Goal: Task Accomplishment & Management: Manage account settings

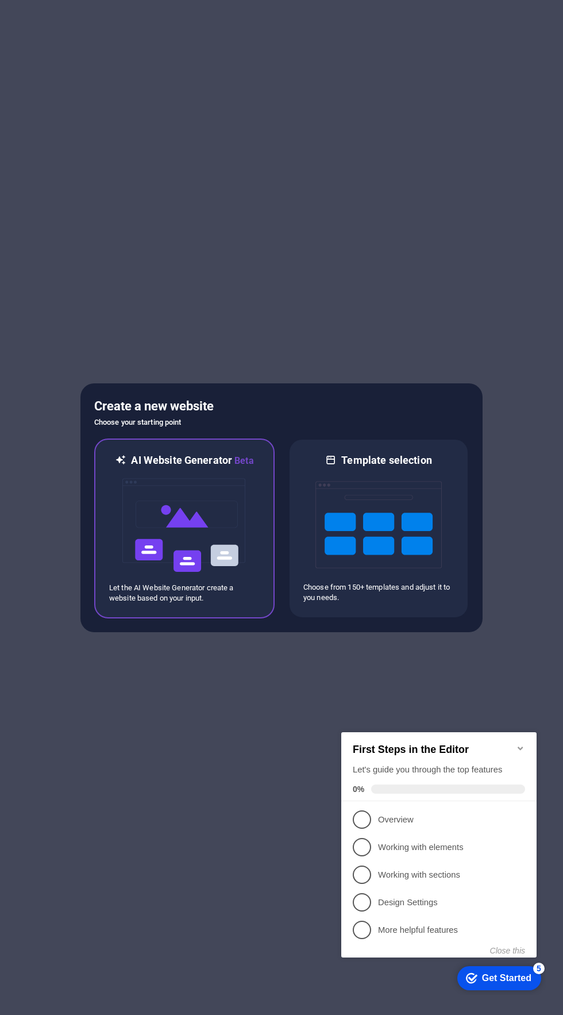
click at [179, 507] on img at bounding box center [184, 525] width 126 height 115
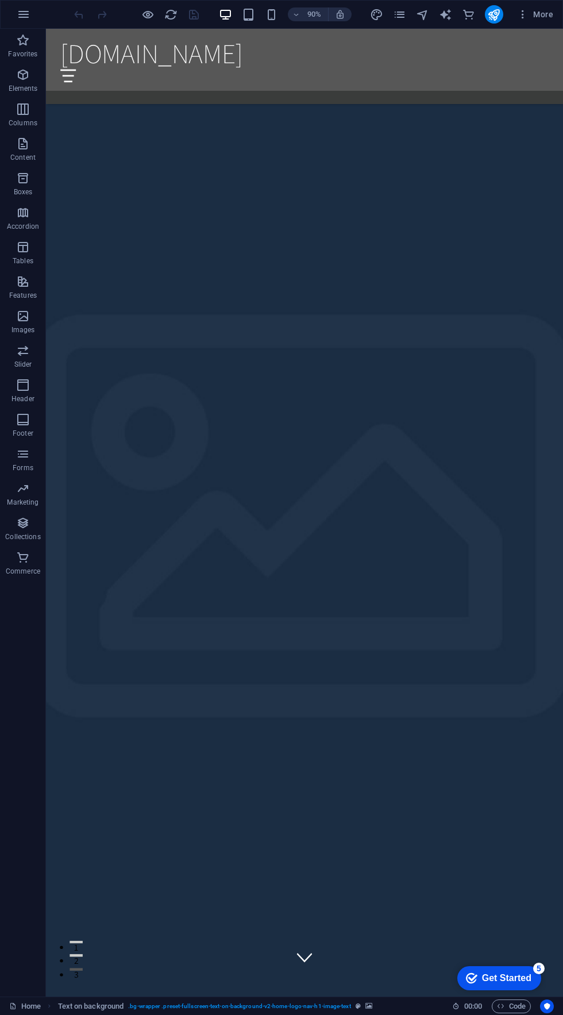
scroll to position [2343, 0]
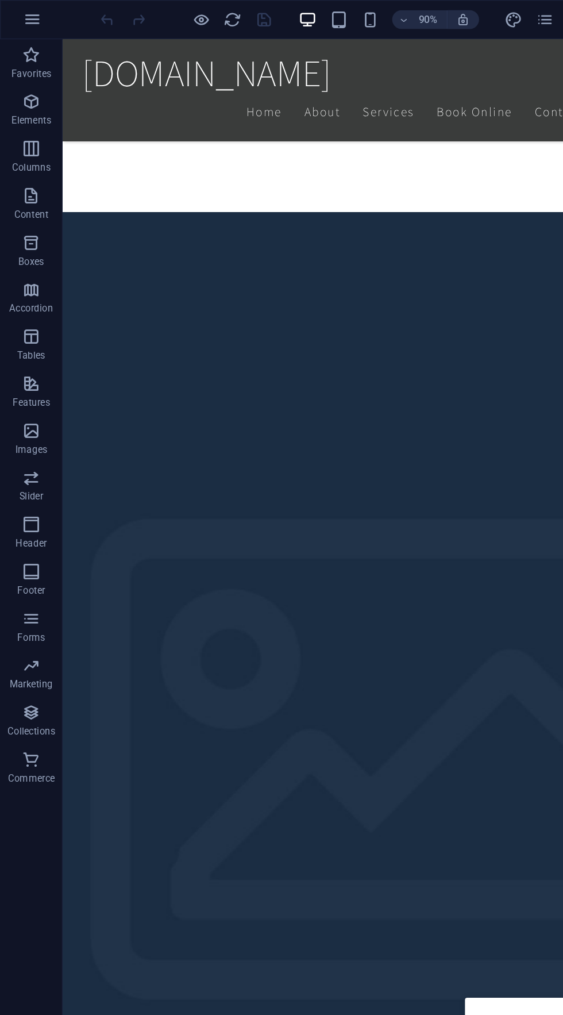
scroll to position [1235, 0]
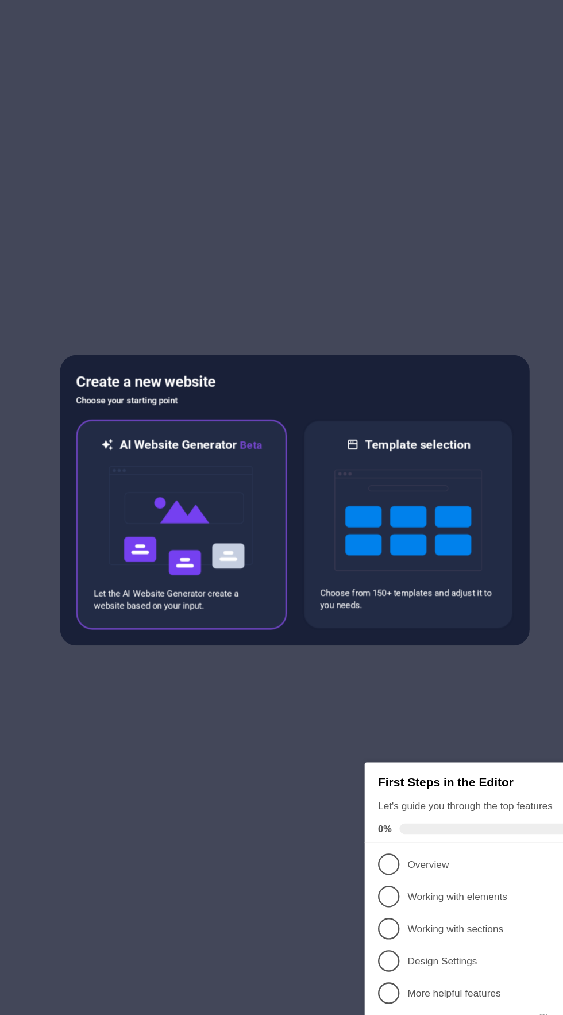
click at [167, 535] on img at bounding box center [184, 525] width 126 height 115
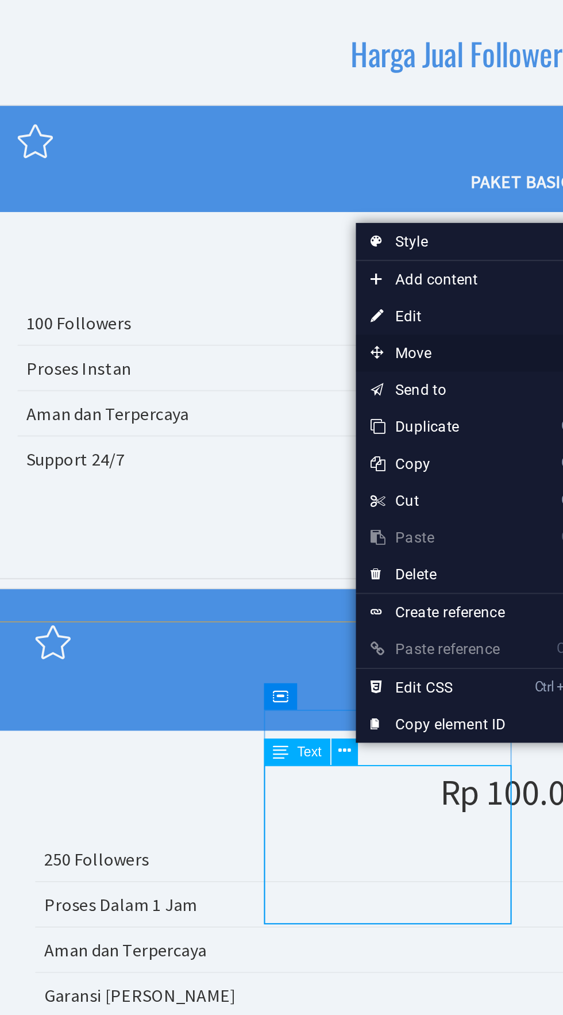
click at [302, 667] on span "Move" at bounding box center [279, 675] width 103 height 17
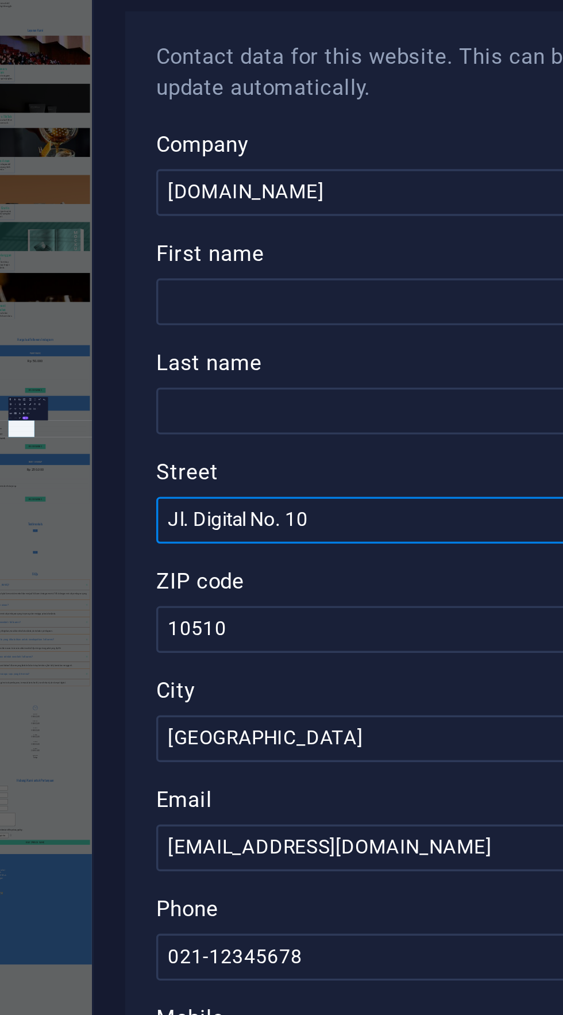
click at [372, 255] on input "Jl. Digital No. 10" at bounding box center [423, 251] width 244 height 14
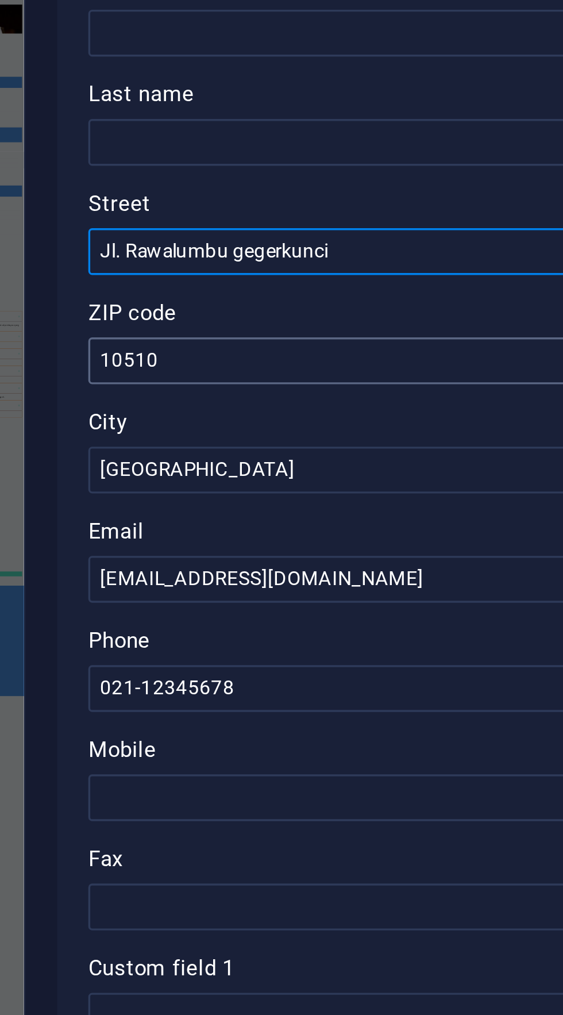
type input "Jl. Rawalumbu gegerkunci"
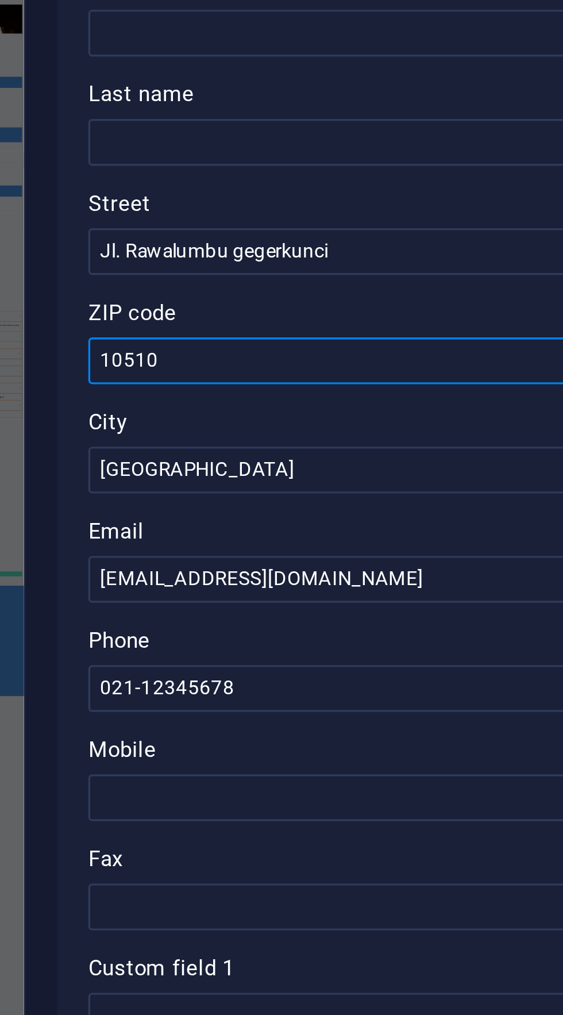
click at [327, 281] on input "10510" at bounding box center [423, 283] width 244 height 14
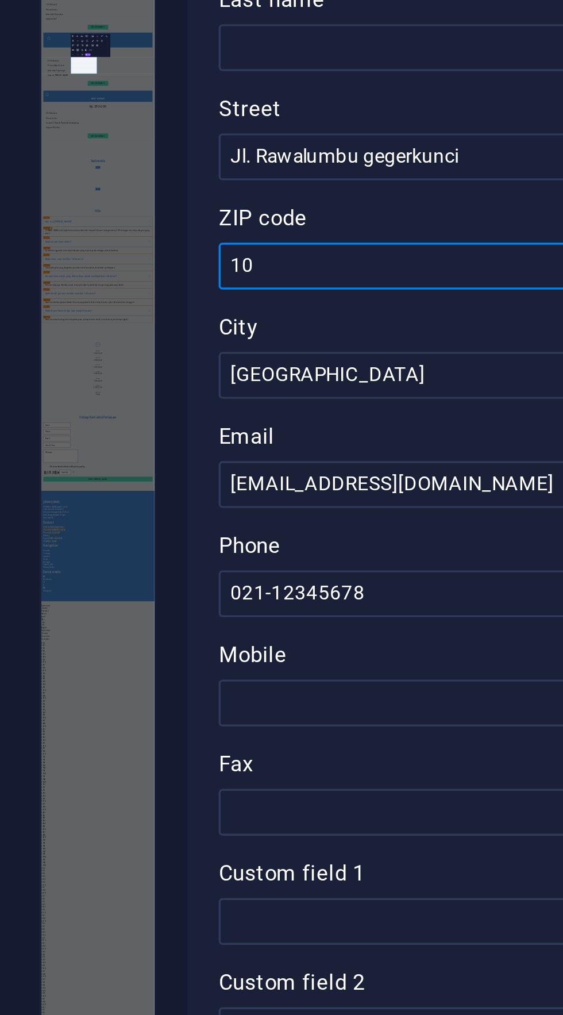
type input "1"
type input "RT 03|"
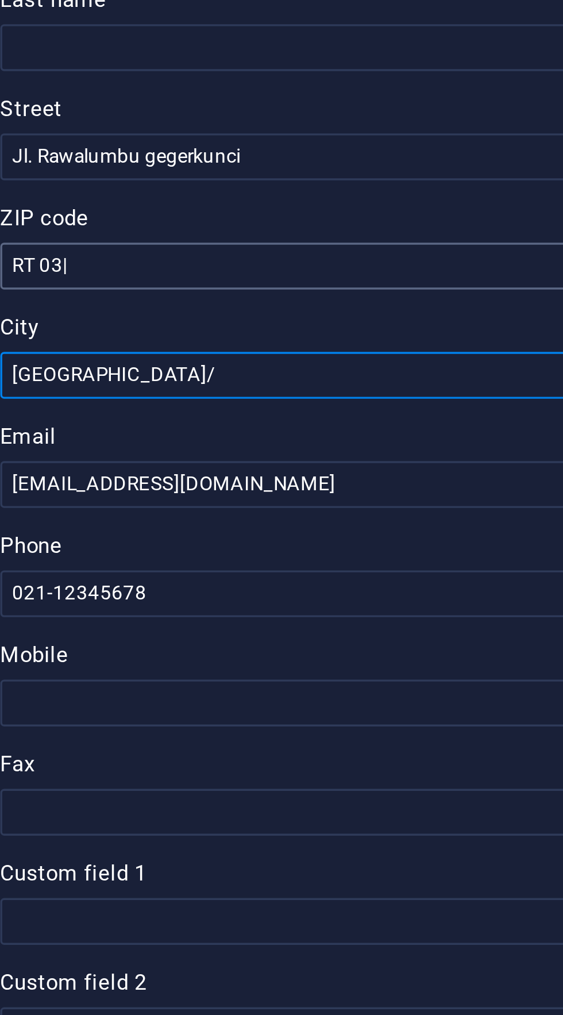
type input "Jakarta"
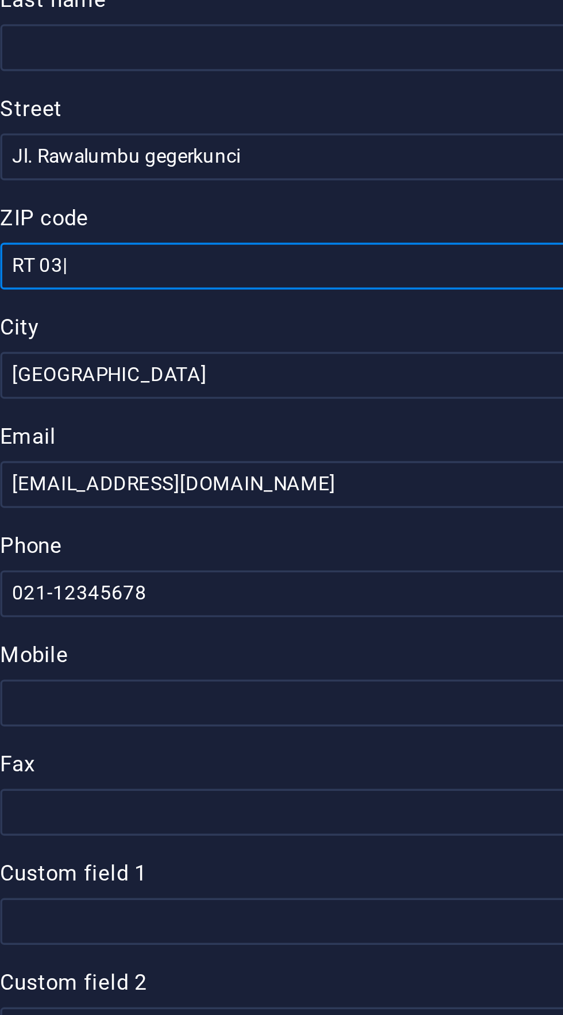
click at [322, 281] on input "RT 03|" at bounding box center [423, 283] width 244 height 14
type input "RT 03/RW 05"
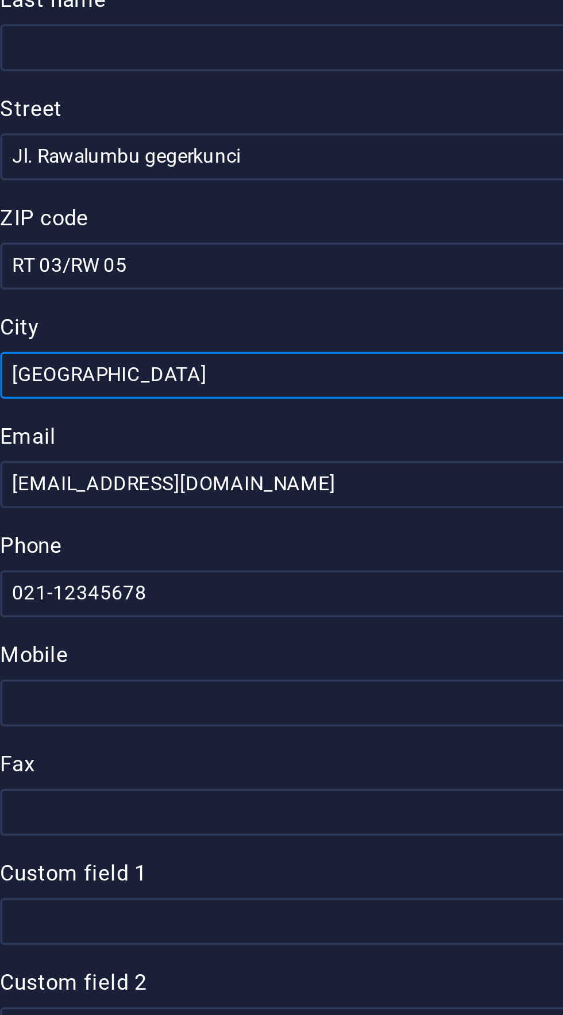
click at [330, 317] on input "Jakarta" at bounding box center [423, 316] width 244 height 14
type input "J"
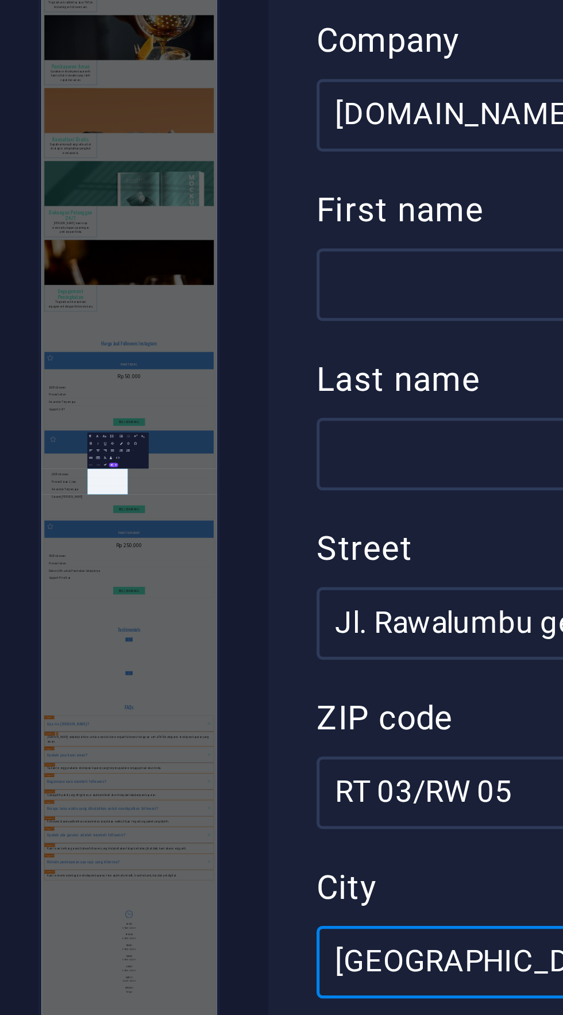
type input "BREBES"
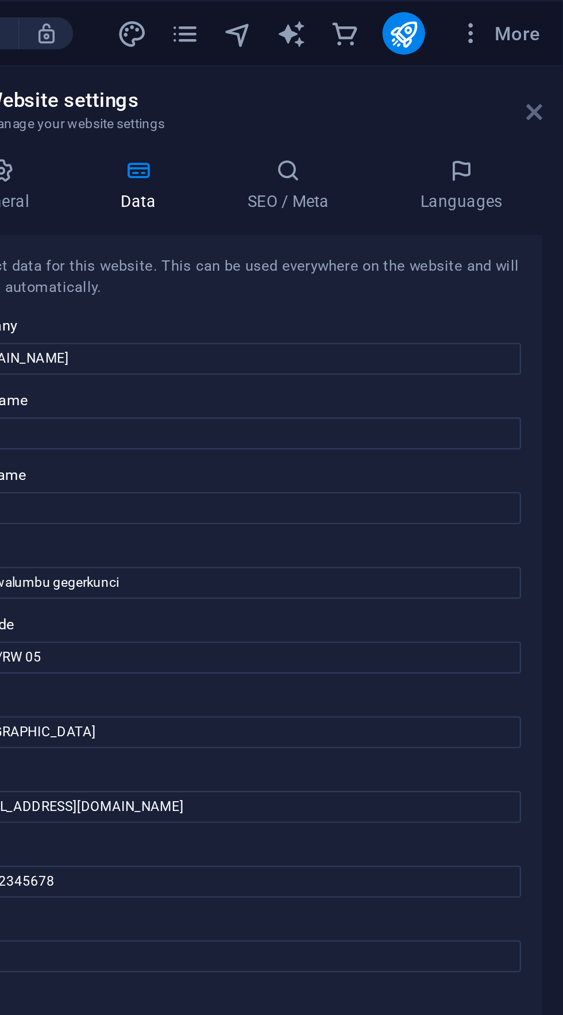
click at [550, 51] on icon at bounding box center [550, 48] width 7 height 9
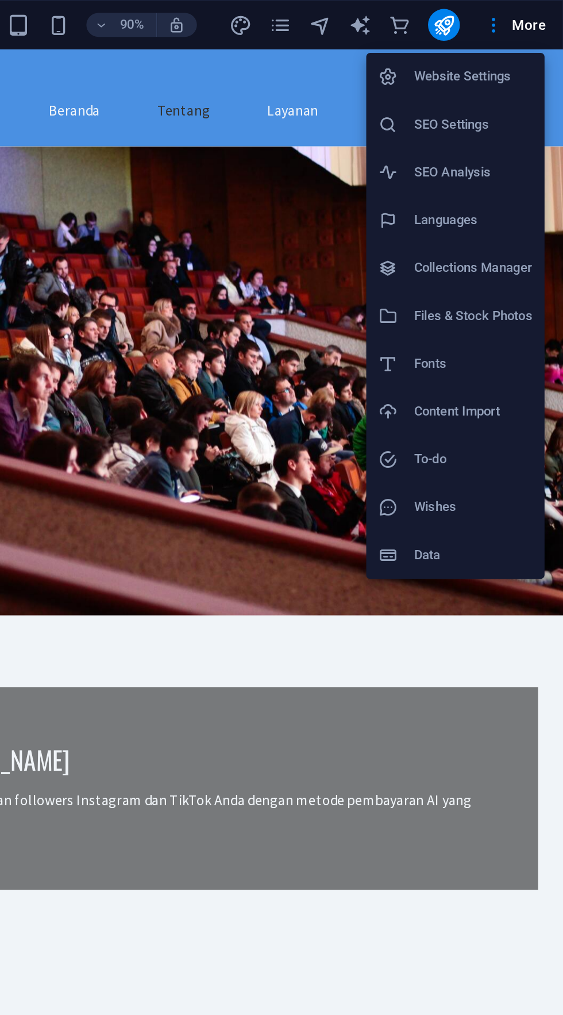
click at [536, 44] on h6 "Website Settings" at bounding box center [511, 44] width 68 height 14
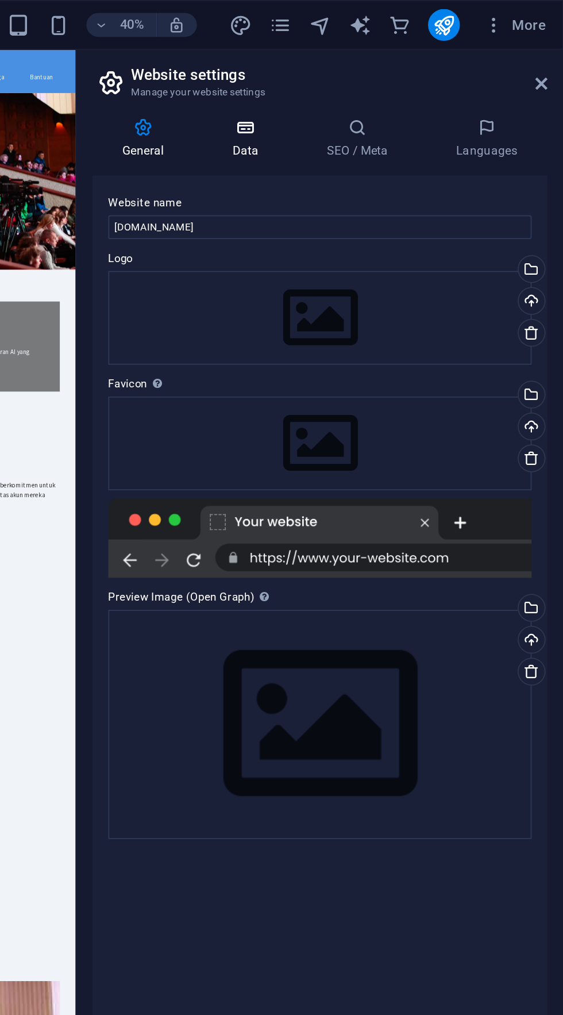
click at [369, 87] on h4 "Data" at bounding box center [382, 80] width 55 height 24
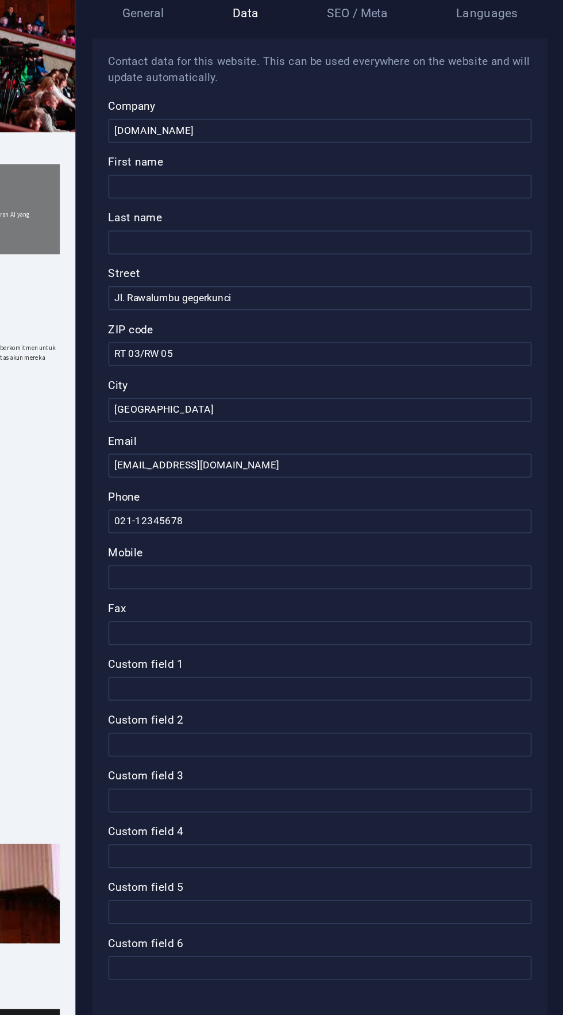
click at [454, 404] on label "Mobile" at bounding box center [423, 398] width 244 height 14
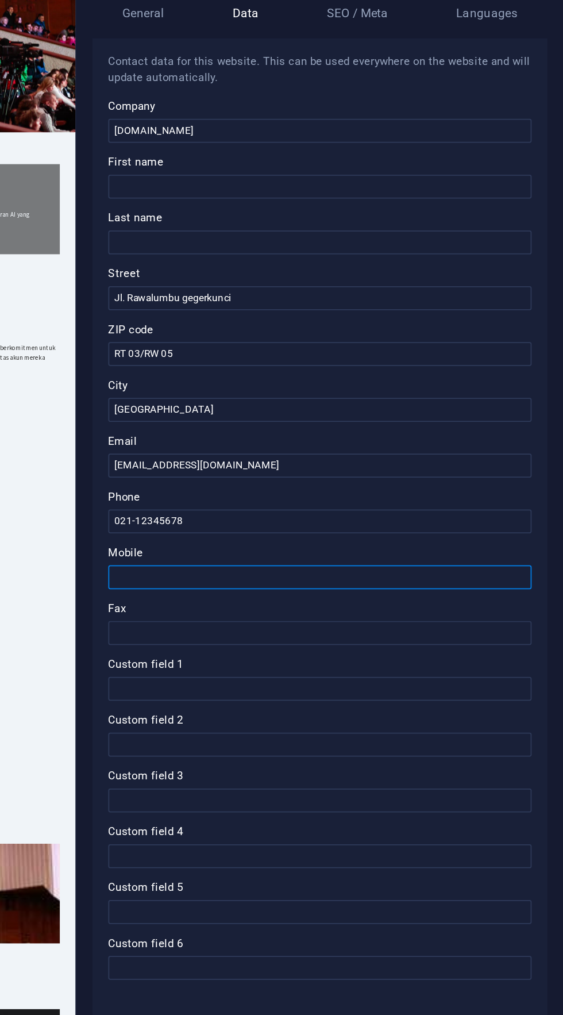
click at [454, 405] on input "Mobile" at bounding box center [423, 412] width 244 height 14
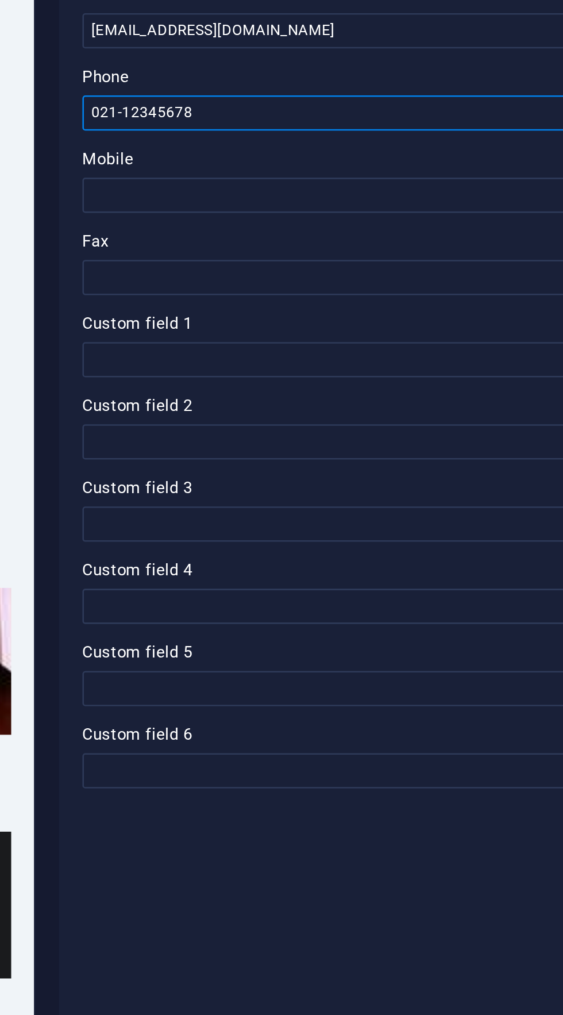
click at [352, 374] on input "021-12345678" at bounding box center [423, 380] width 244 height 14
type input "0"
type input "+62 815 2906 2005"
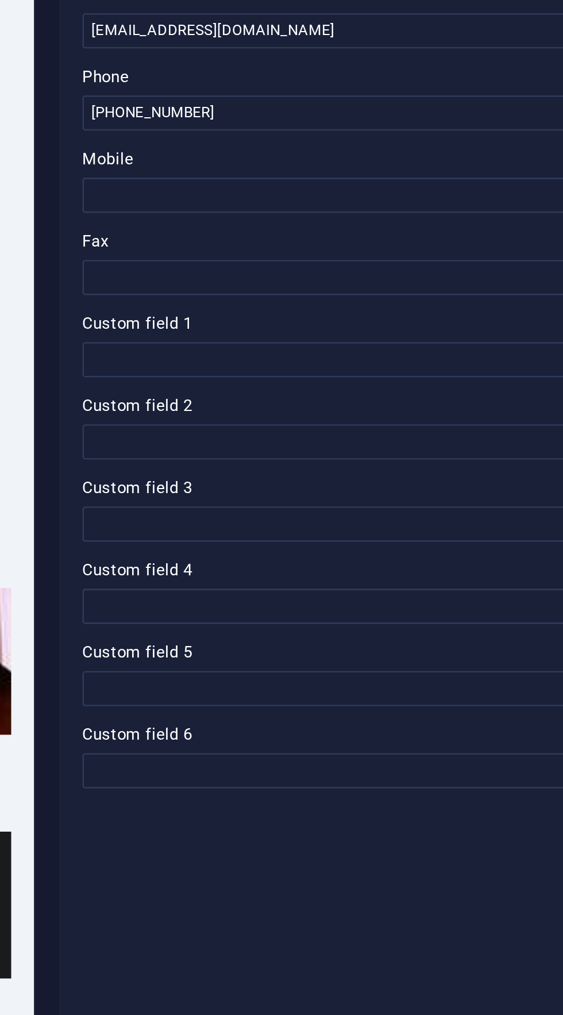
click at [305, 405] on label "Mobile" at bounding box center [423, 398] width 244 height 14
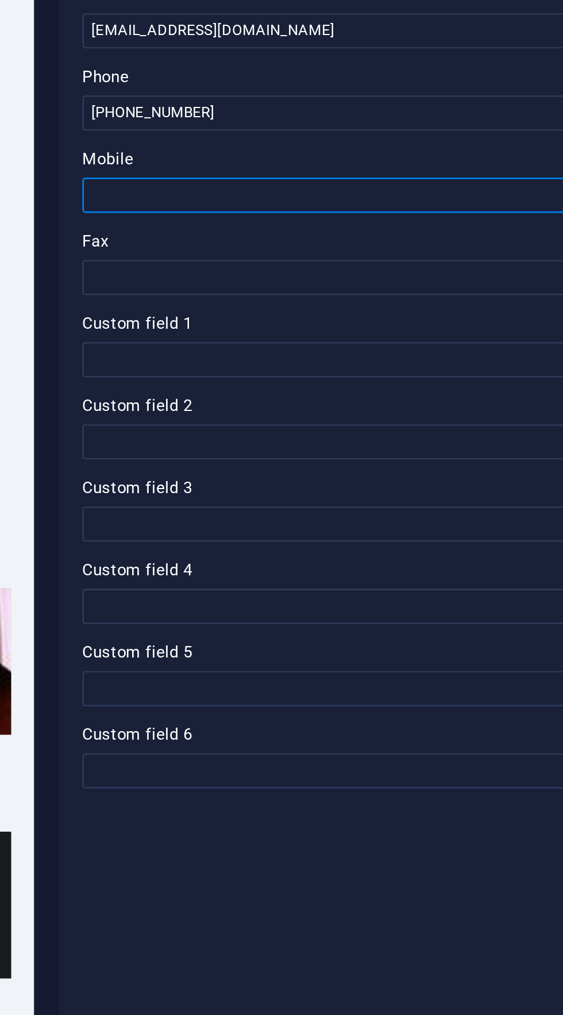
click at [305, 405] on input "Mobile" at bounding box center [423, 412] width 244 height 14
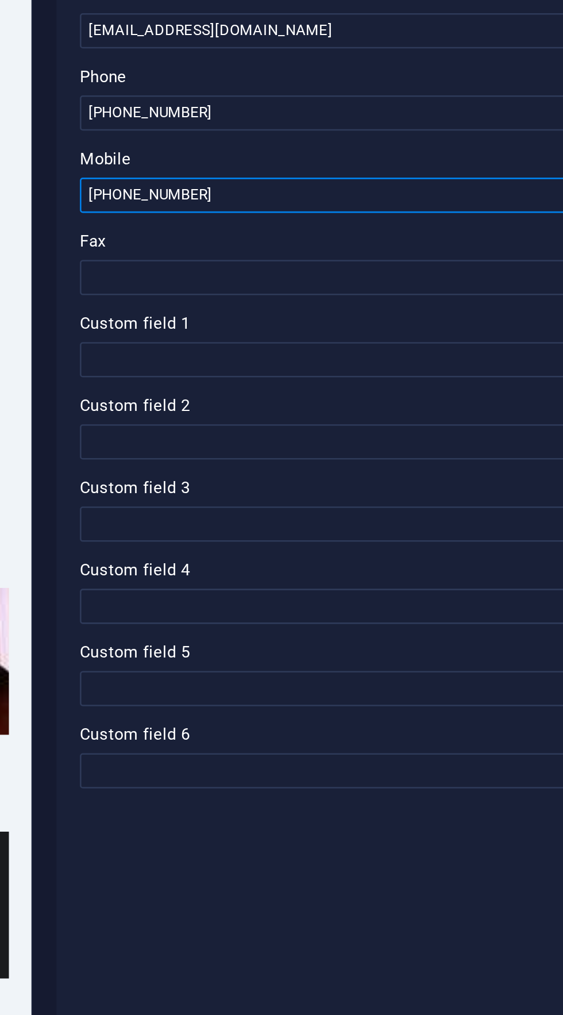
type input "+62 815 2906 2005"
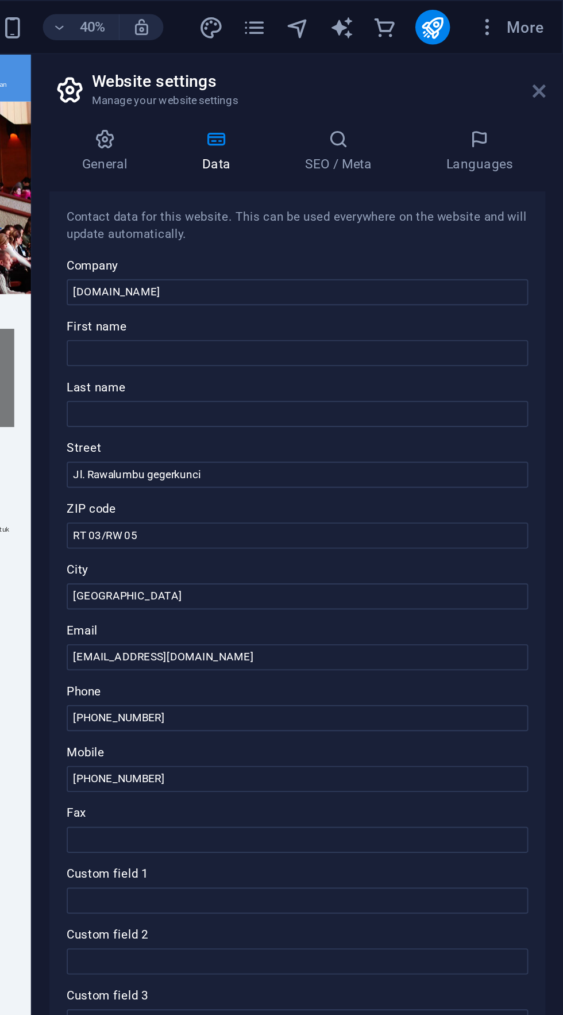
click at [554, 52] on icon at bounding box center [550, 48] width 7 height 9
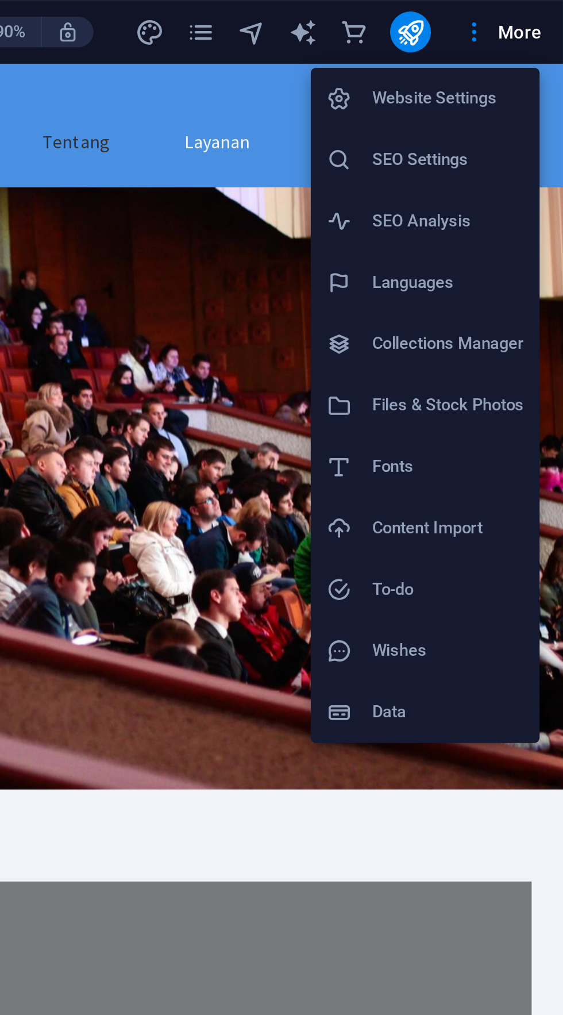
click at [540, 40] on h6 "Website Settings" at bounding box center [511, 44] width 68 height 14
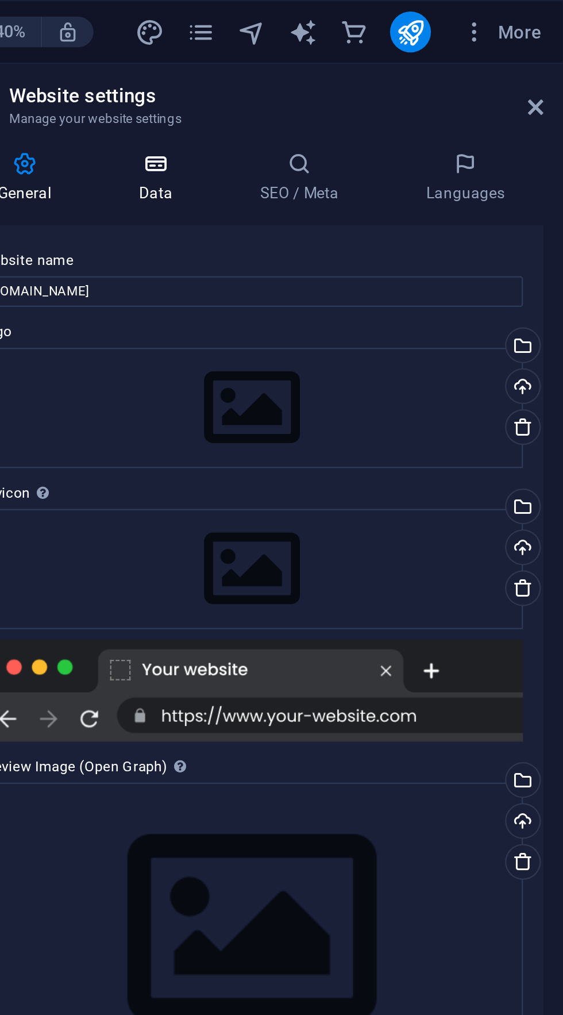
click at [378, 75] on icon at bounding box center [380, 73] width 50 height 11
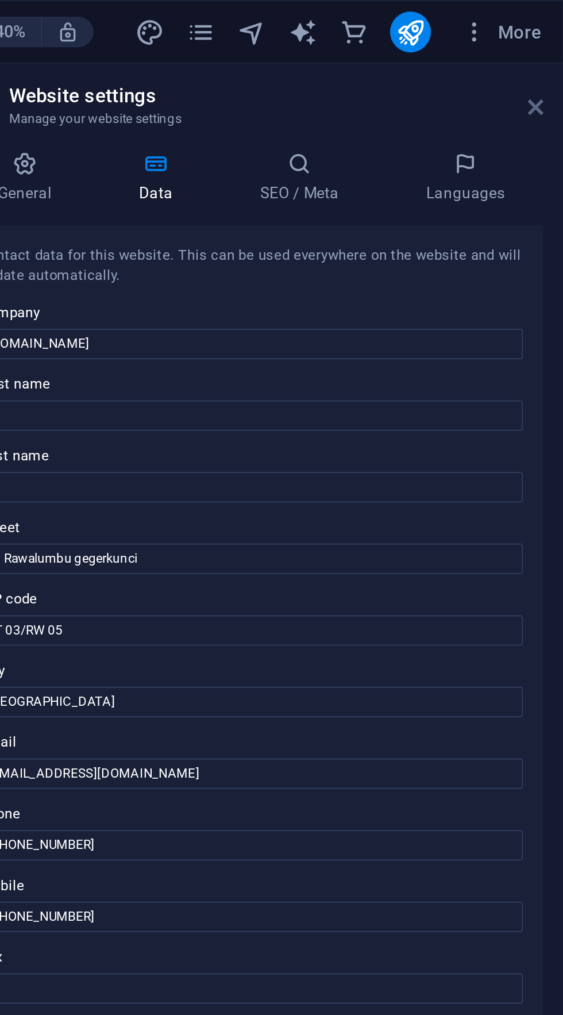
click at [553, 45] on icon at bounding box center [550, 48] width 7 height 9
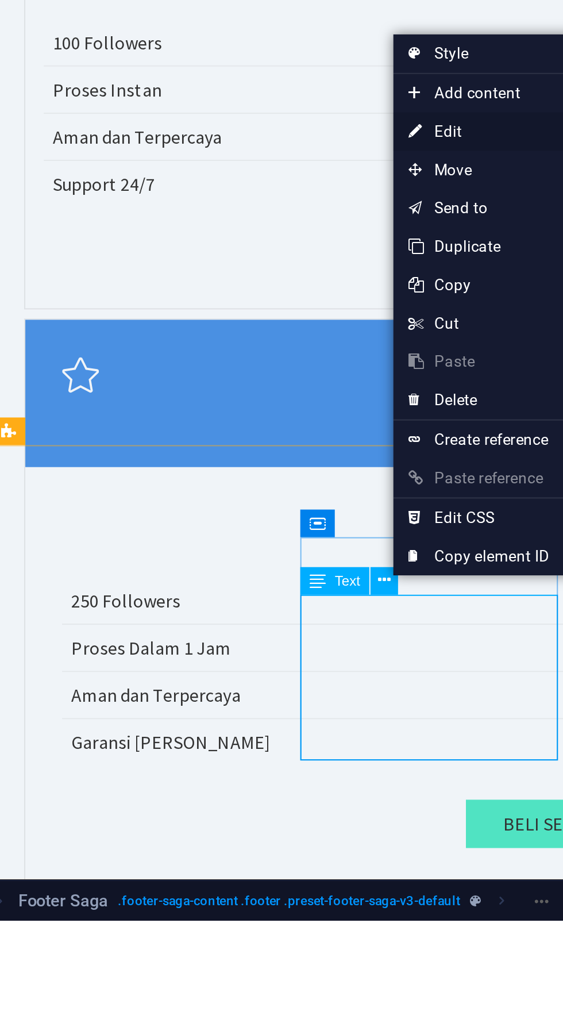
click at [243, 659] on link "⏎ Edit" at bounding box center [264, 660] width 77 height 17
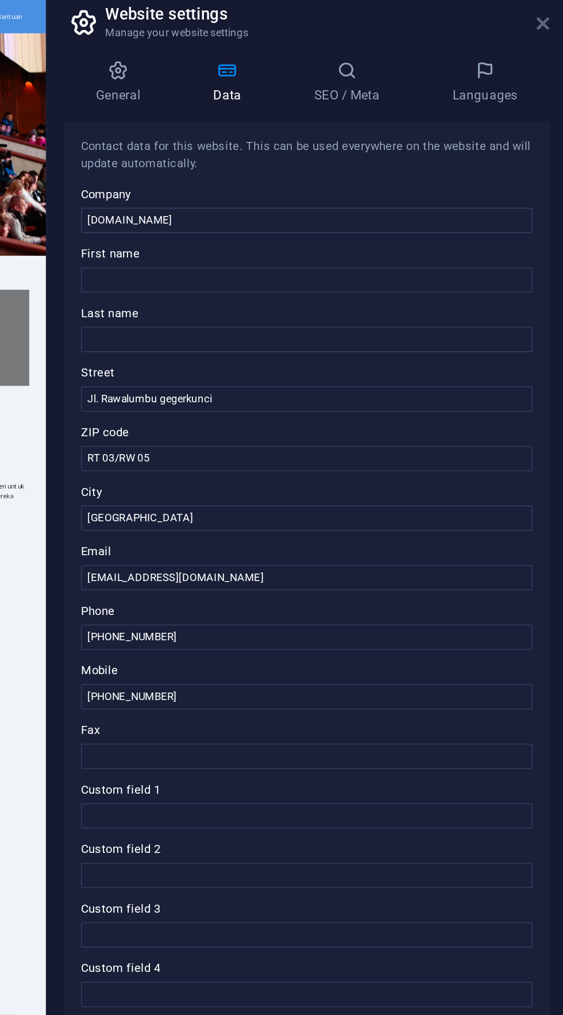
click at [553, 49] on icon at bounding box center [550, 48] width 7 height 9
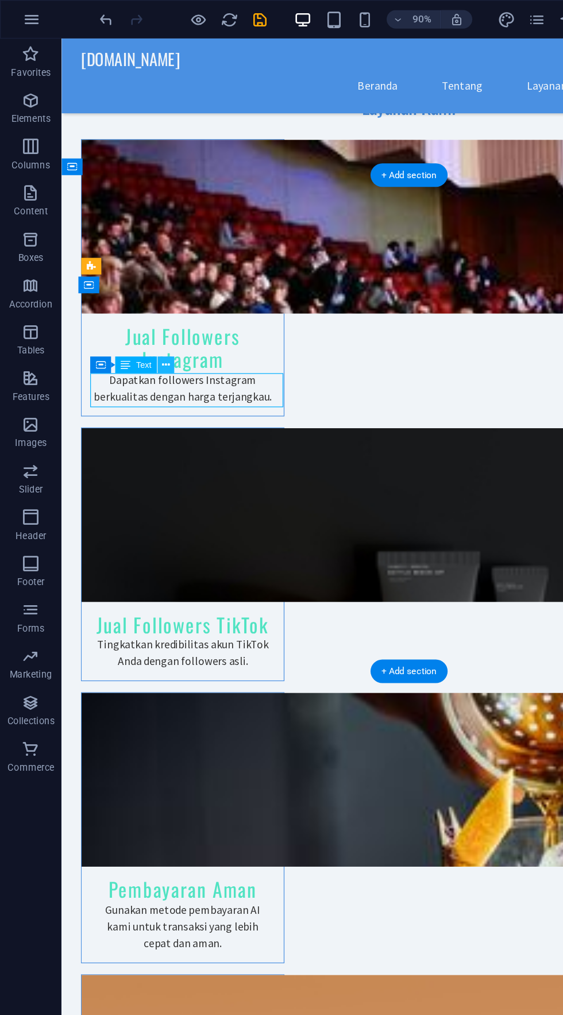
click at [120, 271] on button at bounding box center [123, 272] width 13 height 13
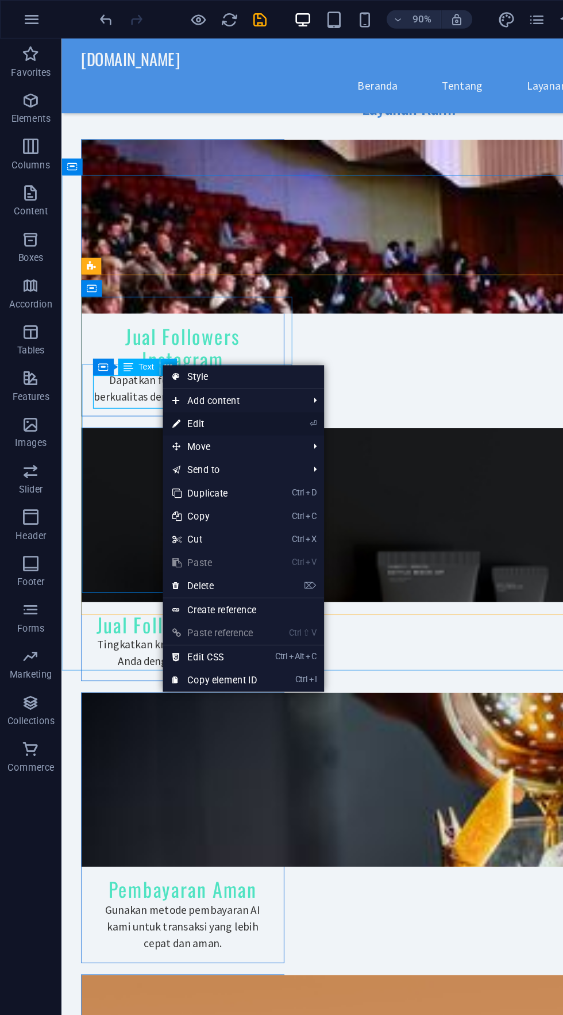
click at [132, 315] on icon at bounding box center [131, 315] width 6 height 17
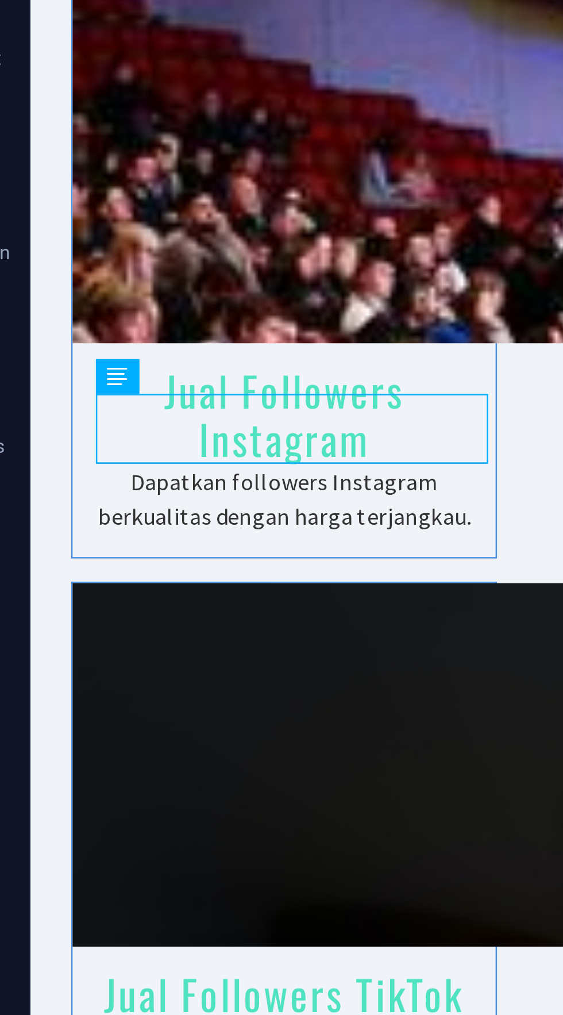
scroll to position [1261, 0]
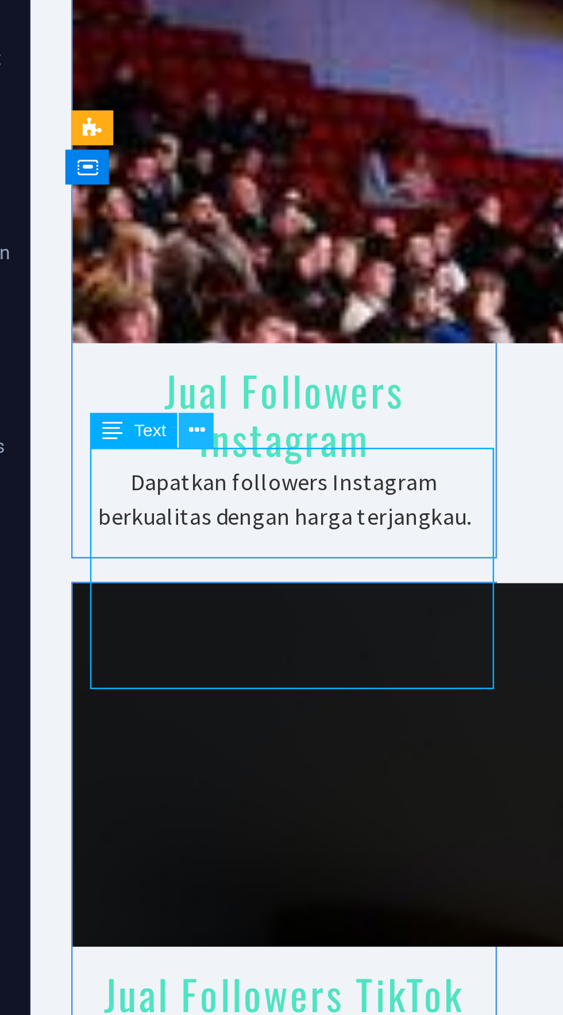
click at [103, 290] on button at bounding box center [105, 290] width 13 height 13
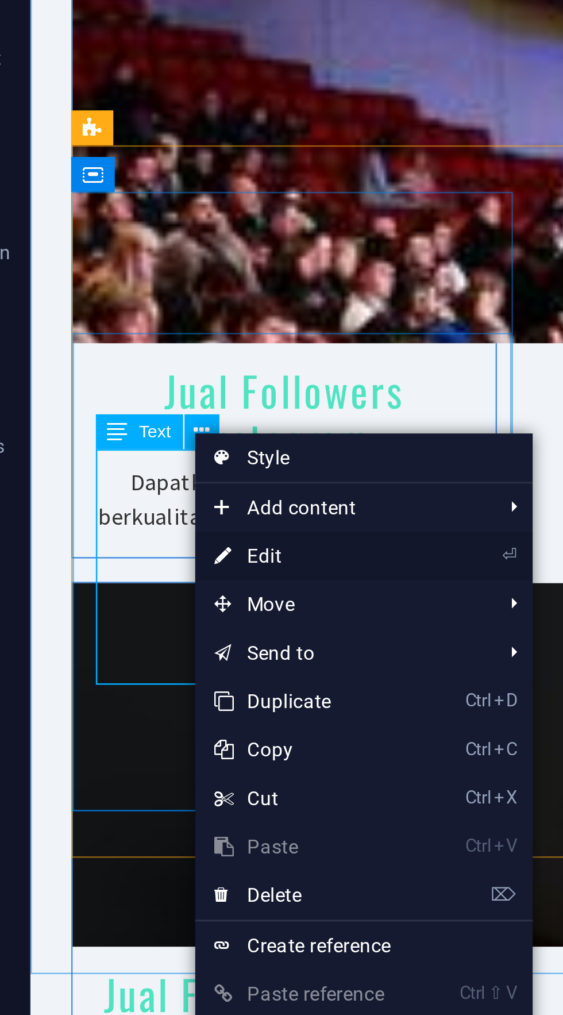
click at [172, 333] on link "⏎ Edit" at bounding box center [143, 334] width 77 height 17
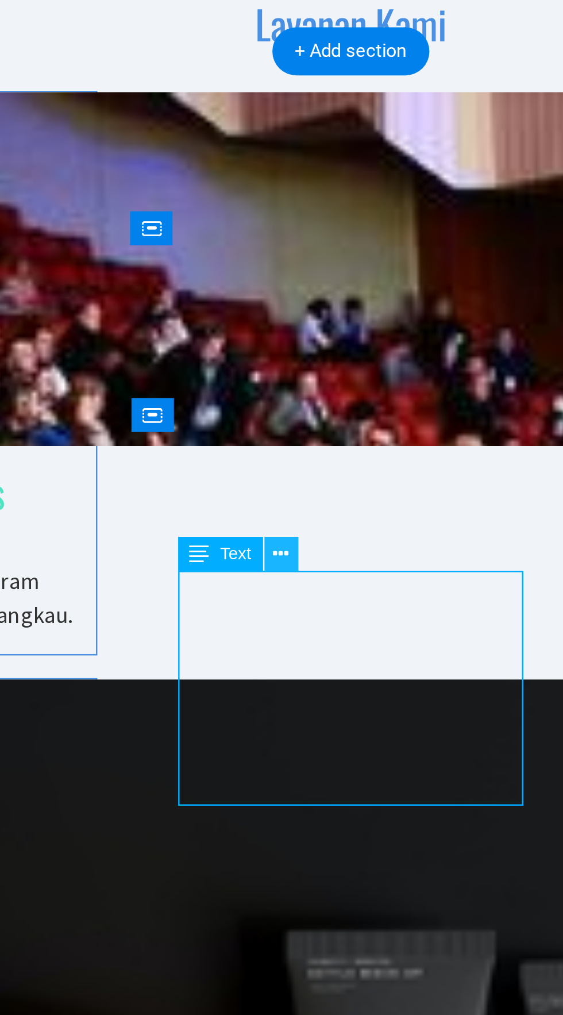
click at [276, 297] on button at bounding box center [279, 298] width 13 height 13
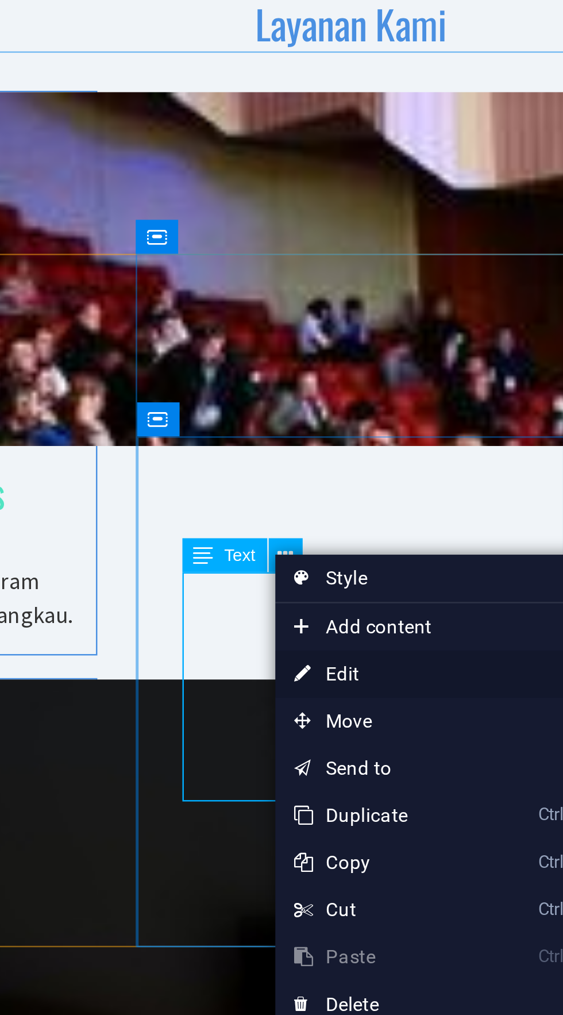
click at [328, 343] on link "⏎ Edit" at bounding box center [315, 341] width 77 height 17
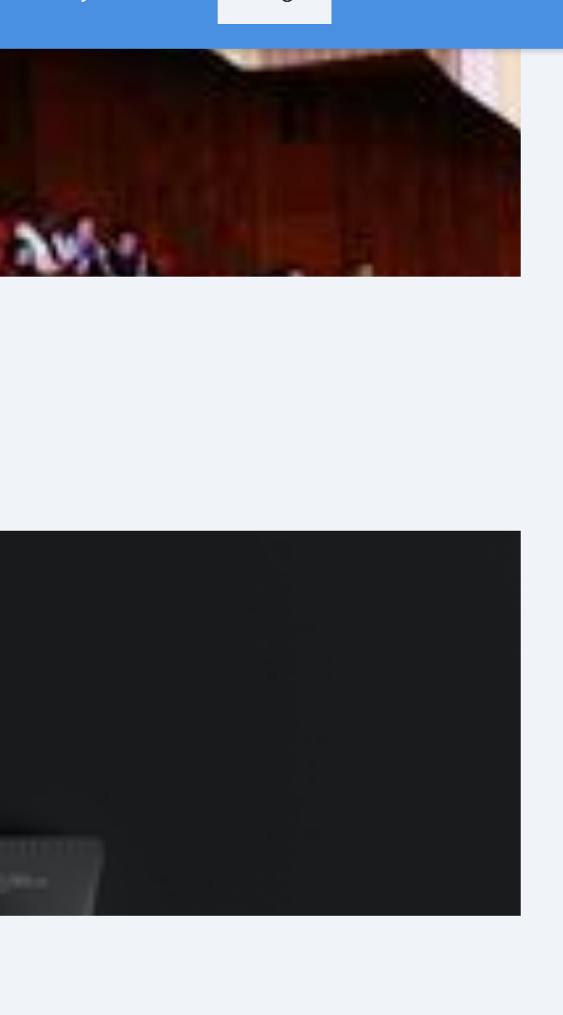
scroll to position [1369, 0]
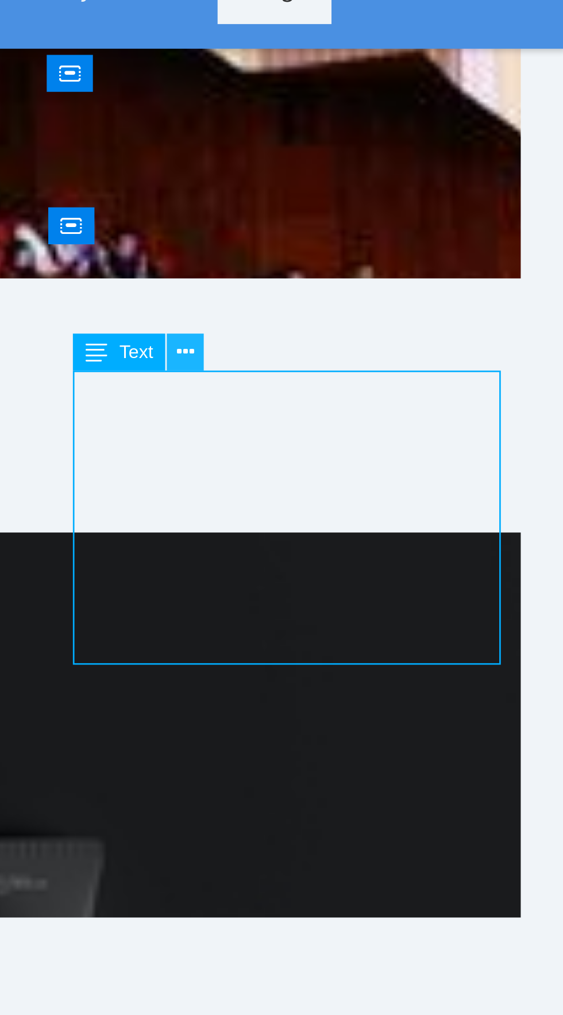
click at [435, 187] on icon at bounding box center [436, 186] width 6 height 11
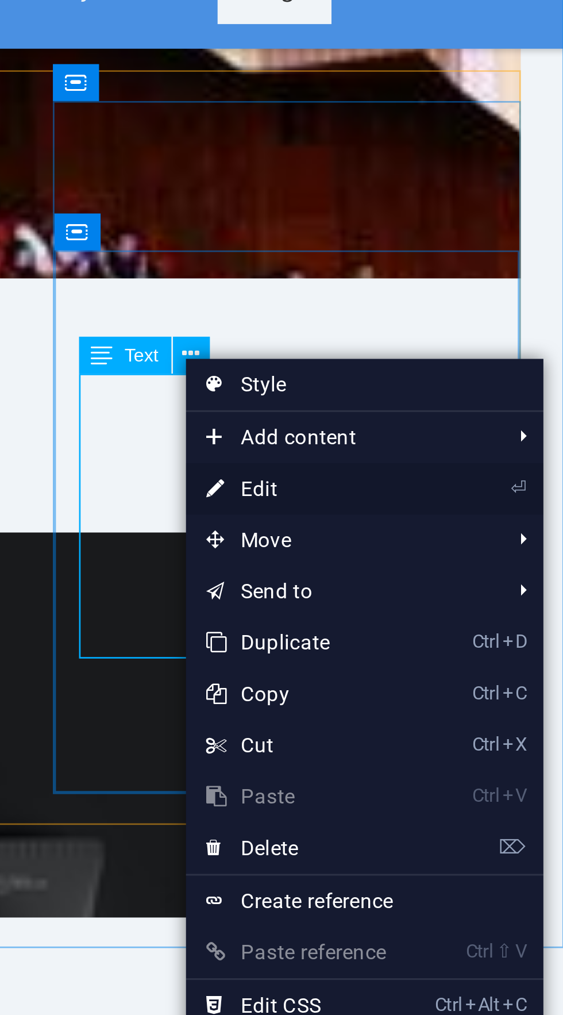
click at [510, 230] on link "⏎ Edit" at bounding box center [474, 232] width 77 height 17
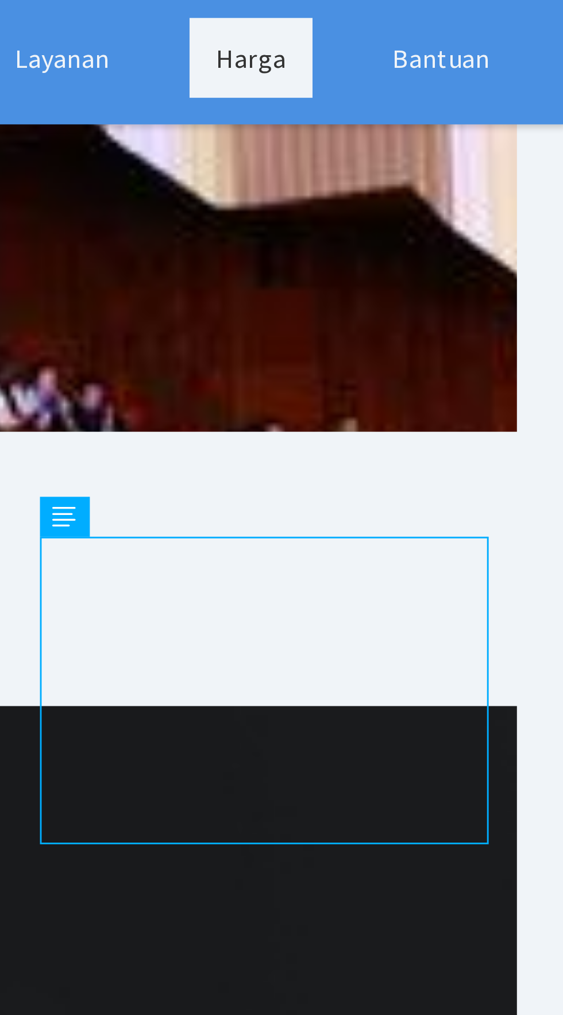
scroll to position [1347, 0]
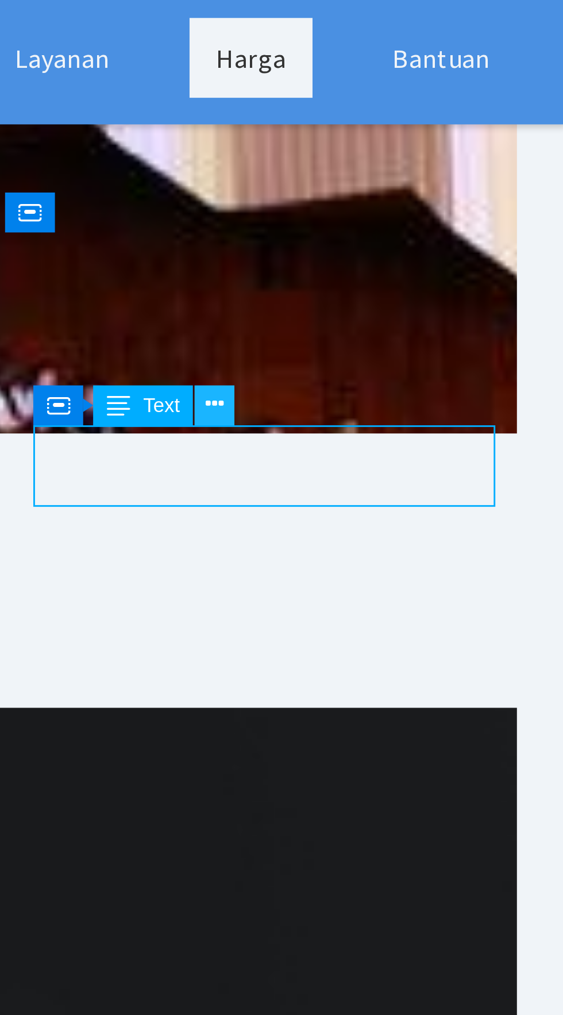
click at [456, 173] on icon at bounding box center [455, 172] width 6 height 11
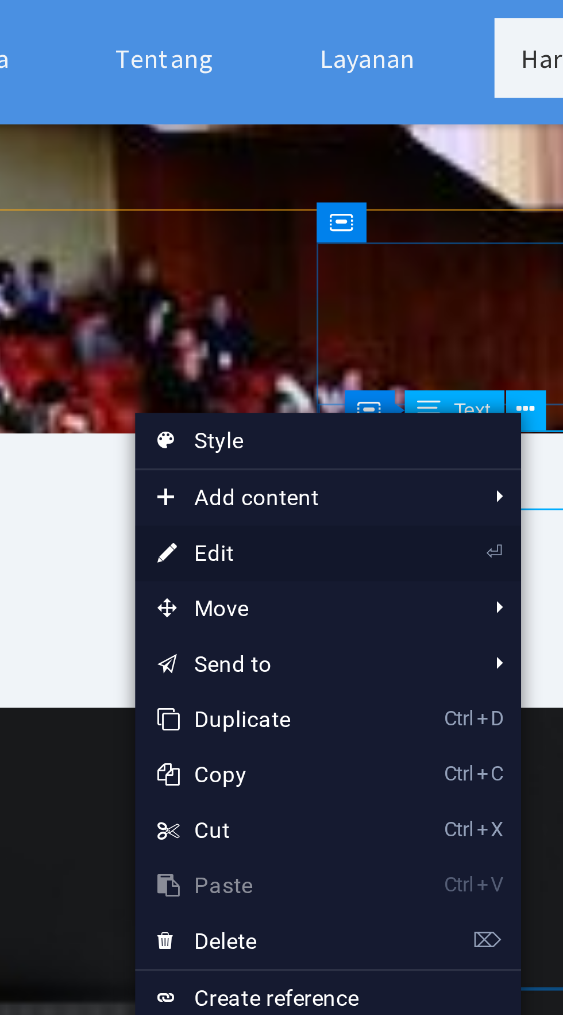
click at [400, 217] on link "⏎ Edit" at bounding box center [373, 217] width 77 height 17
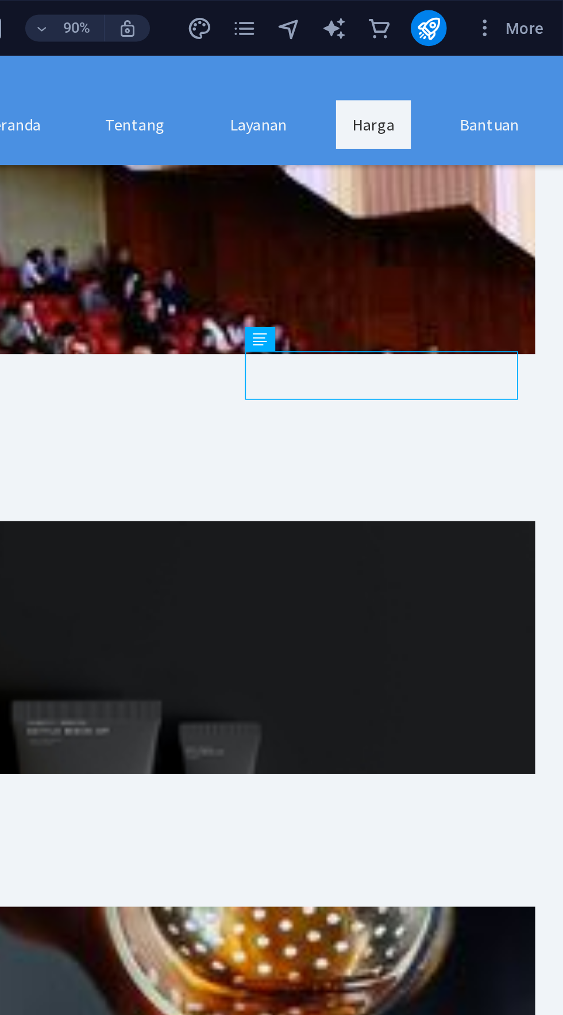
scroll to position [0, 0]
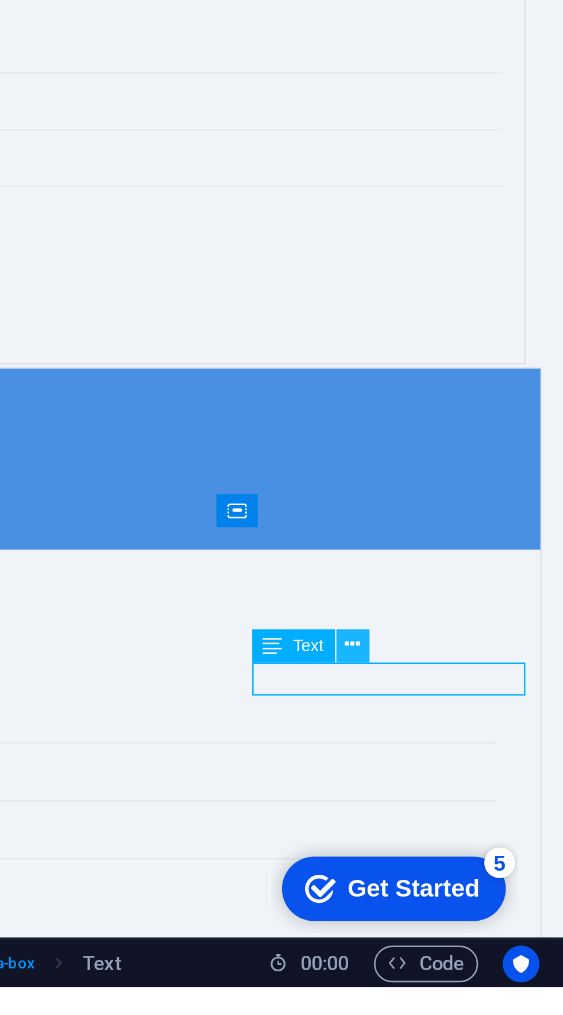
click at [487, 890] on icon at bounding box center [484, 887] width 6 height 11
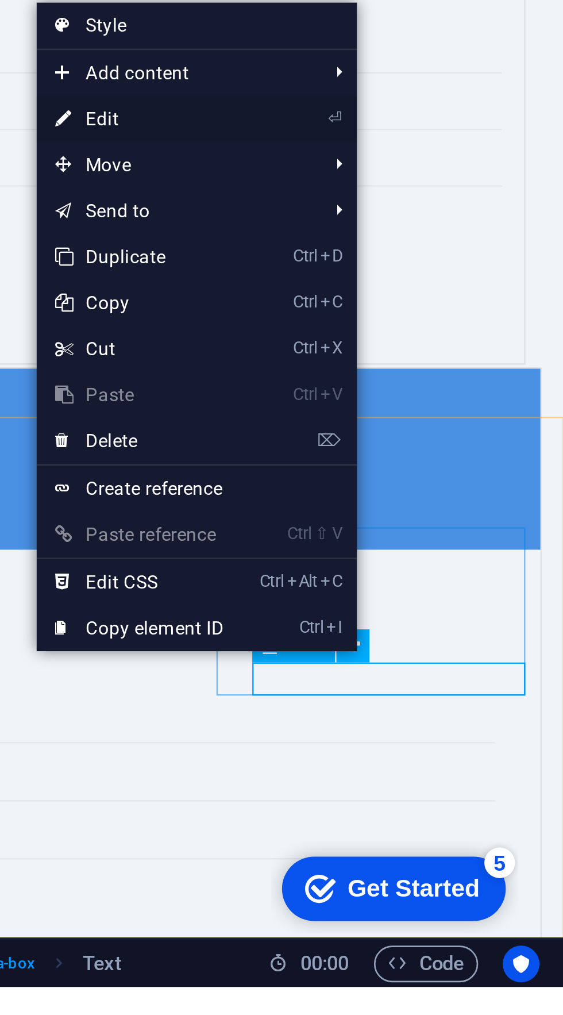
click at [379, 693] on link "⏎ Edit" at bounding box center [404, 689] width 77 height 17
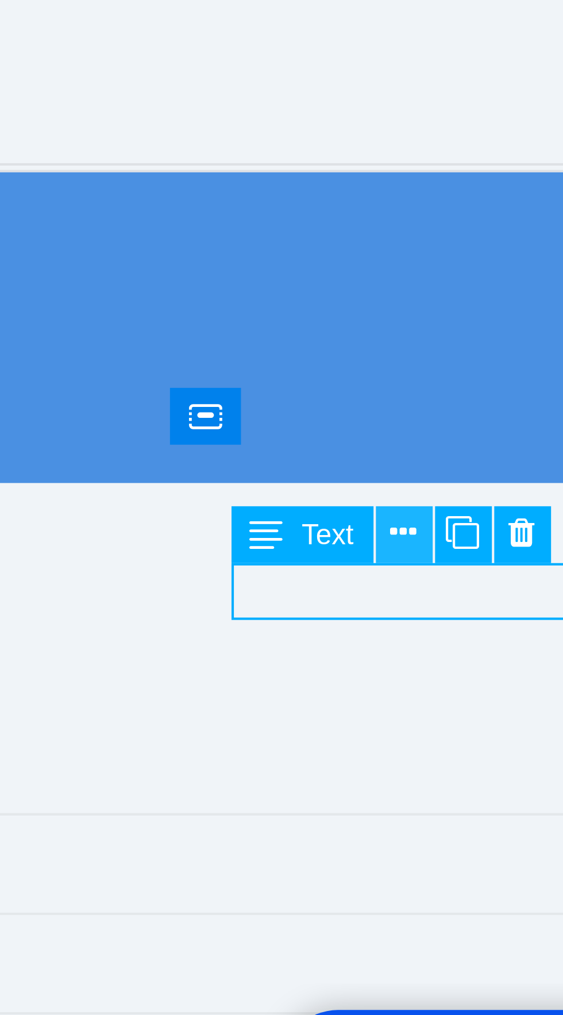
click at [481, 863] on button at bounding box center [484, 862] width 13 height 13
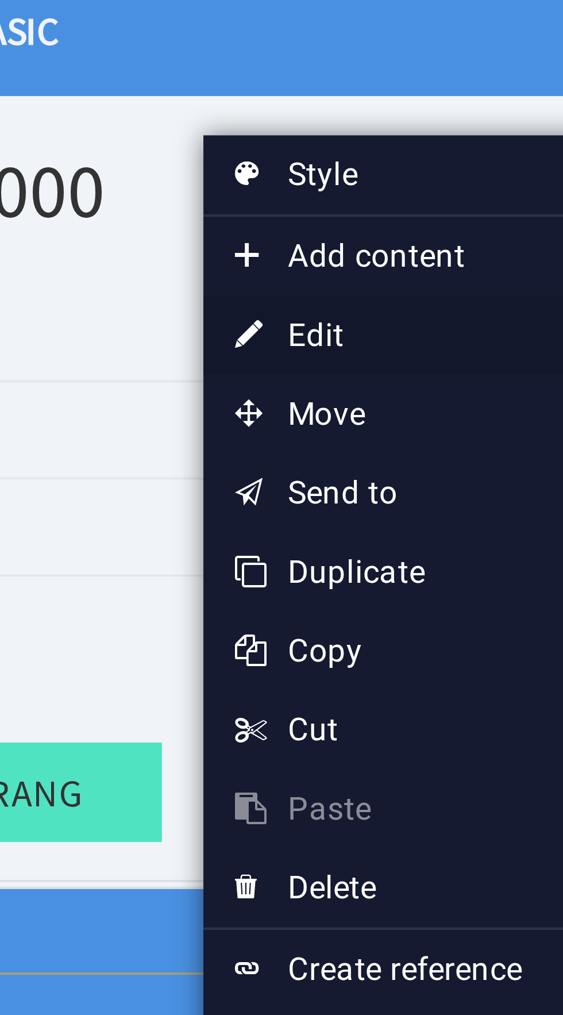
click at [415, 661] on link "⏎ Edit" at bounding box center [398, 662] width 77 height 17
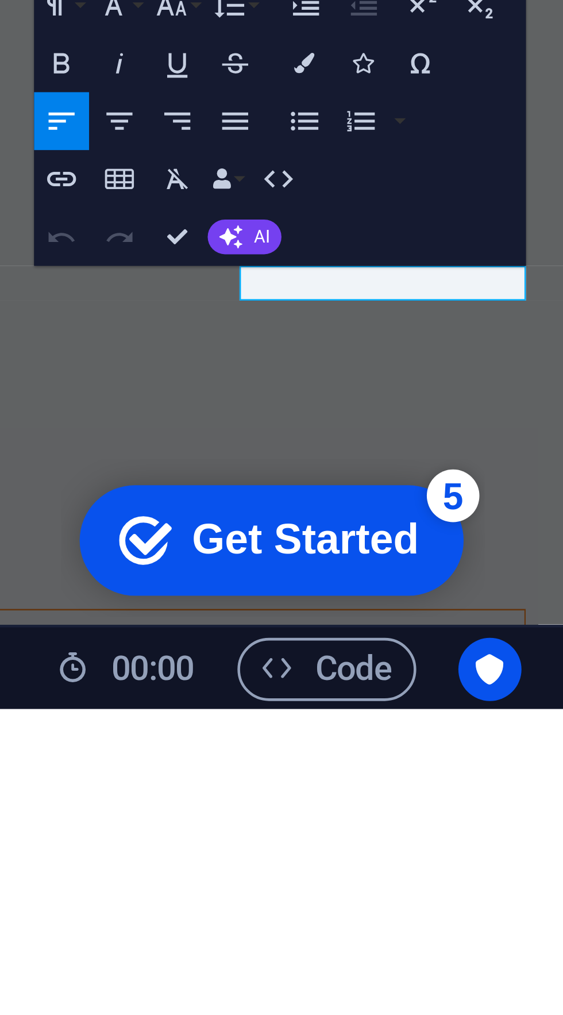
scroll to position [1631, 0]
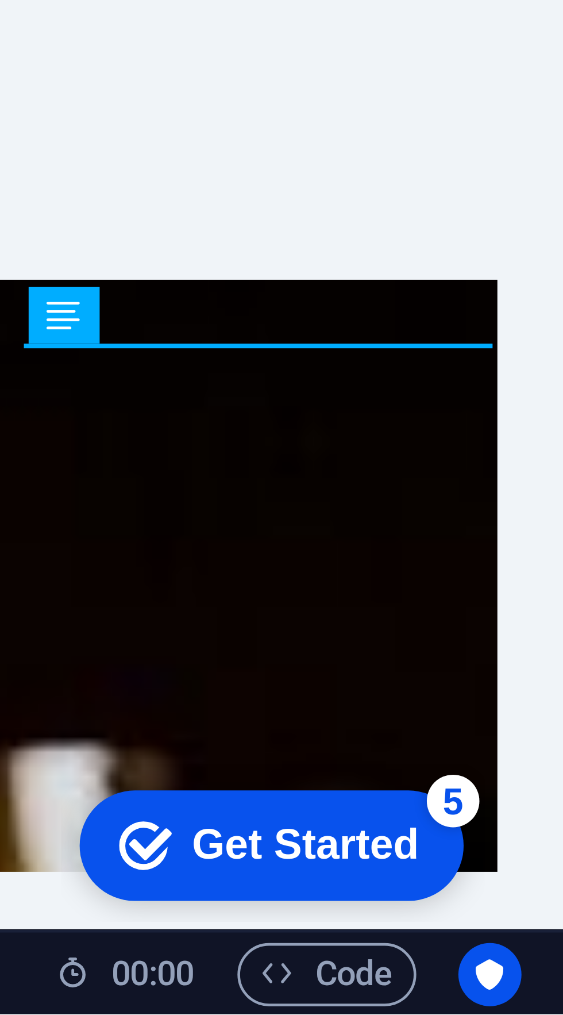
scroll to position [2316, 0]
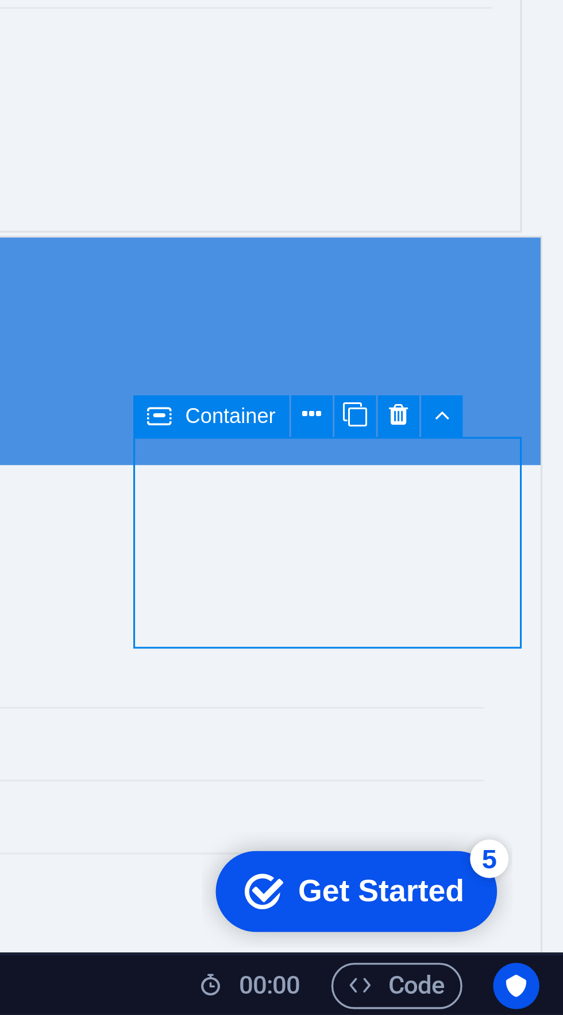
click at [525, 842] on icon at bounding box center [524, 836] width 5 height 11
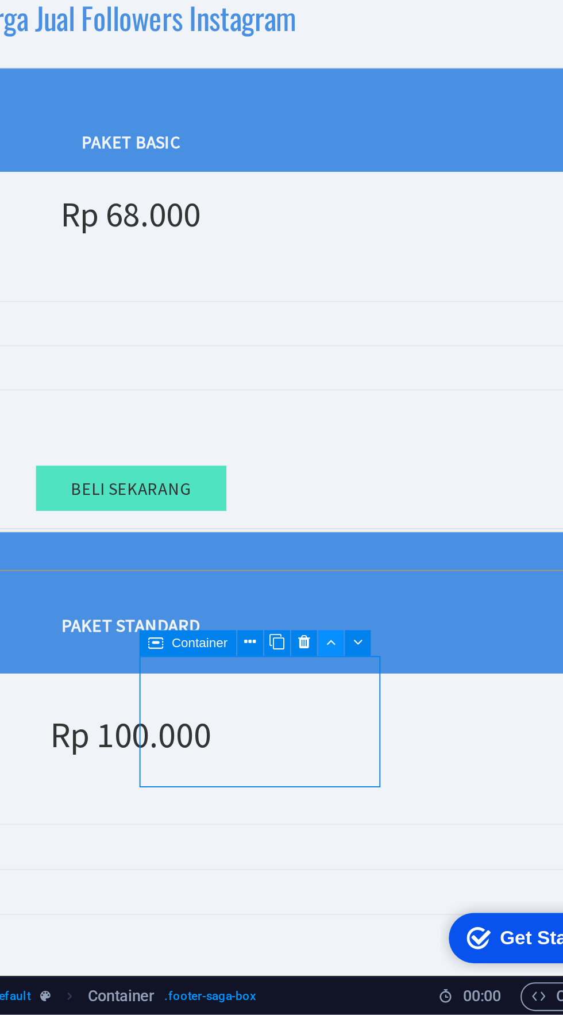
scroll to position [0, 0]
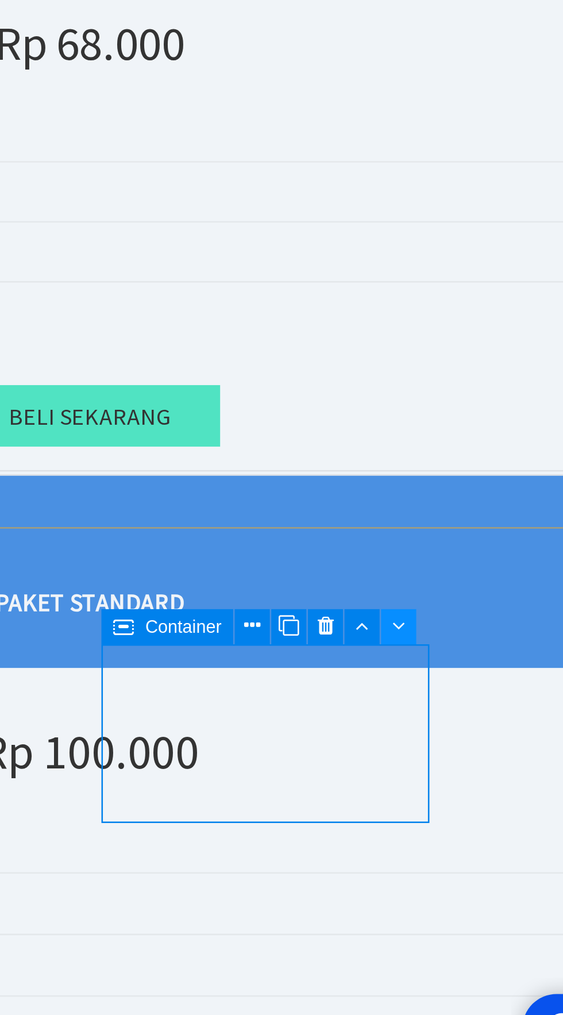
click at [413, 833] on icon at bounding box center [414, 836] width 5 height 11
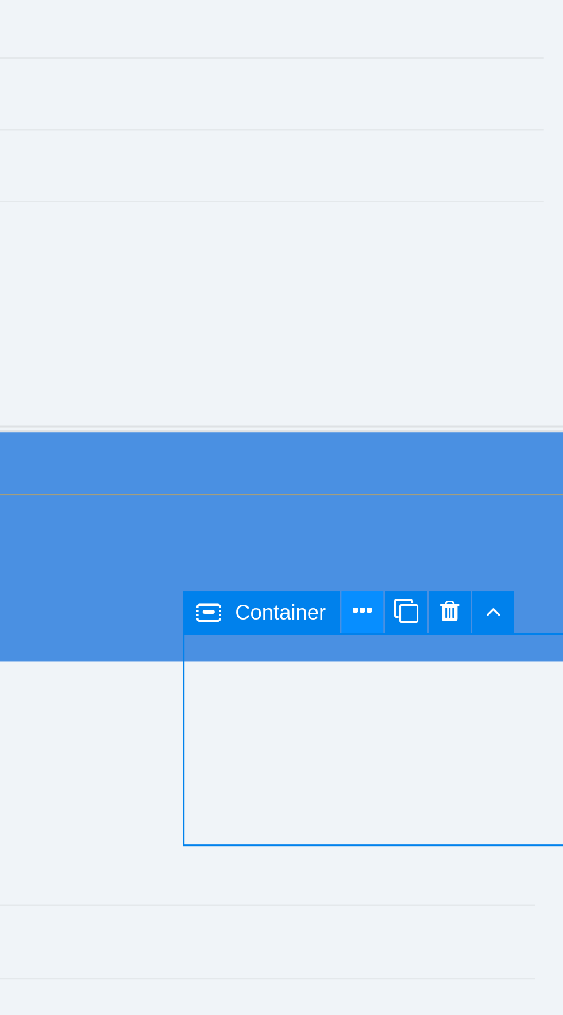
click at [488, 836] on icon at bounding box center [486, 836] width 6 height 11
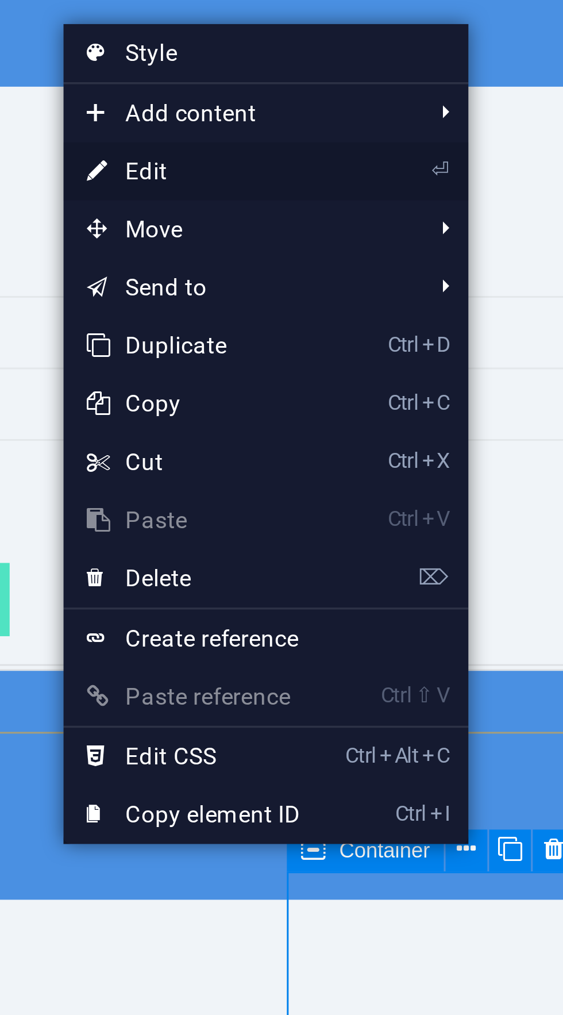
click at [379, 631] on link "⏎ Edit" at bounding box center [405, 635] width 77 height 17
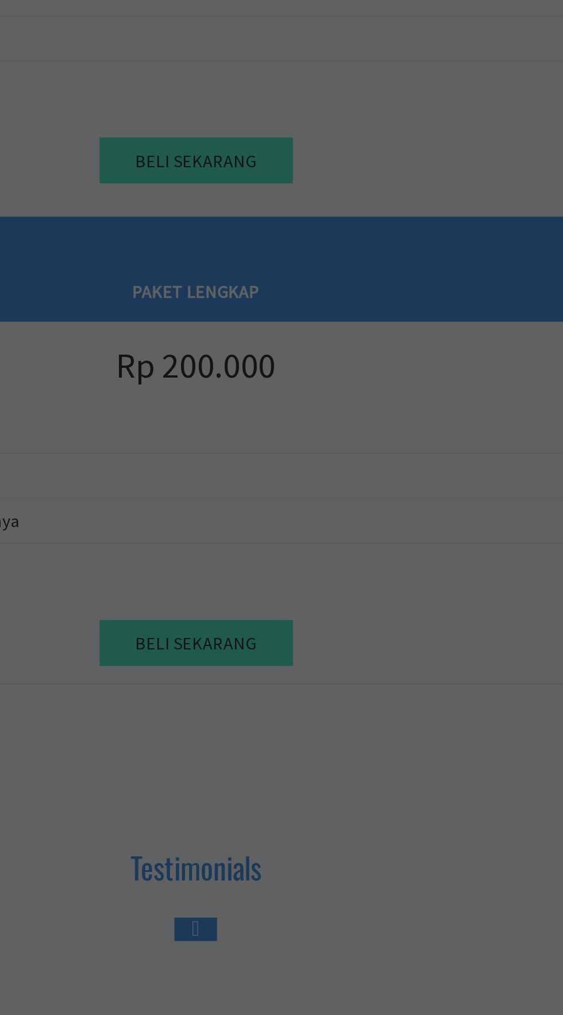
scroll to position [1631, 0]
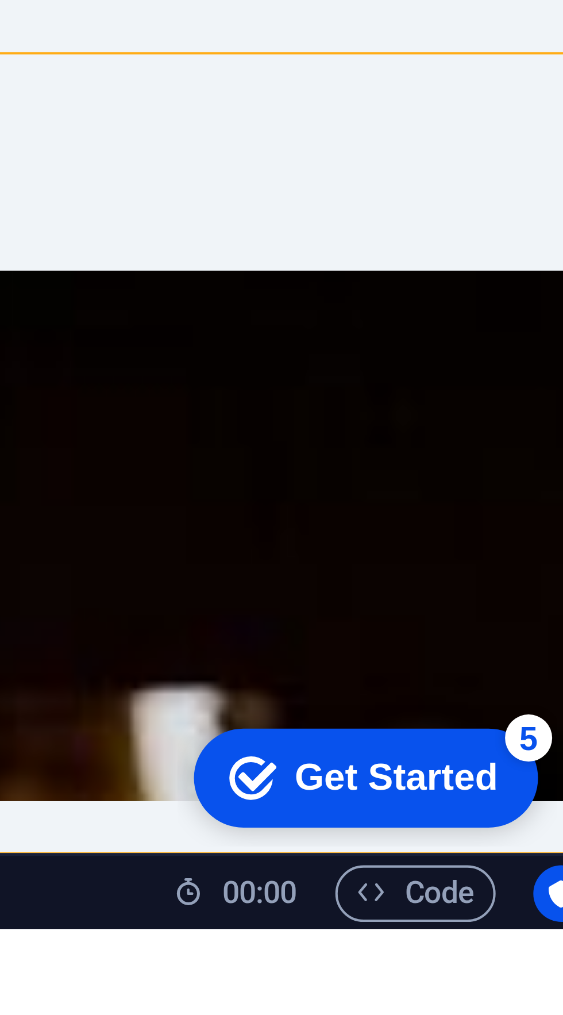
scroll to position [2316, 0]
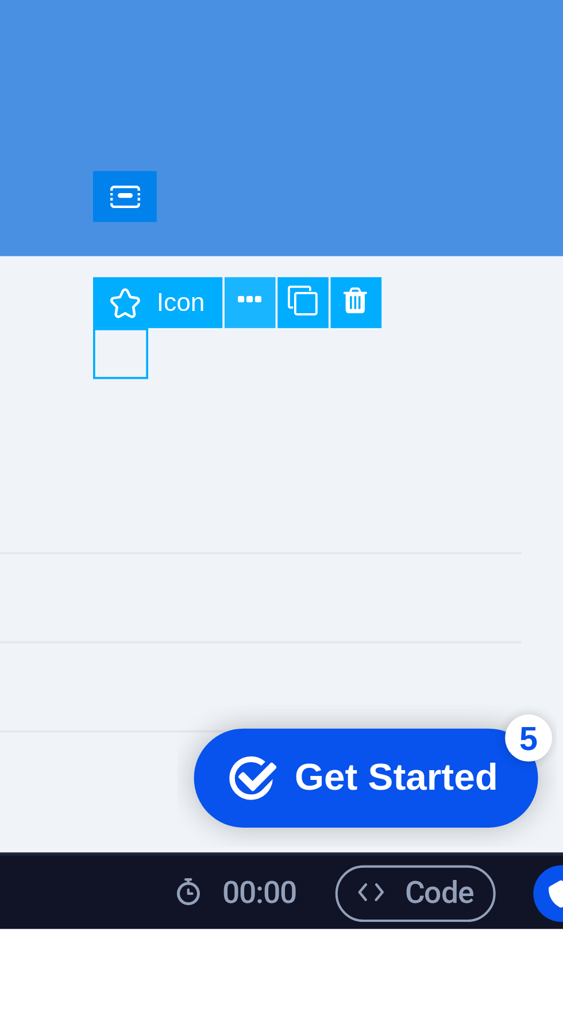
click at [466, 859] on button at bounding box center [471, 862] width 13 height 13
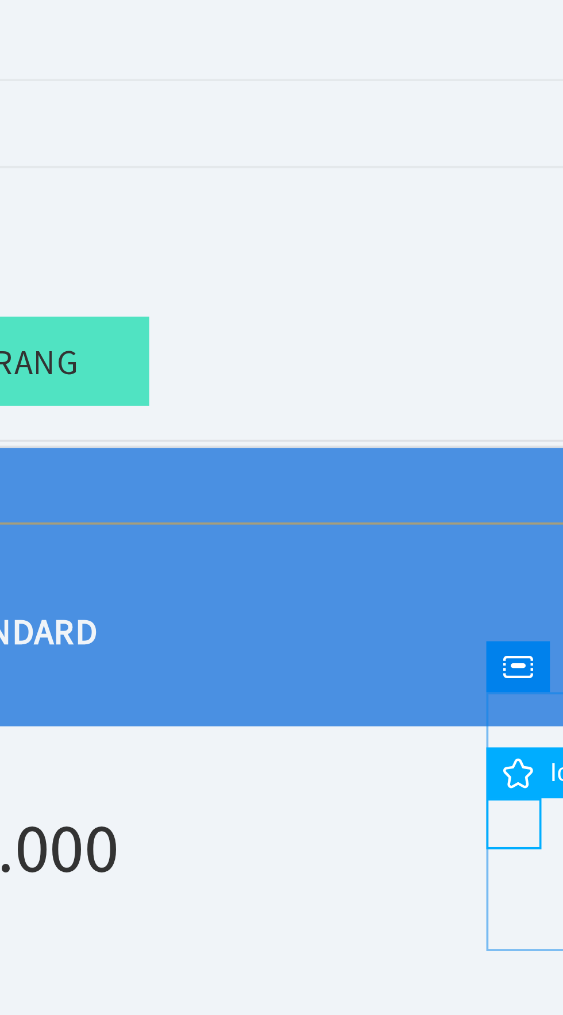
scroll to position [0, 0]
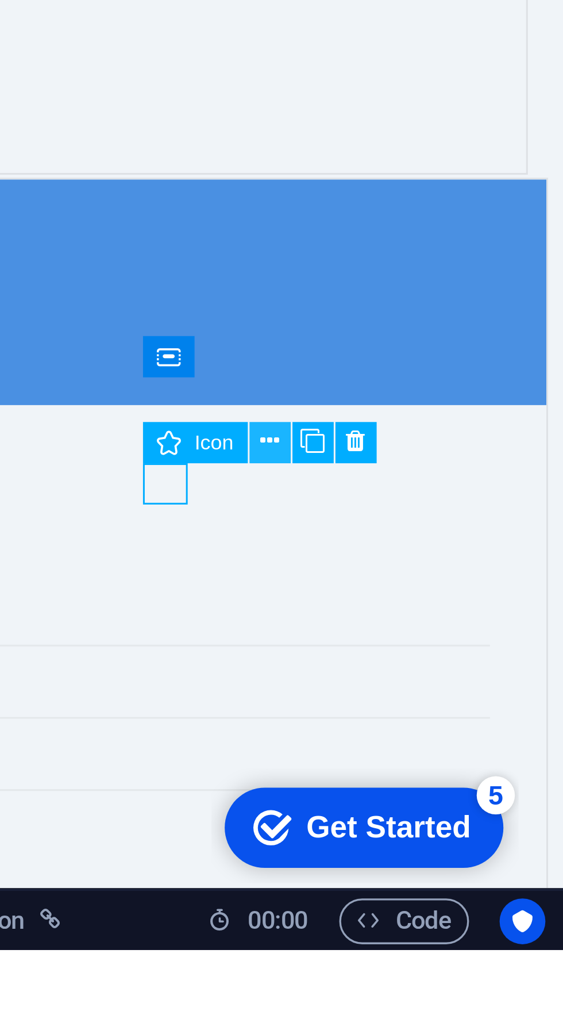
click at [471, 858] on icon at bounding box center [471, 862] width 6 height 11
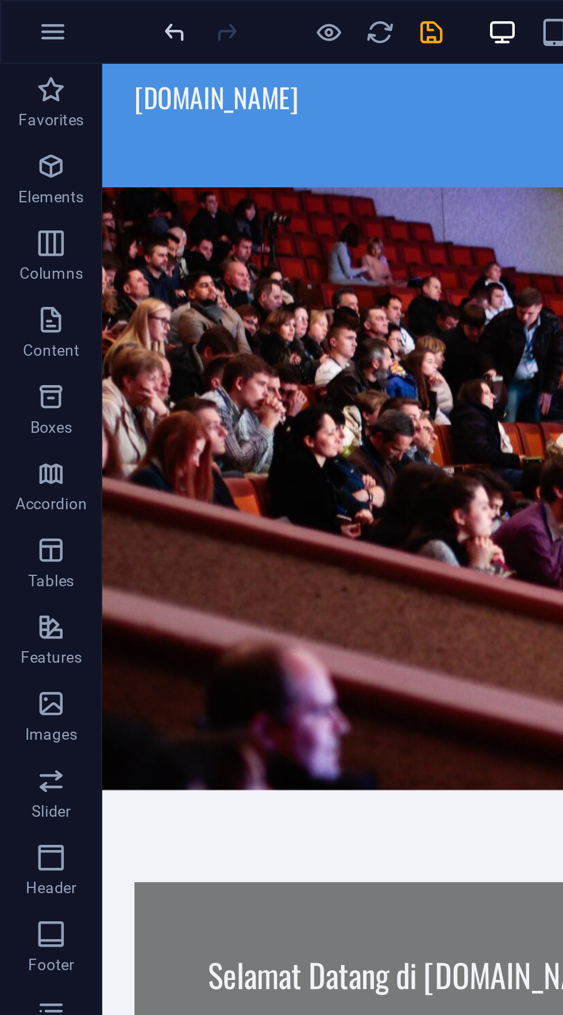
click at [76, 10] on icon "undo" at bounding box center [78, 14] width 13 height 13
click at [75, 13] on icon "undo" at bounding box center [78, 14] width 13 height 13
click at [78, 12] on icon "undo" at bounding box center [78, 14] width 13 height 13
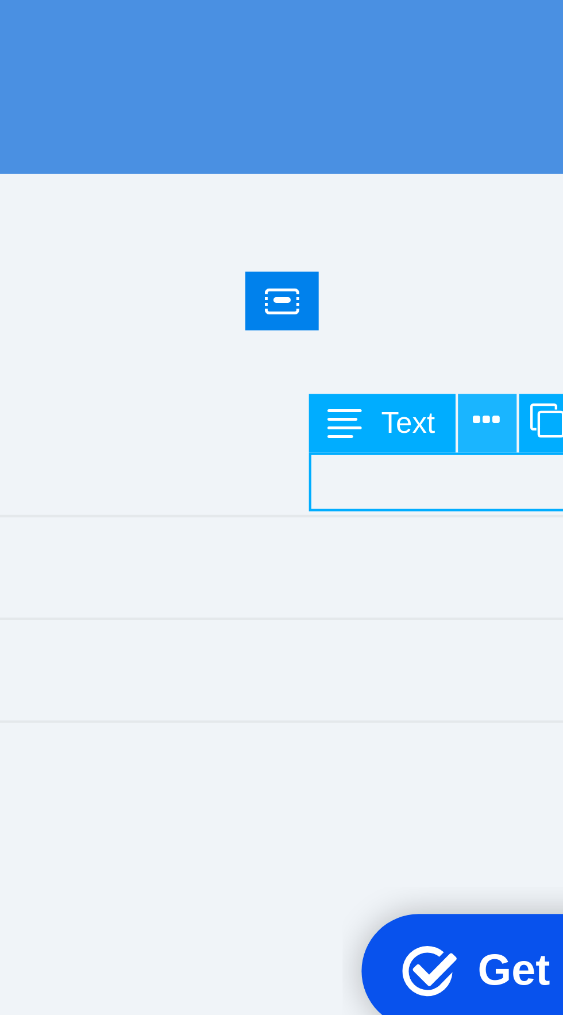
click at [483, 863] on icon at bounding box center [484, 862] width 6 height 11
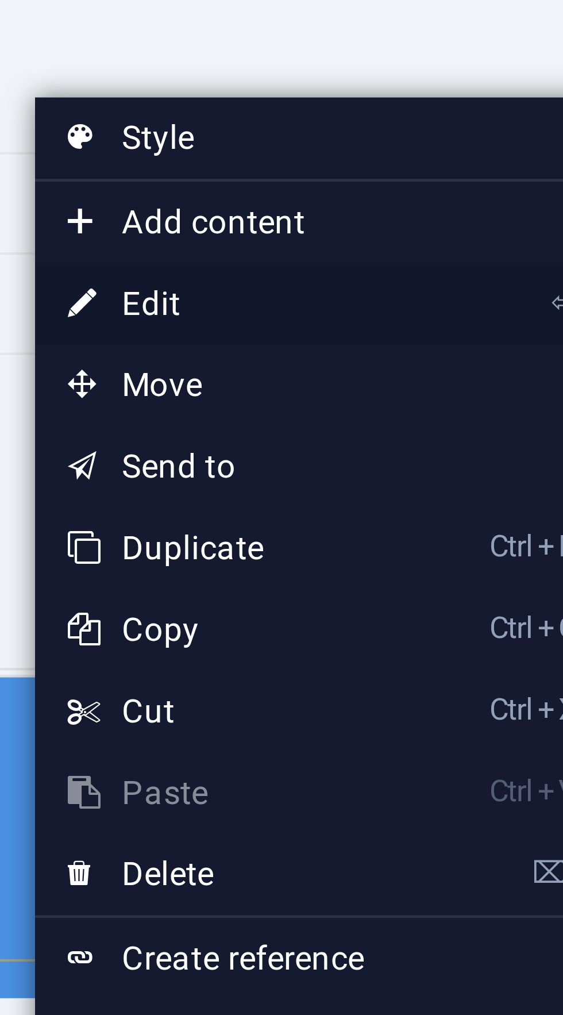
click at [376, 663] on link "⏎ Edit" at bounding box center [400, 662] width 77 height 17
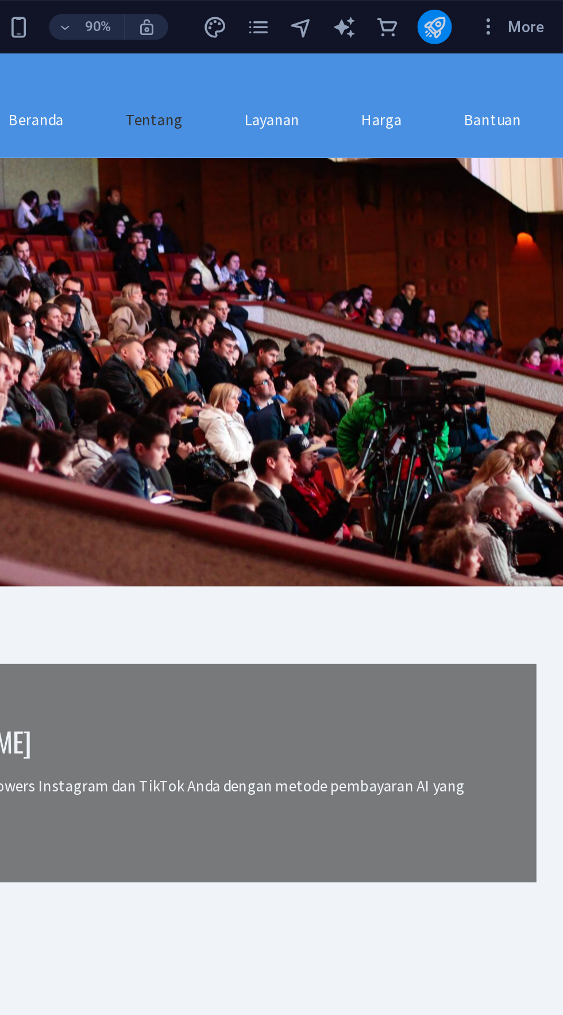
click at [499, 8] on icon "publish" at bounding box center [493, 14] width 13 height 13
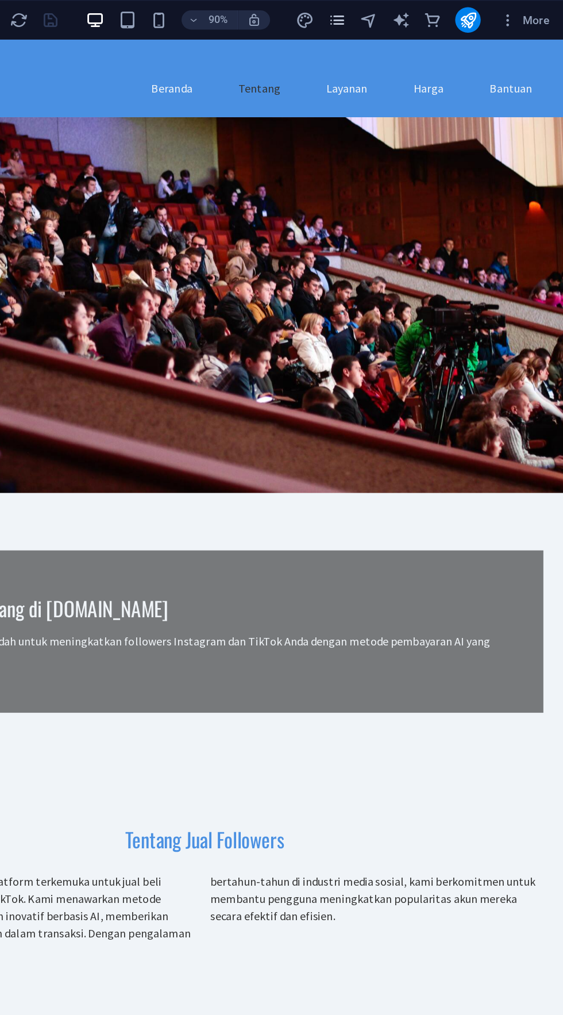
click at [0, 0] on icon "pages" at bounding box center [0, 0] width 0 height 0
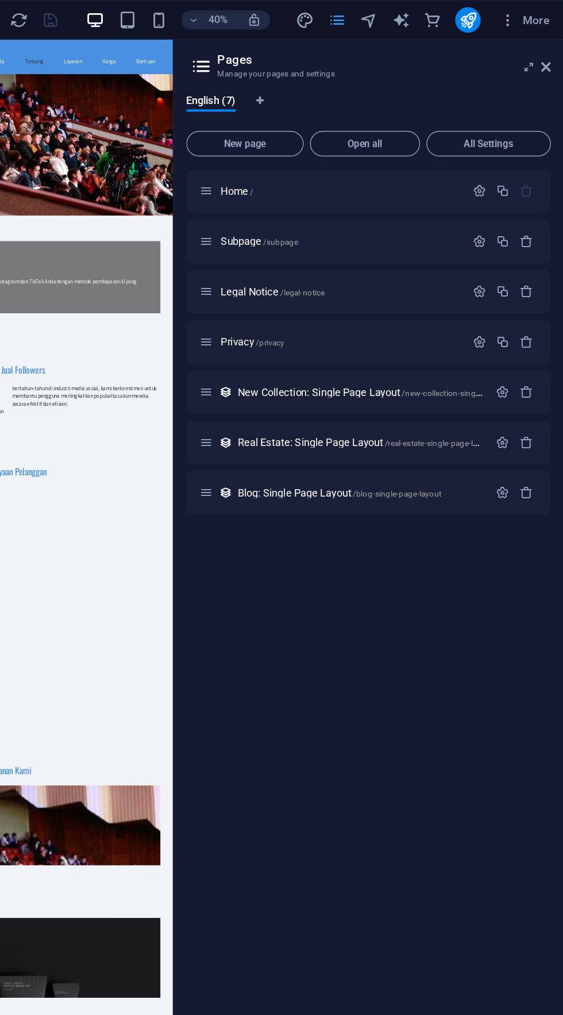
click at [0, 0] on icon "pages" at bounding box center [0, 0] width 0 height 0
click at [420, 14] on icon "navigator" at bounding box center [422, 14] width 13 height 13
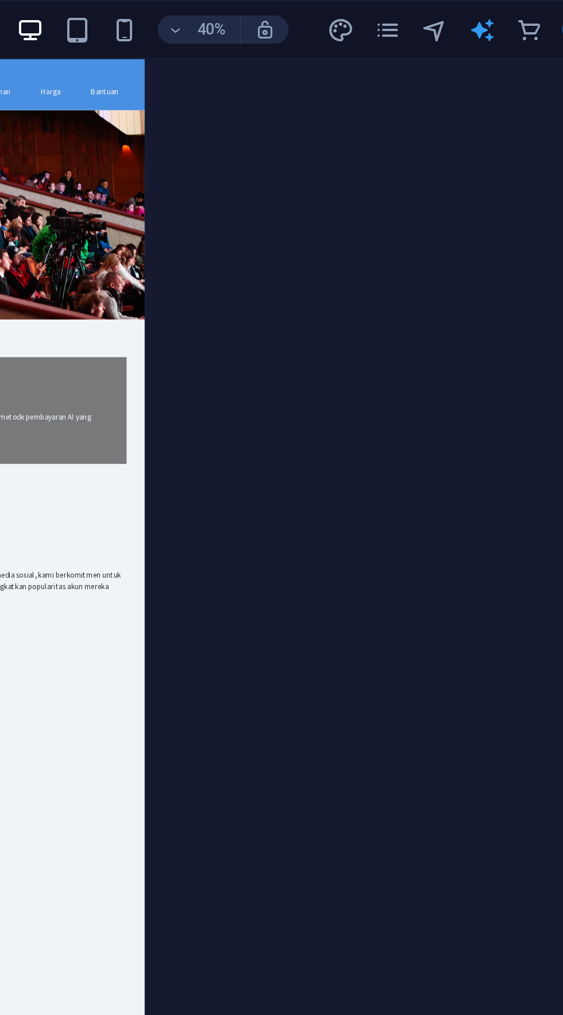
select select "English"
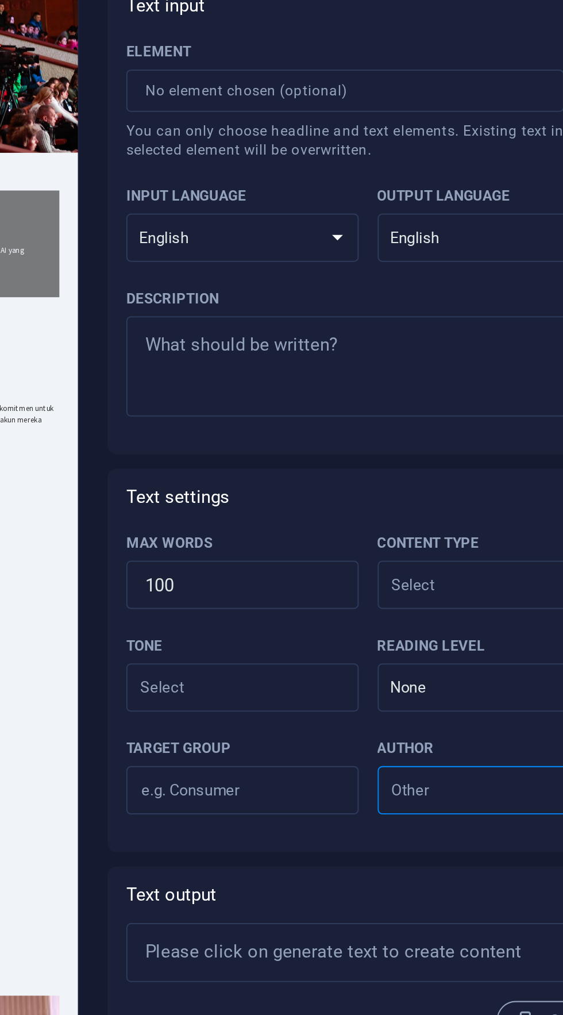
type textarea "x"
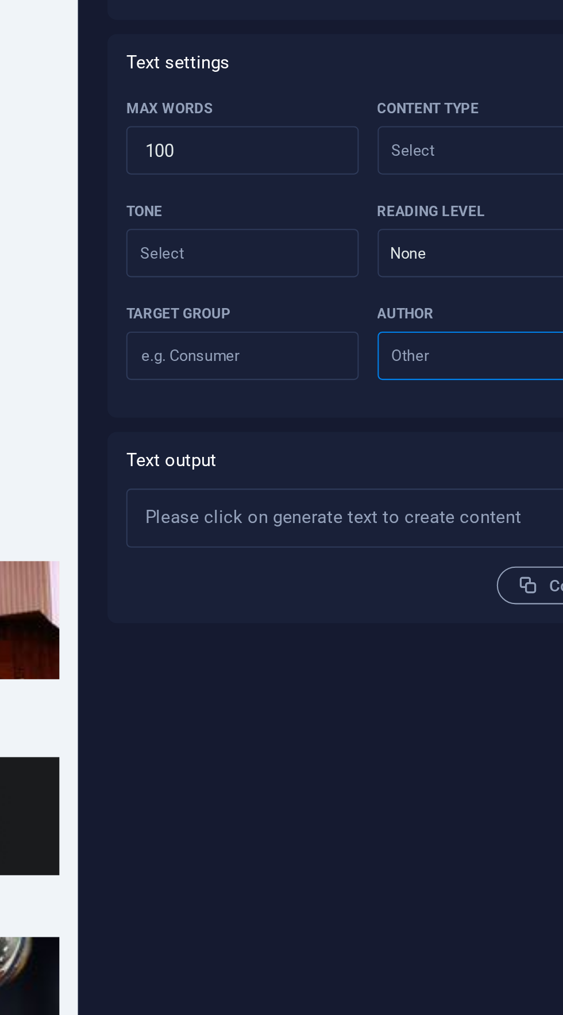
type textarea "x"
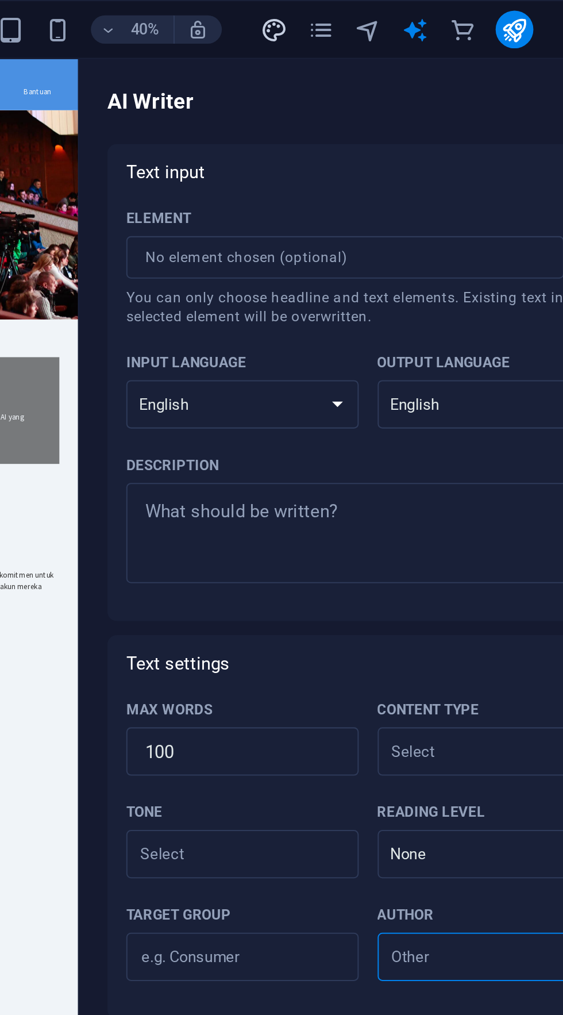
select select "px"
select select "200"
select select "px"
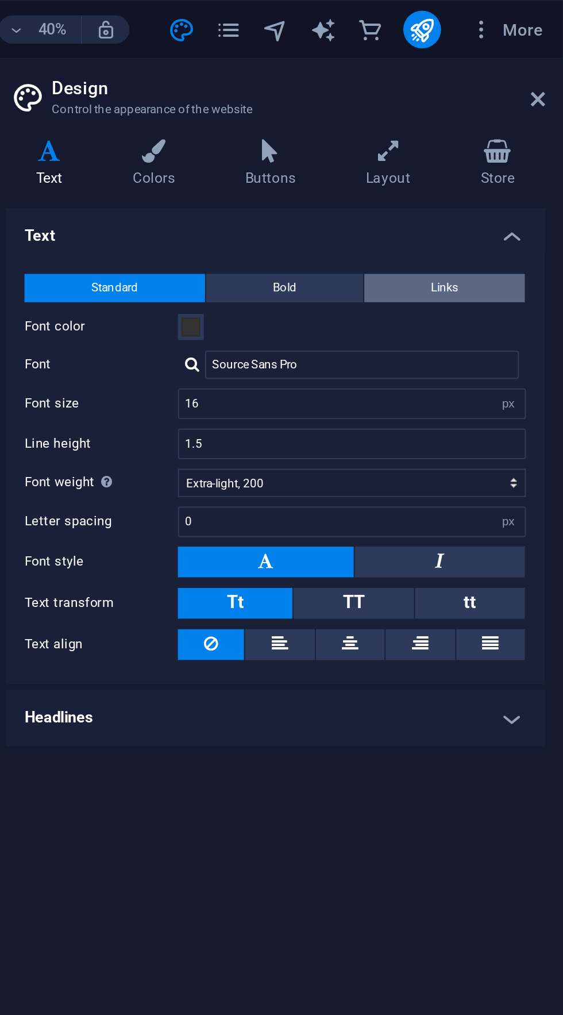
click at [532, 137] on button "Links" at bounding box center [505, 140] width 78 height 14
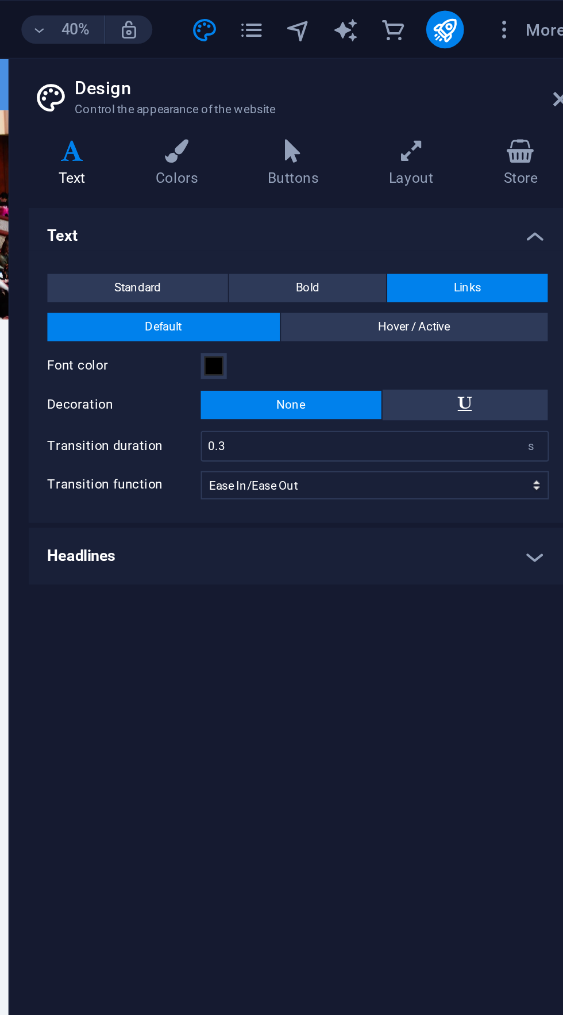
click at [520, 268] on h4 "Headlines" at bounding box center [422, 271] width 263 height 28
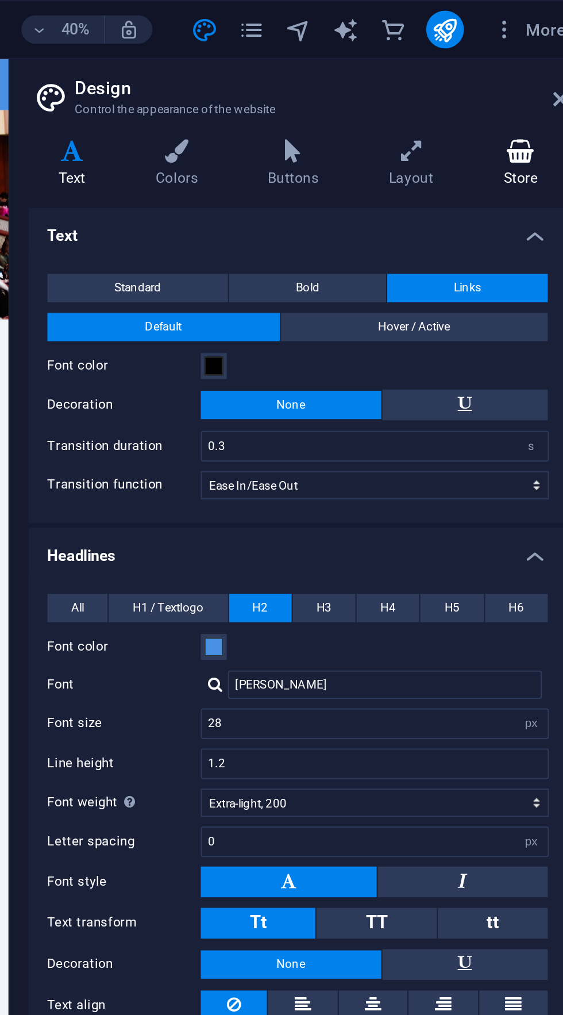
click at [541, 80] on h4 "Store" at bounding box center [531, 80] width 46 height 24
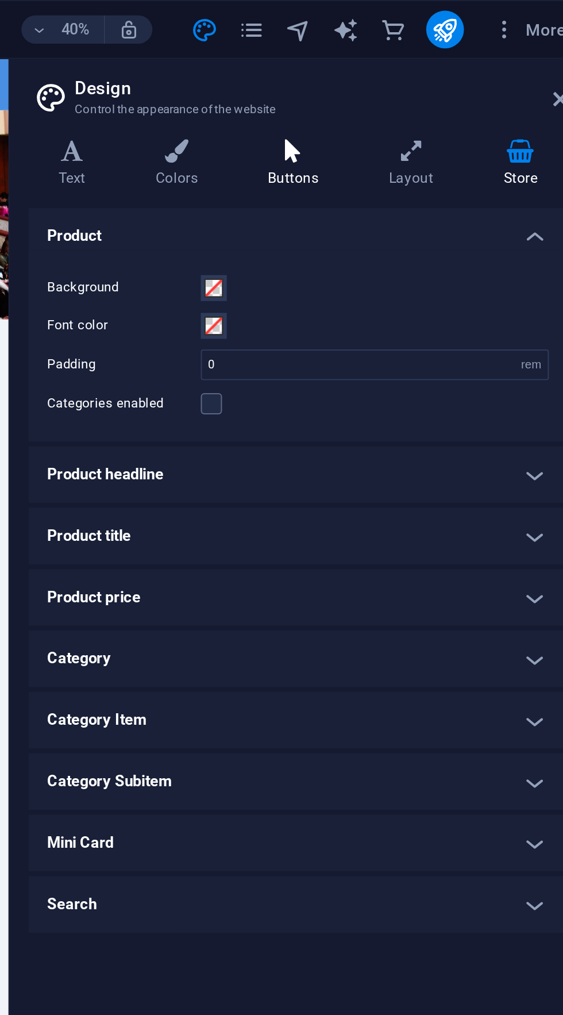
click at [410, 72] on icon at bounding box center [420, 73] width 54 height 11
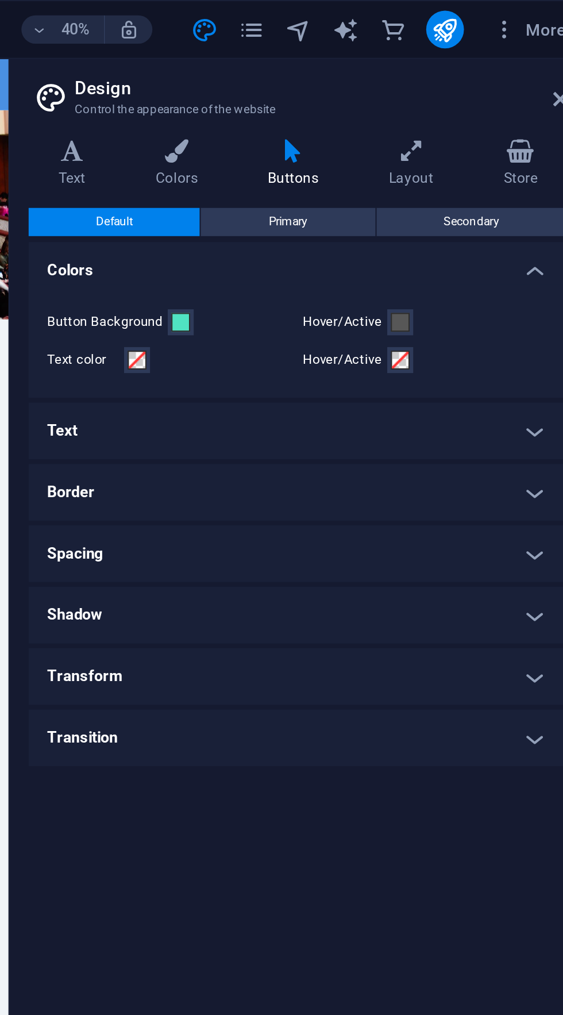
click at [455, 358] on h4 "Transition" at bounding box center [422, 359] width 263 height 28
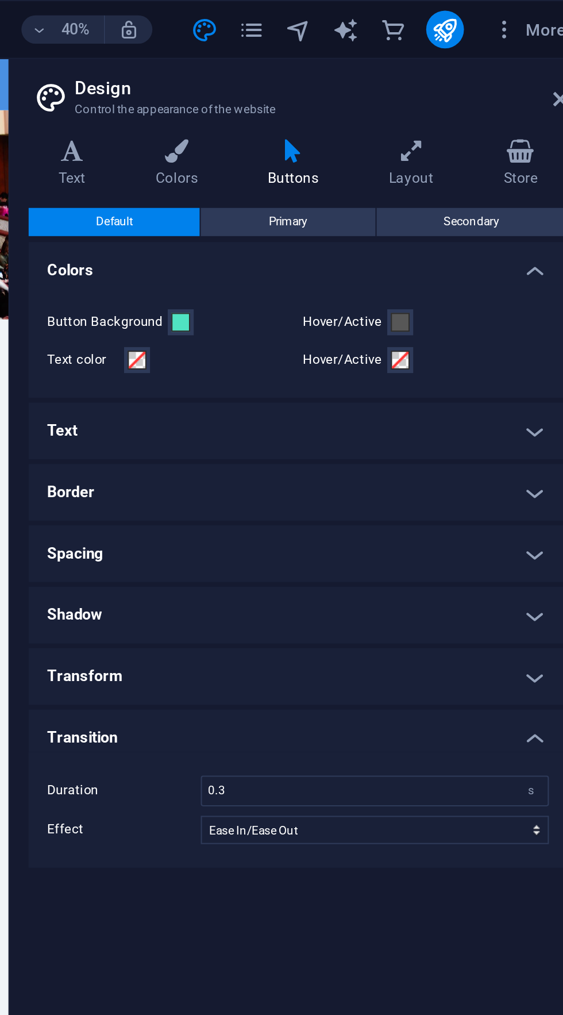
click at [454, 356] on h4 "Transition" at bounding box center [422, 355] width 263 height 21
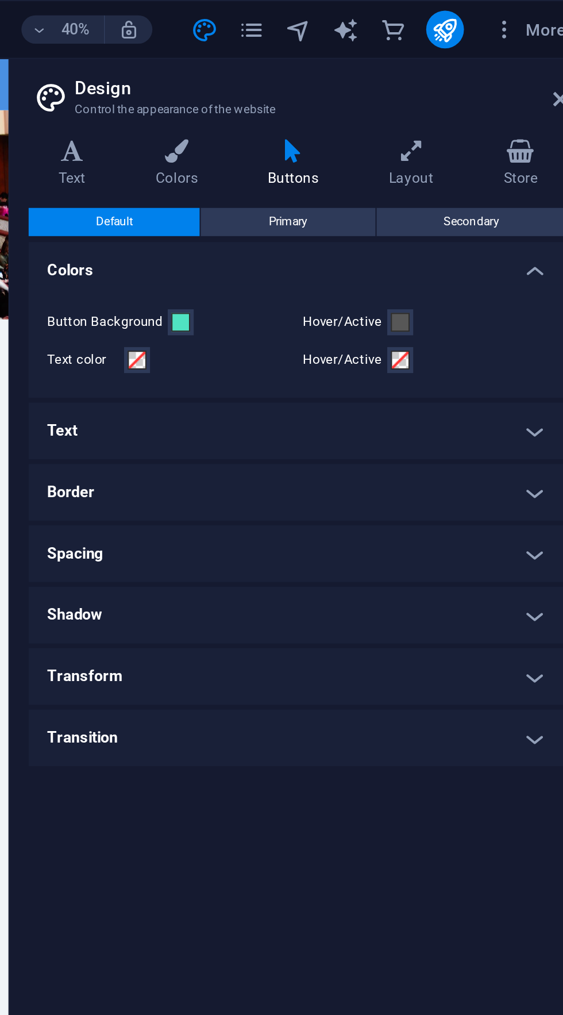
click at [463, 267] on h4 "Spacing" at bounding box center [422, 270] width 263 height 28
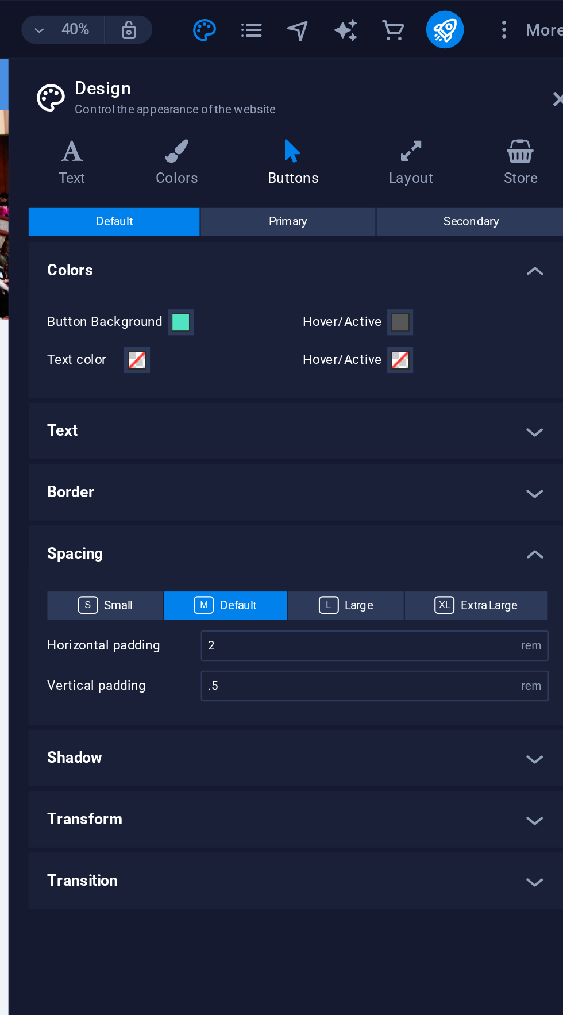
click at [470, 261] on h4 "Spacing" at bounding box center [422, 266] width 263 height 21
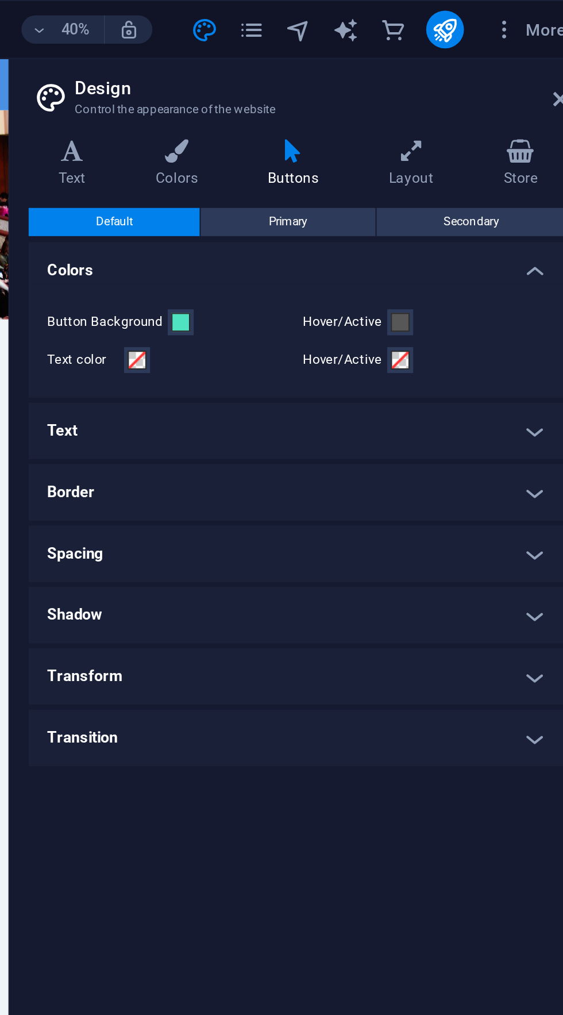
click at [482, 233] on h4 "Border" at bounding box center [422, 240] width 263 height 28
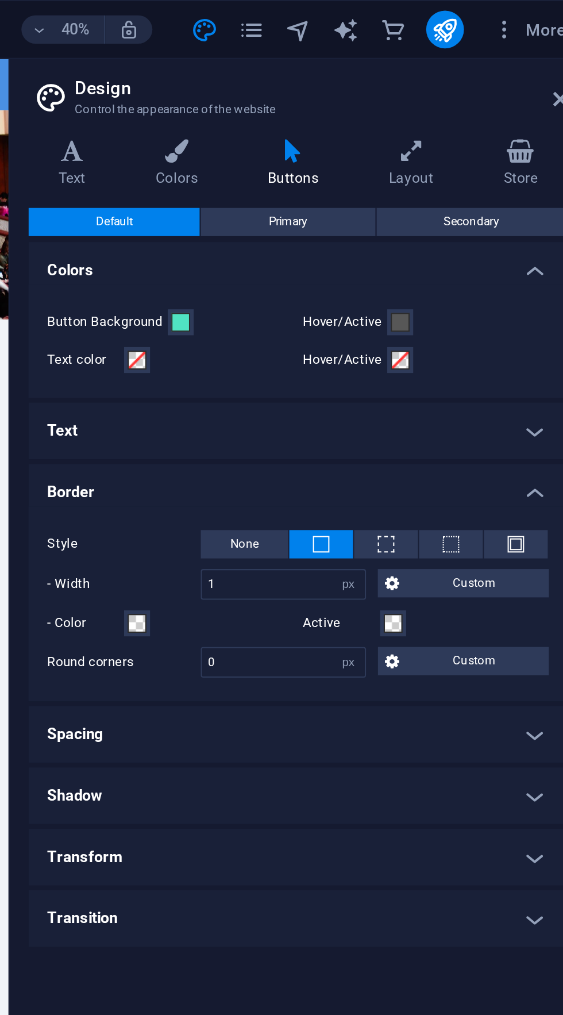
click at [486, 230] on h4 "Border" at bounding box center [422, 236] width 263 height 21
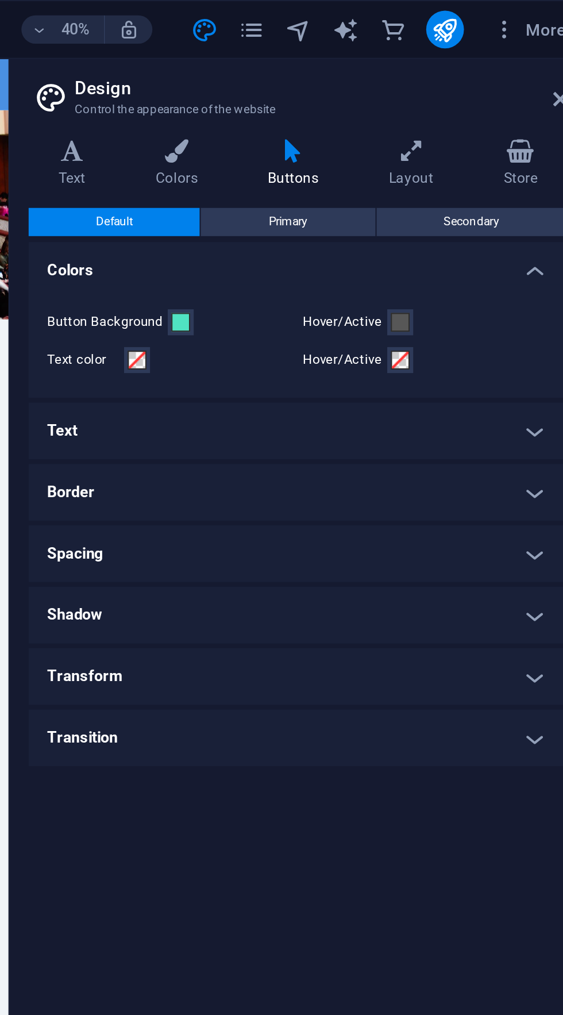
click at [491, 218] on h4 "Text" at bounding box center [422, 210] width 263 height 28
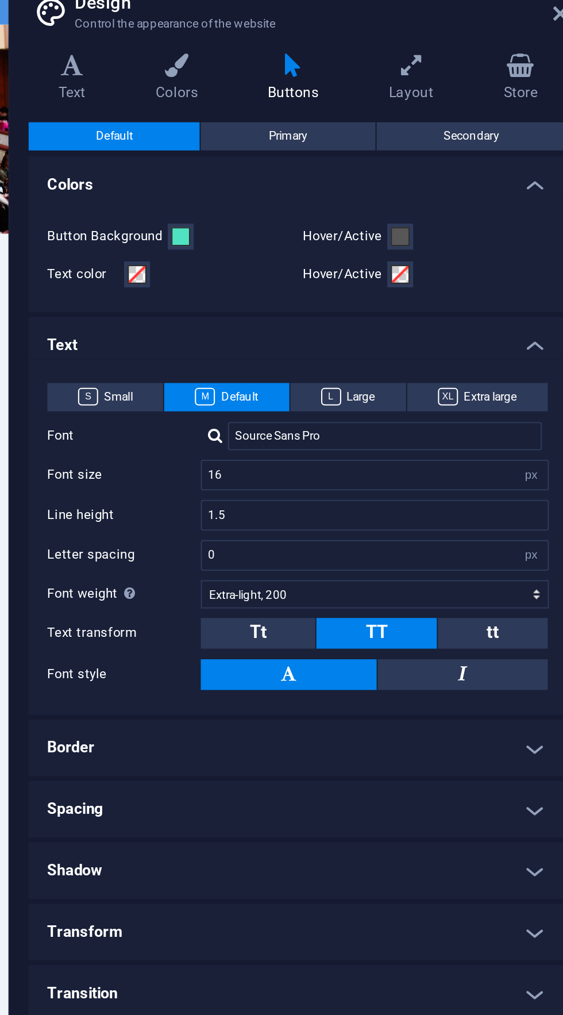
click at [533, 408] on h4 "Border" at bounding box center [422, 406] width 263 height 28
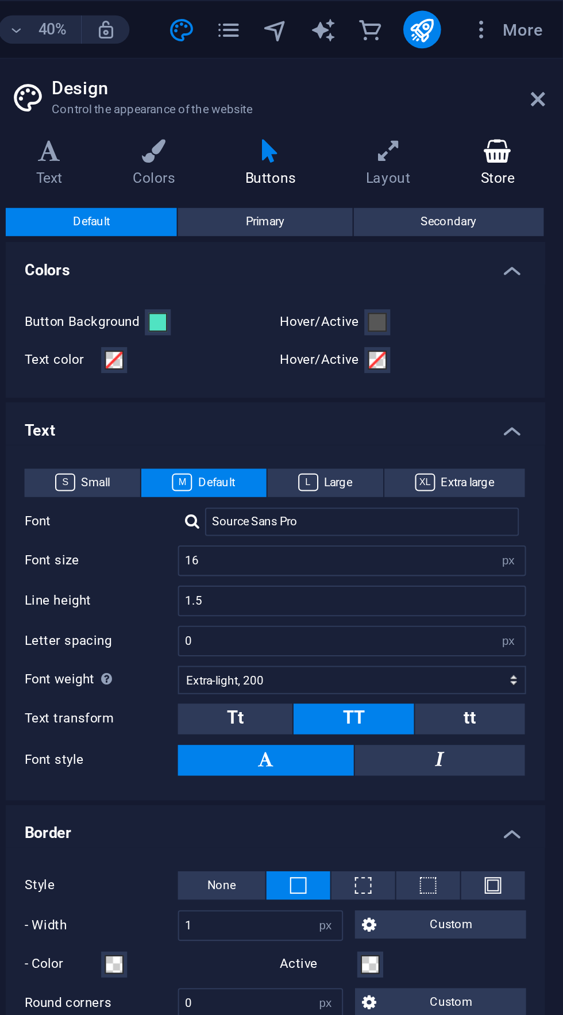
click at [537, 88] on h4 "Store" at bounding box center [531, 80] width 46 height 24
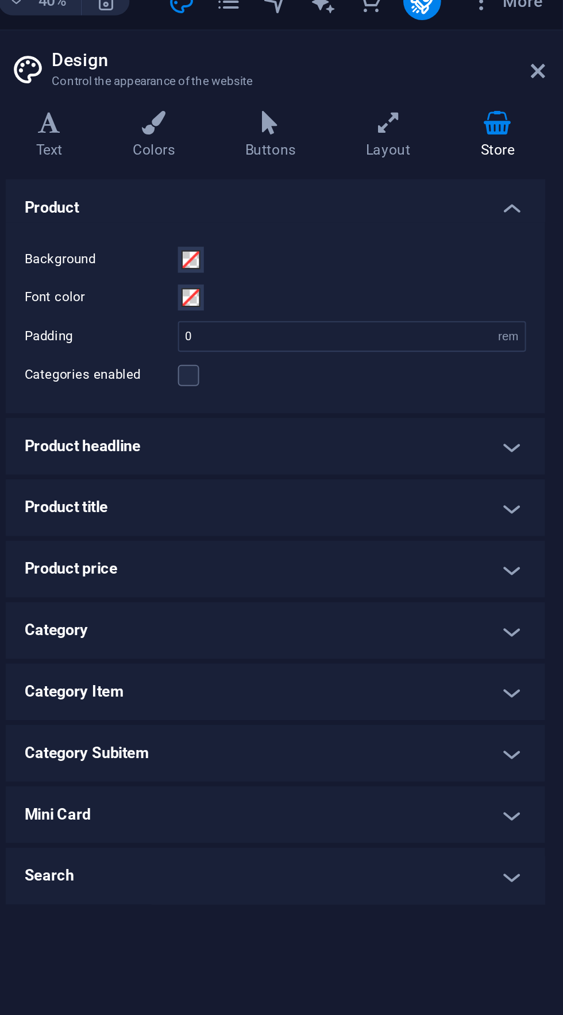
click at [485, 257] on h4 "Product title" at bounding box center [422, 261] width 263 height 28
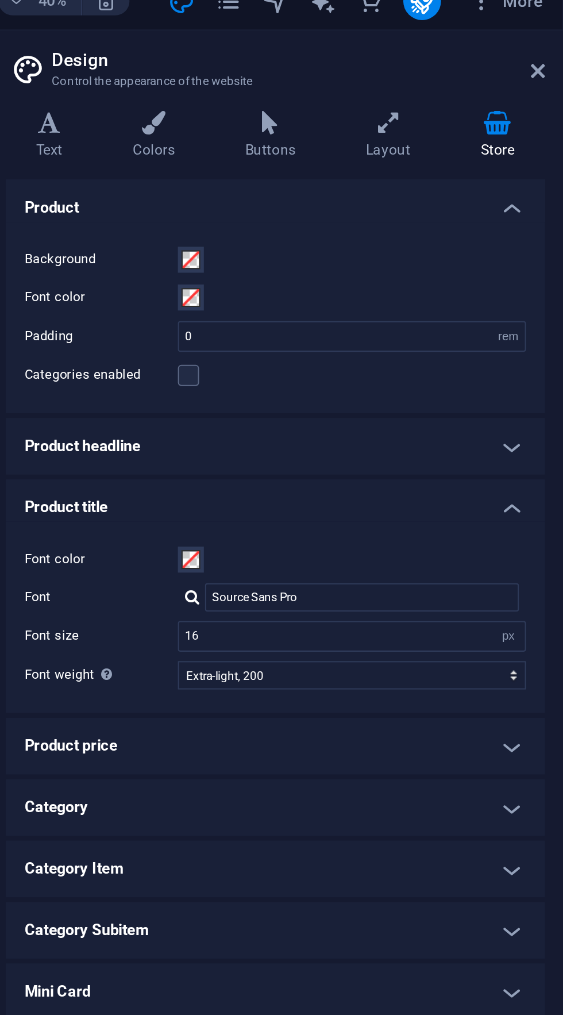
click at [494, 254] on h4 "Product title" at bounding box center [422, 257] width 263 height 21
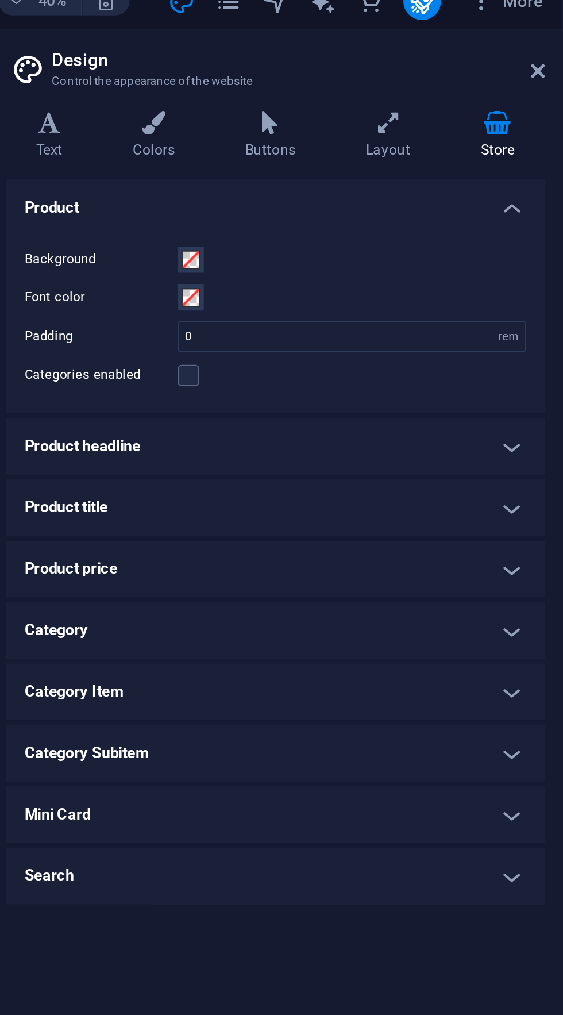
click at [499, 229] on h4 "Product headline" at bounding box center [422, 231] width 263 height 28
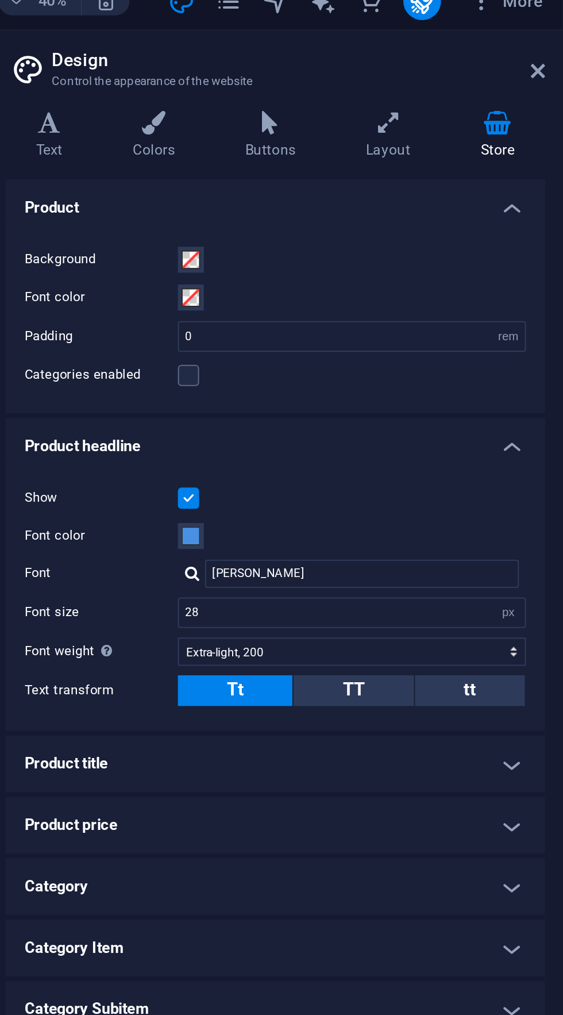
click at [500, 224] on h4 "Product headline" at bounding box center [422, 227] width 263 height 21
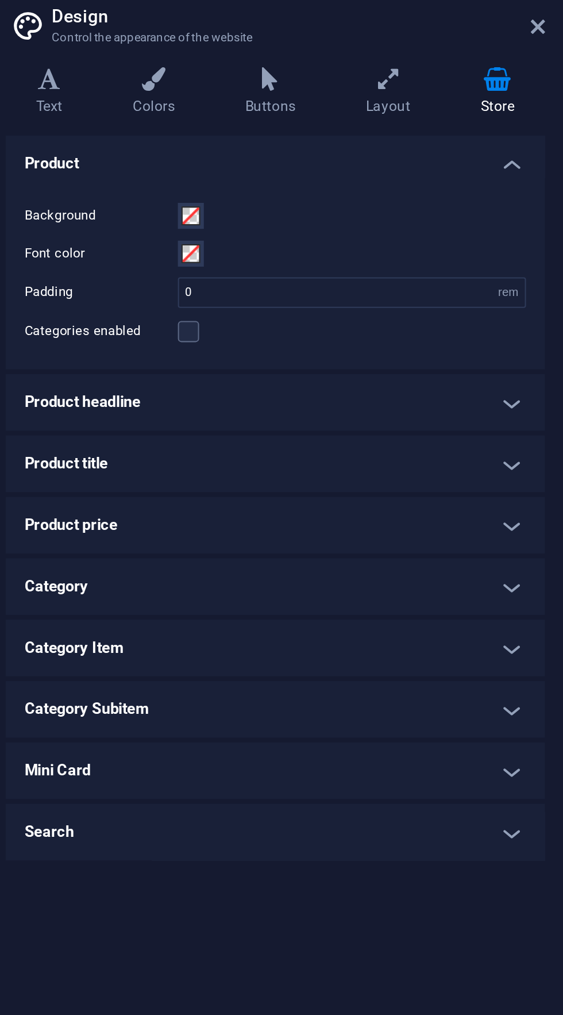
click at [482, 320] on h4 "Category" at bounding box center [422, 321] width 263 height 28
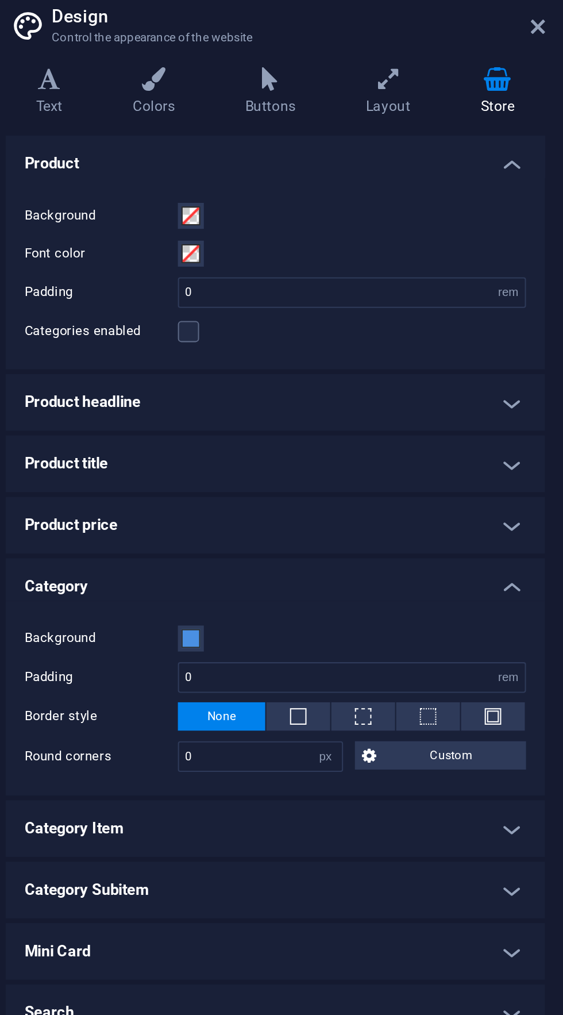
click at [486, 314] on h4 "Category" at bounding box center [422, 317] width 263 height 21
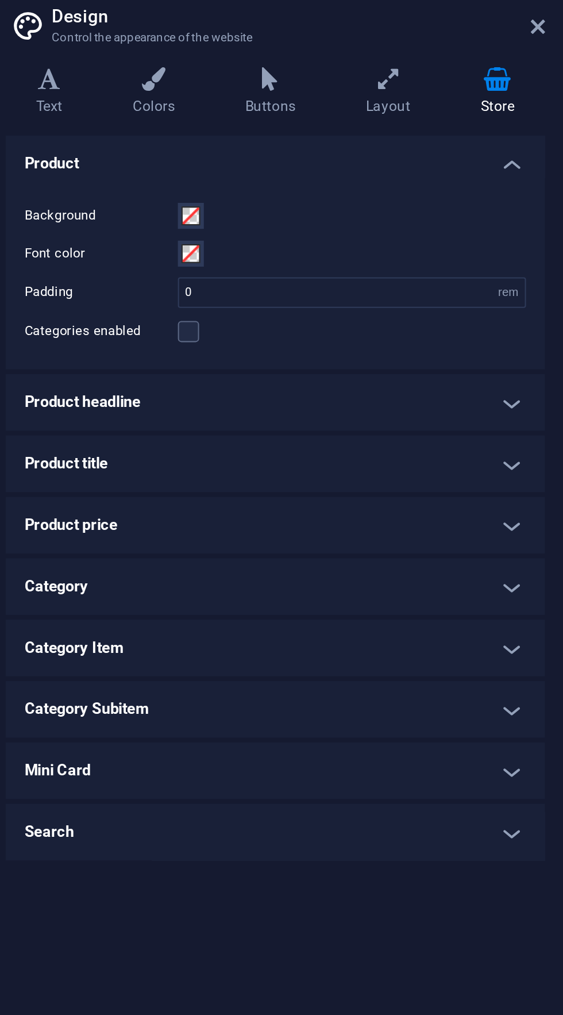
click at [474, 353] on h4 "Category Item" at bounding box center [422, 351] width 263 height 28
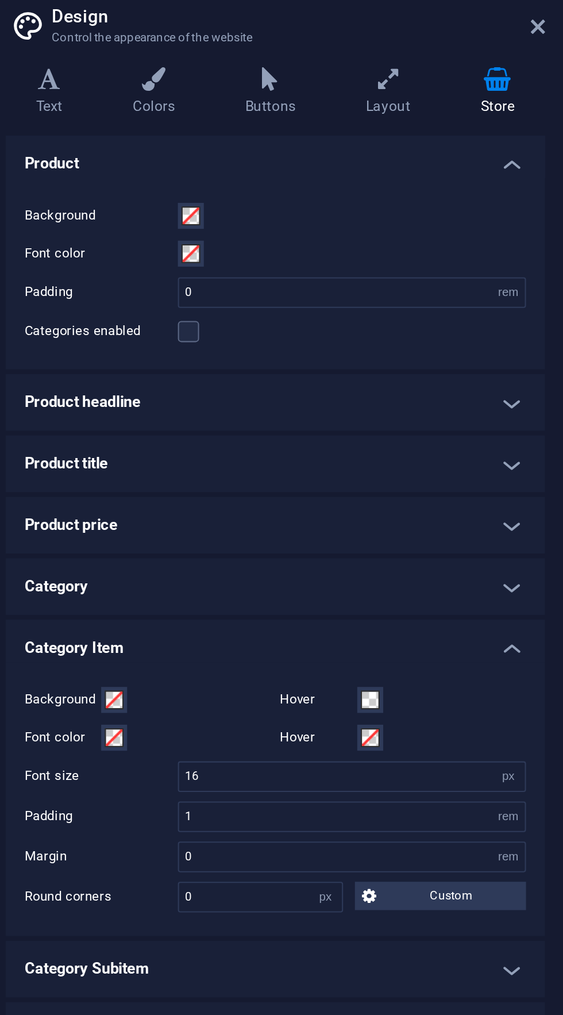
click at [482, 338] on h4 "Category Item" at bounding box center [422, 347] width 263 height 21
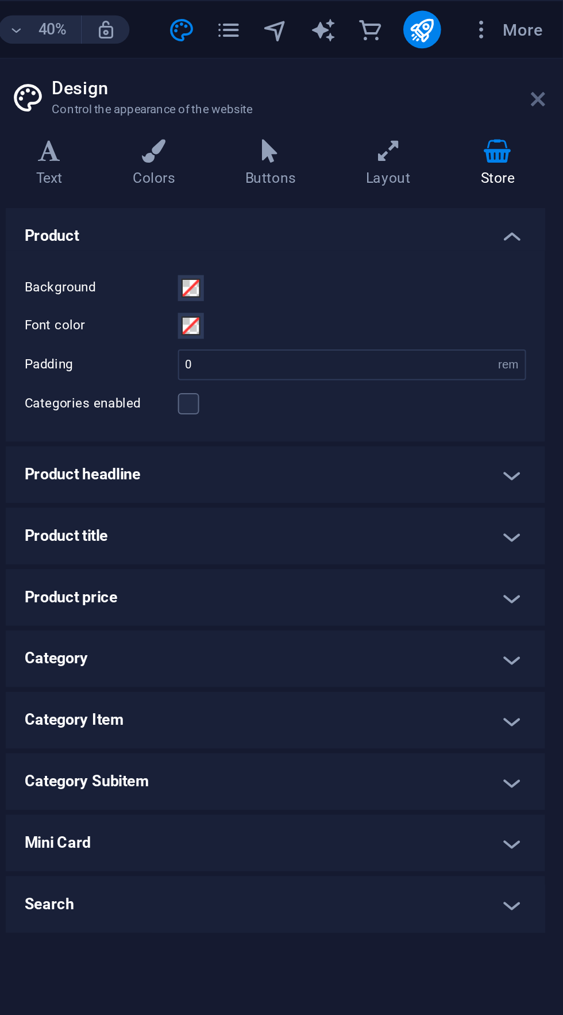
click at [550, 52] on icon at bounding box center [550, 48] width 7 height 9
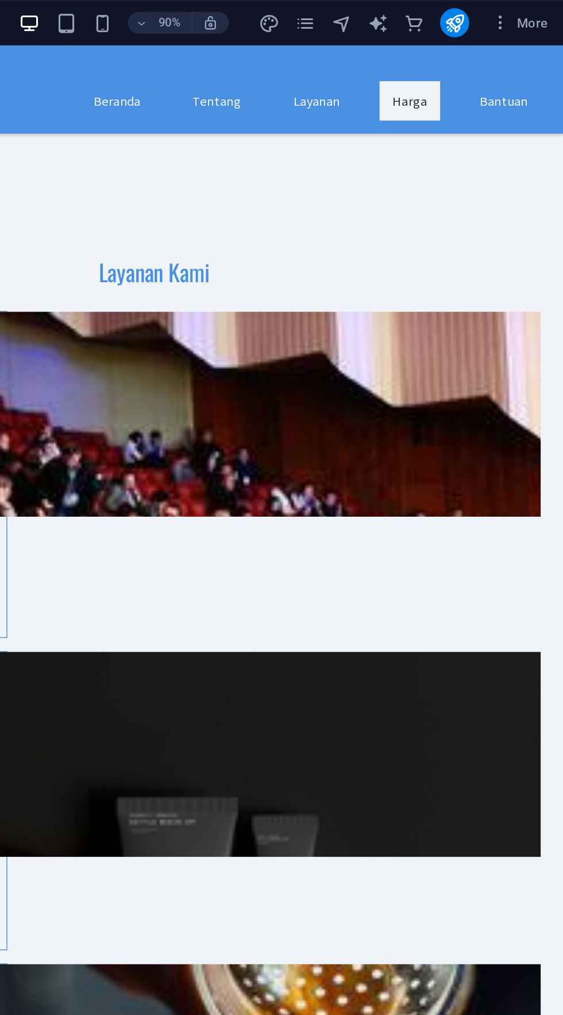
scroll to position [1180, 0]
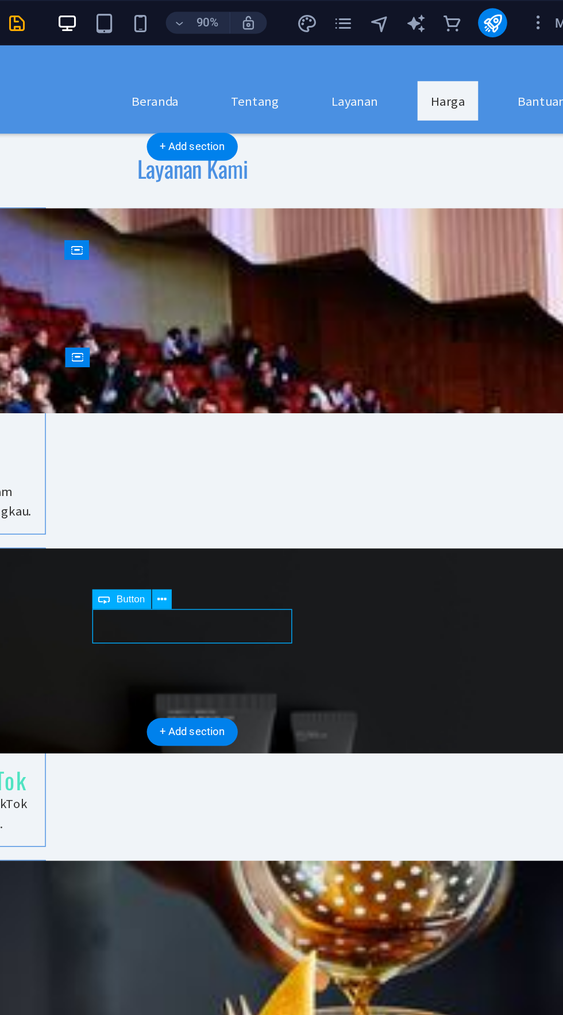
scroll to position [1295, 0]
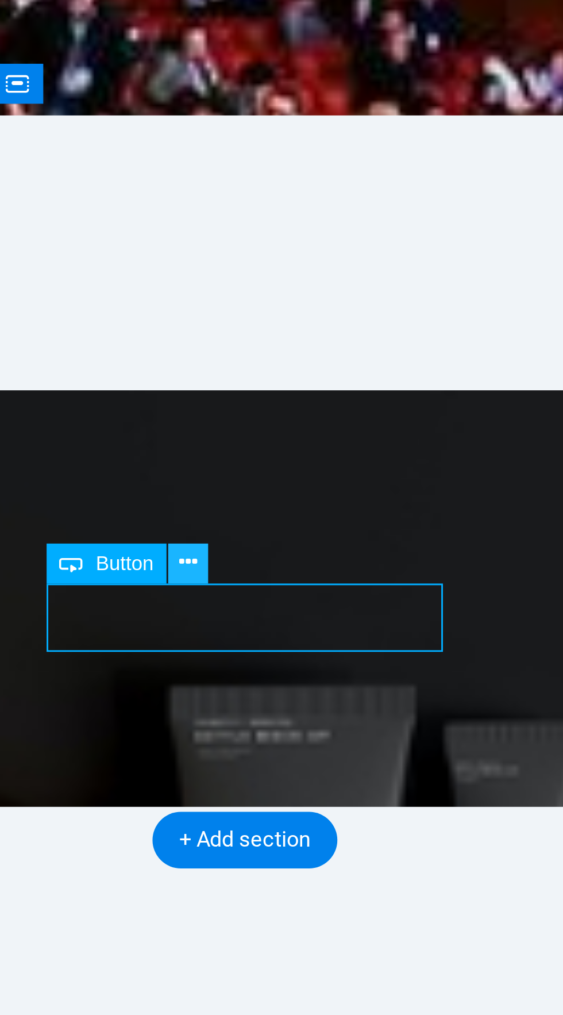
click at [288, 366] on icon at bounding box center [288, 367] width 6 height 11
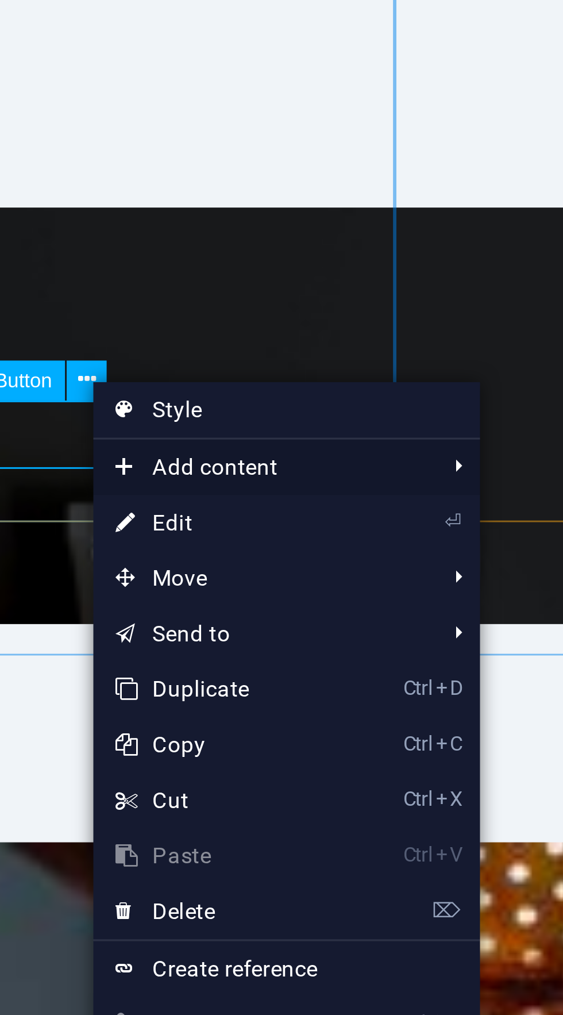
click at [391, 396] on span "Add content" at bounding box center [340, 393] width 103 height 17
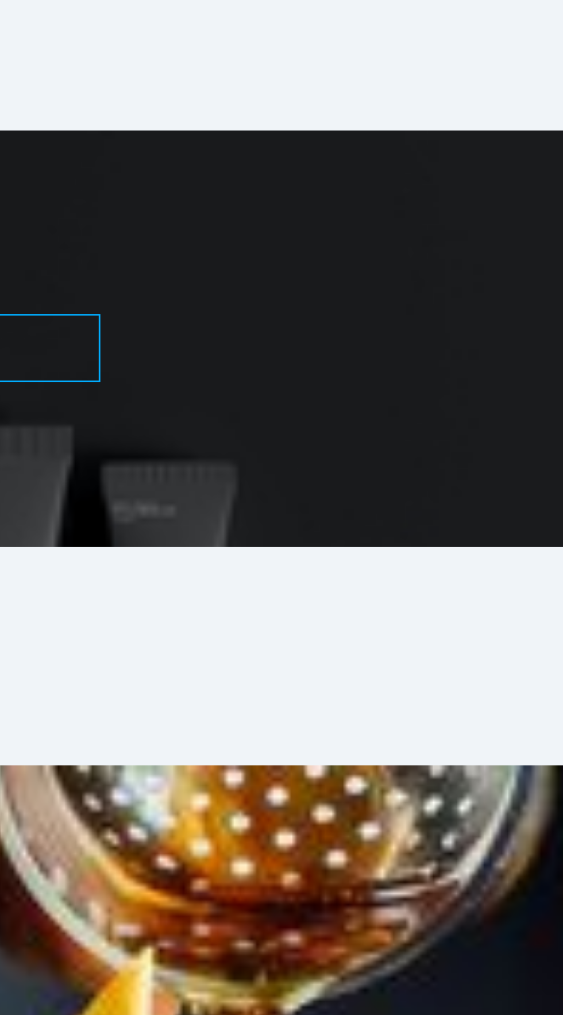
scroll to position [1339, 0]
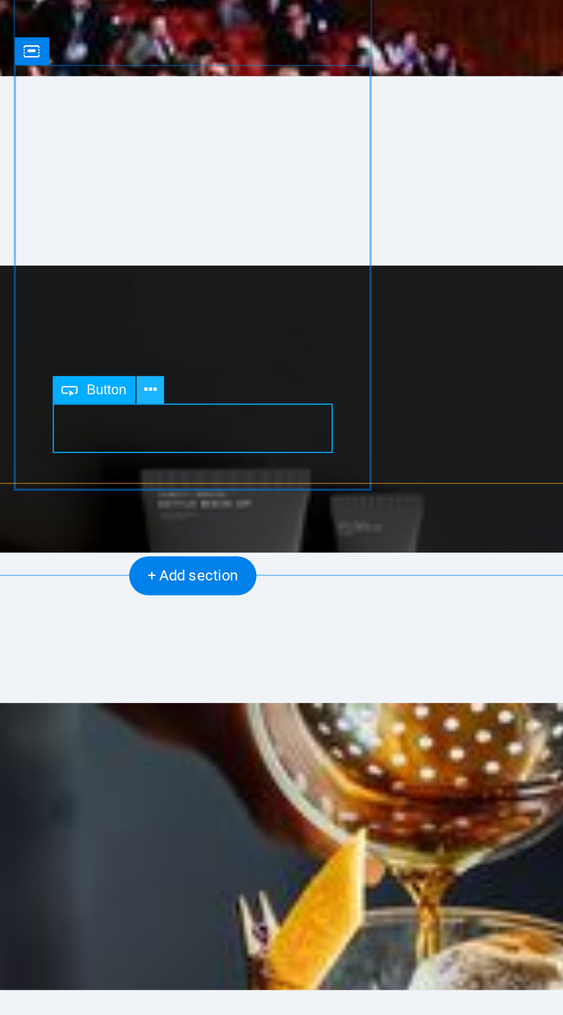
click at [281, 329] on button at bounding box center [285, 329] width 13 height 13
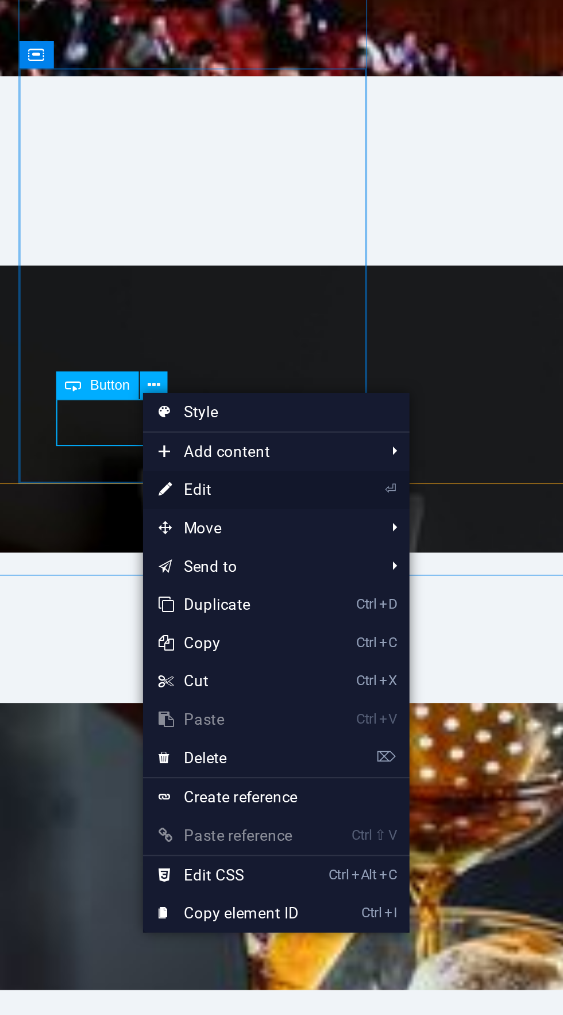
click at [299, 371] on link "⏎ Edit" at bounding box center [320, 374] width 77 height 17
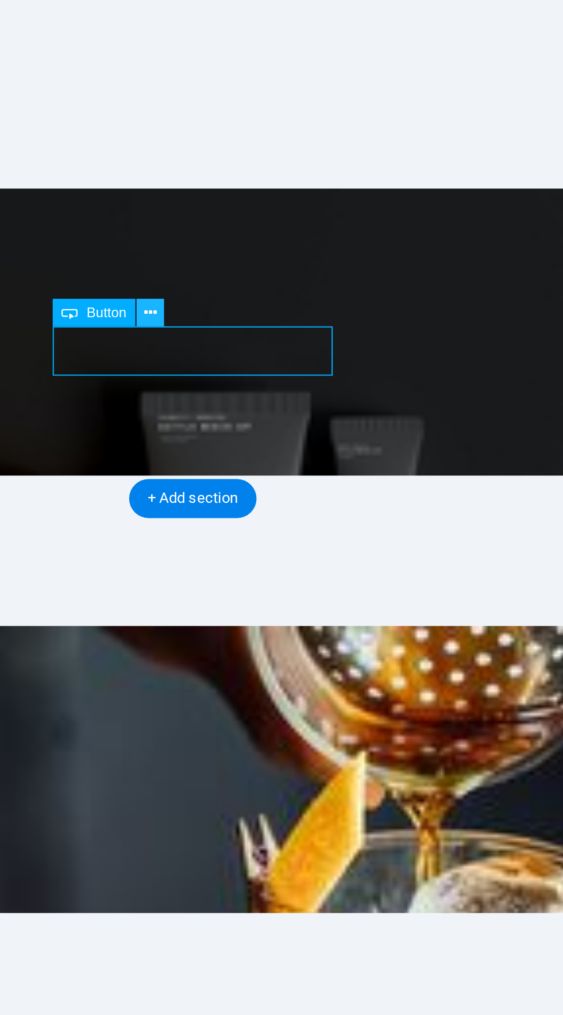
click at [287, 329] on icon at bounding box center [286, 329] width 6 height 11
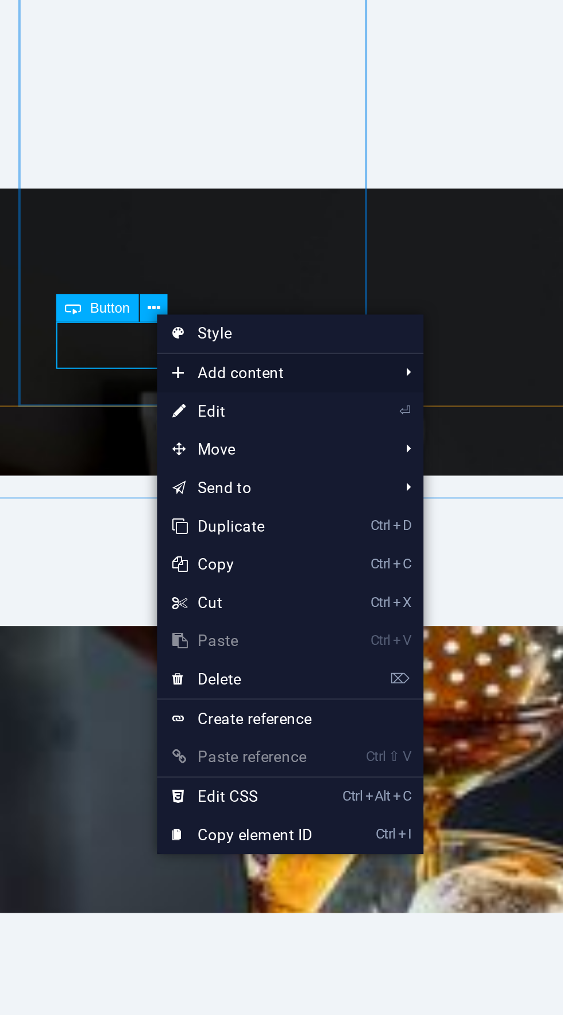
click at [309, 352] on span "Add content" at bounding box center [340, 356] width 103 height 17
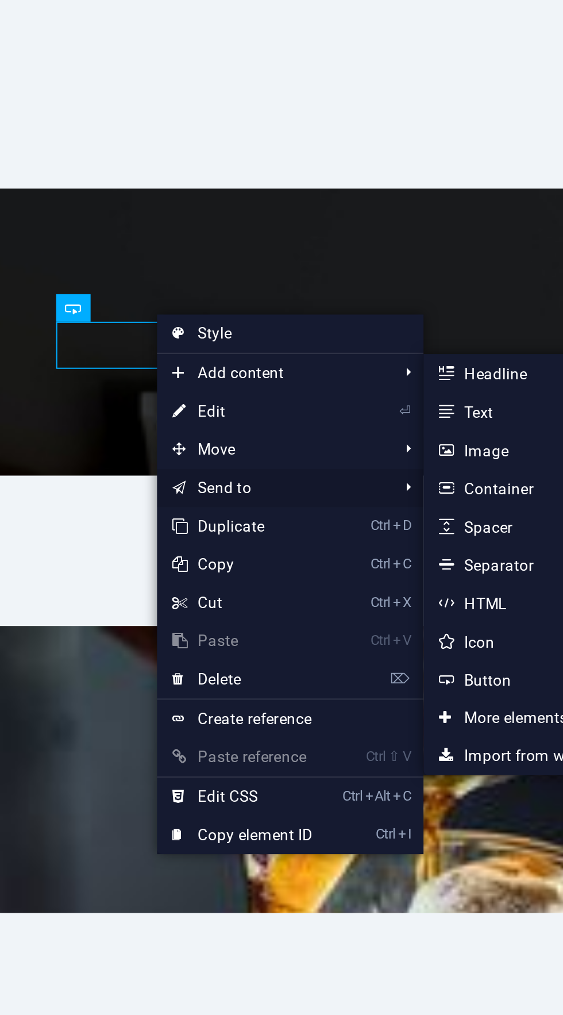
click at [318, 406] on link "Send to" at bounding box center [340, 407] width 103 height 17
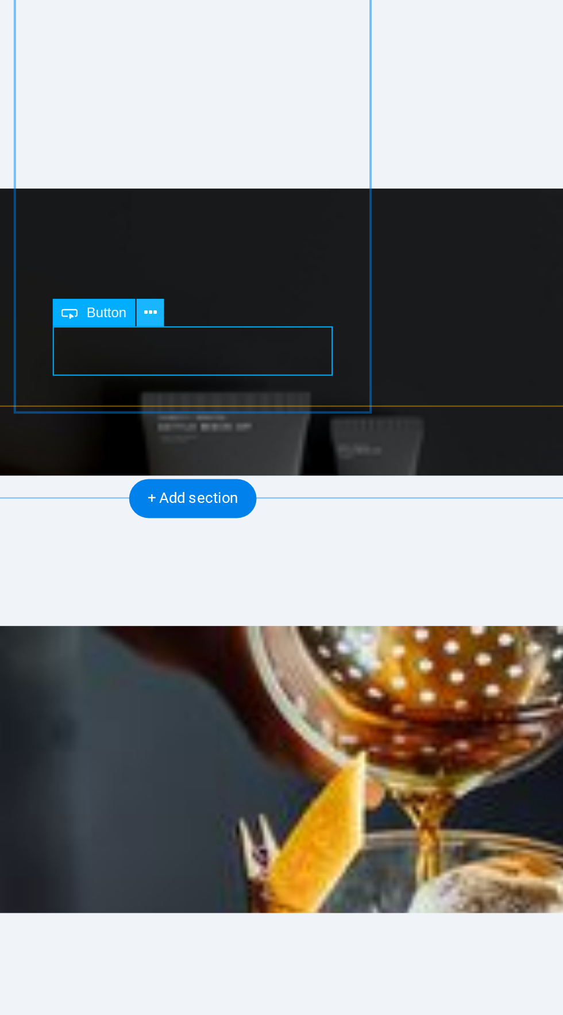
click at [286, 332] on icon at bounding box center [286, 329] width 6 height 11
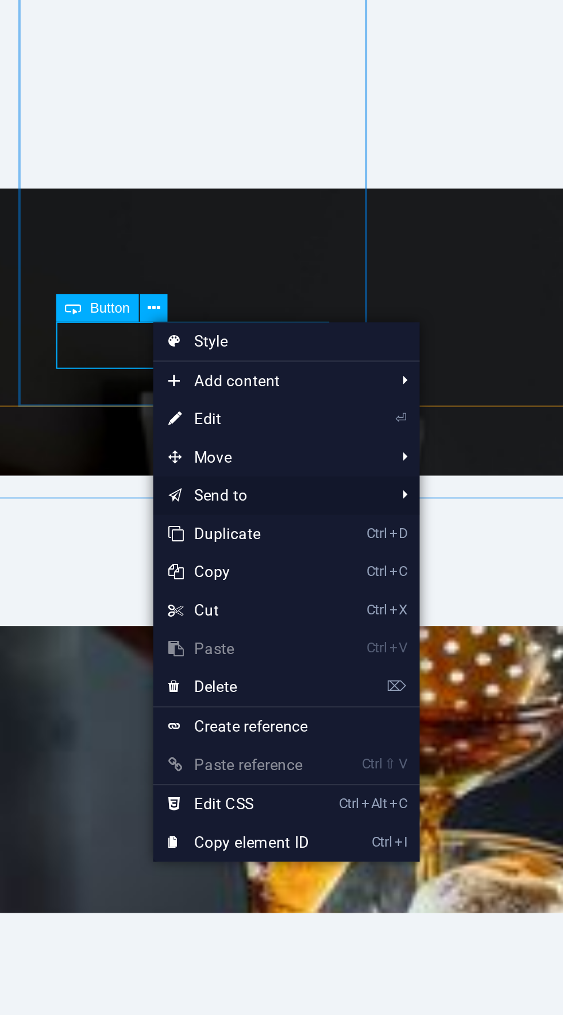
click at [315, 408] on link "Send to" at bounding box center [338, 411] width 103 height 17
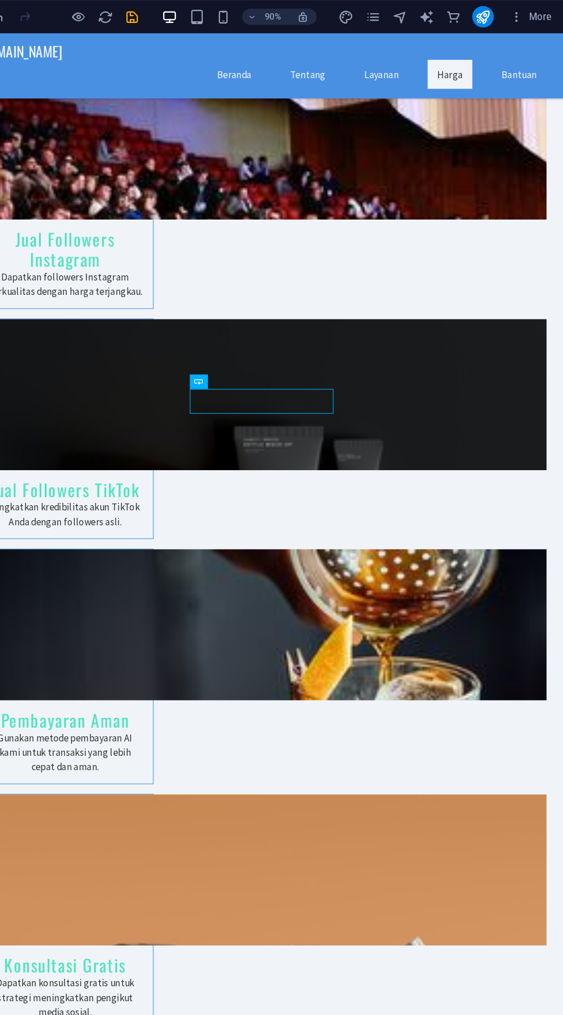
scroll to position [0, 0]
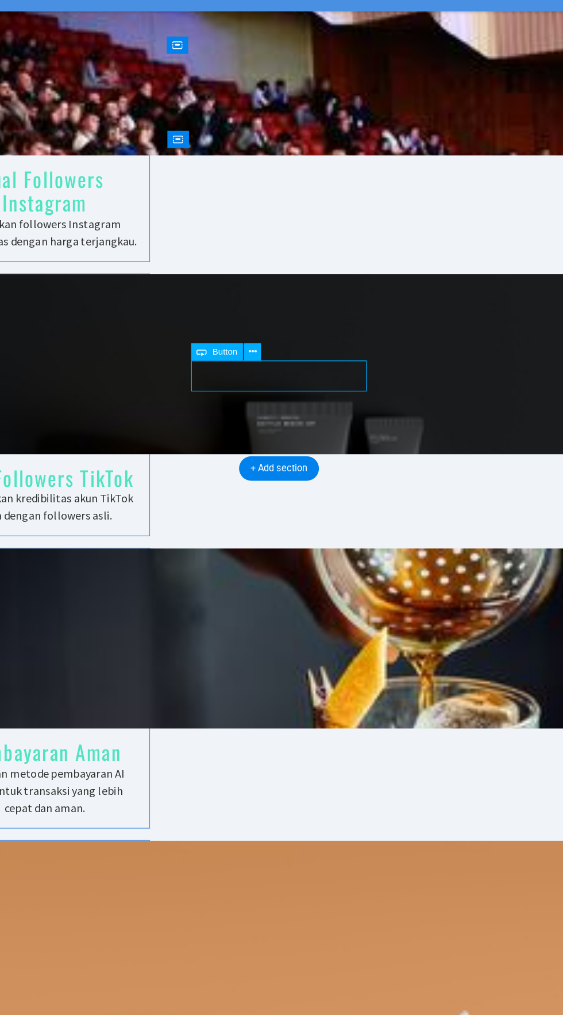
click at [279, 325] on div "Button" at bounding box center [259, 329] width 37 height 13
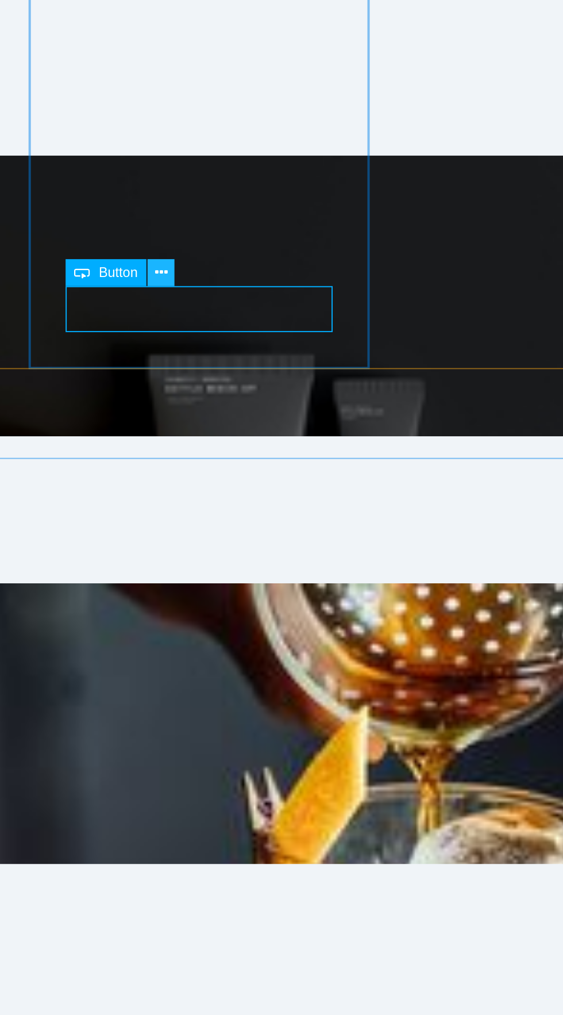
click at [286, 328] on icon at bounding box center [288, 327] width 6 height 11
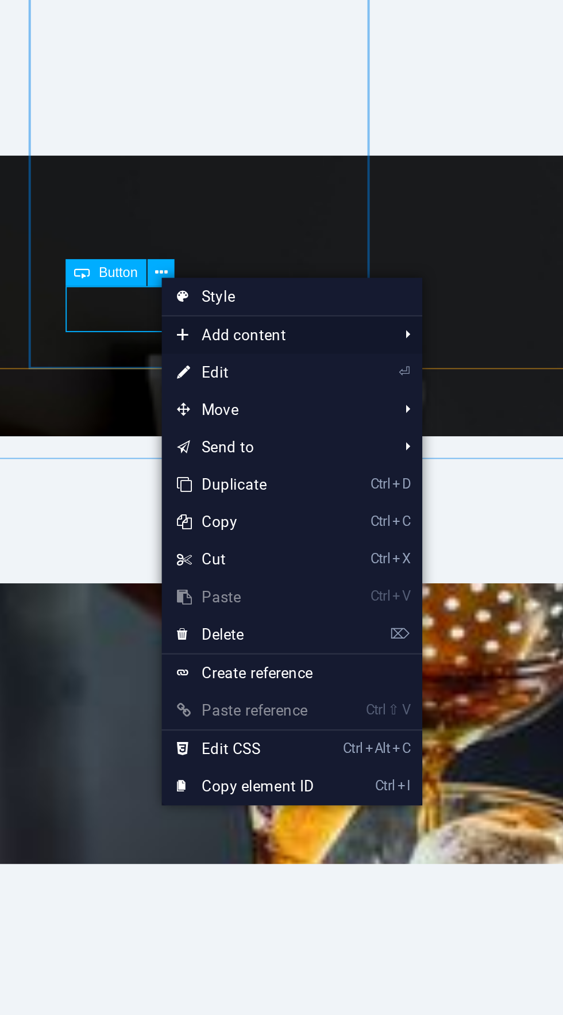
click at [312, 352] on span "Add content" at bounding box center [338, 355] width 103 height 17
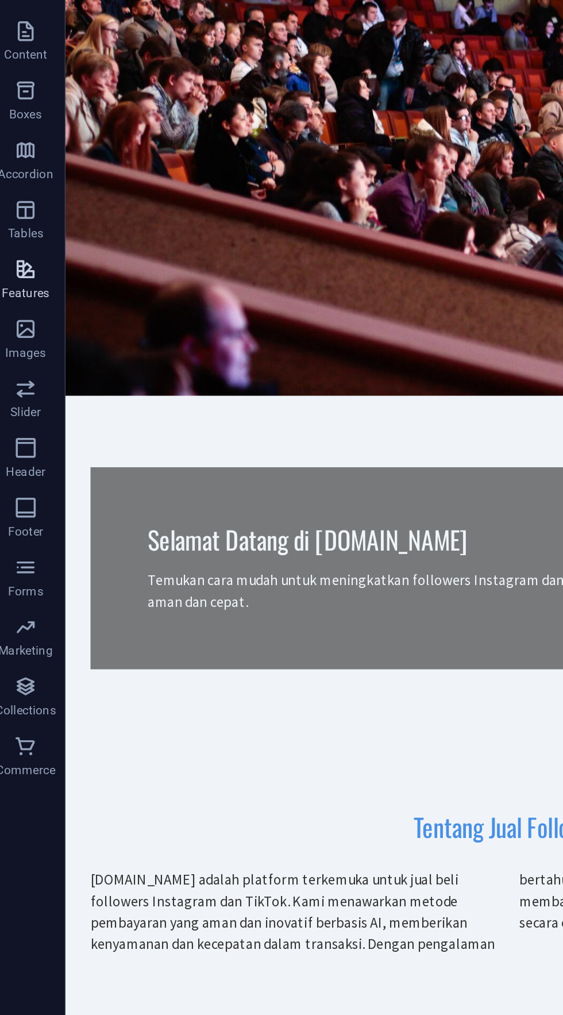
click at [16, 284] on icon "button" at bounding box center [23, 282] width 14 height 14
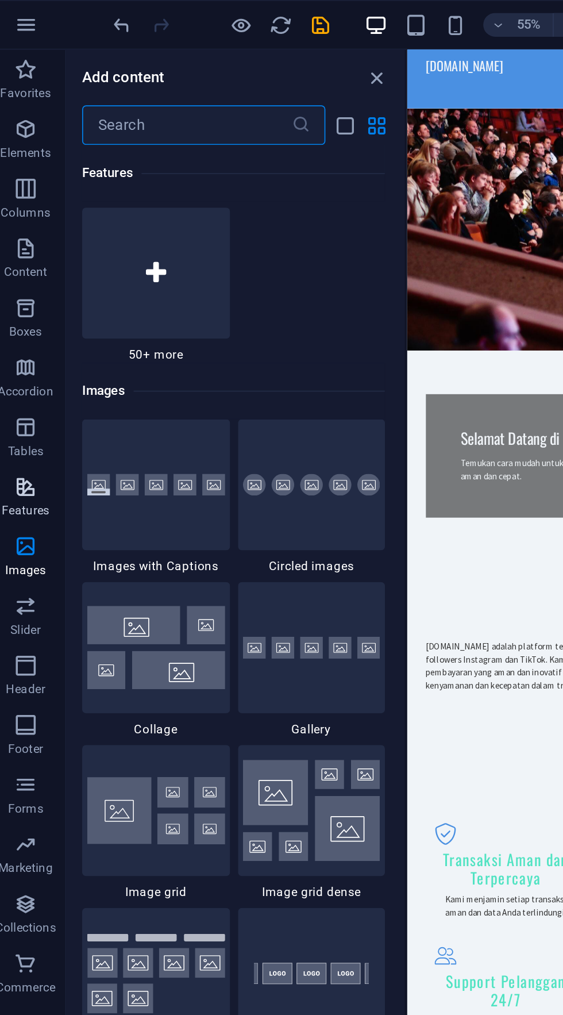
scroll to position [5707, 0]
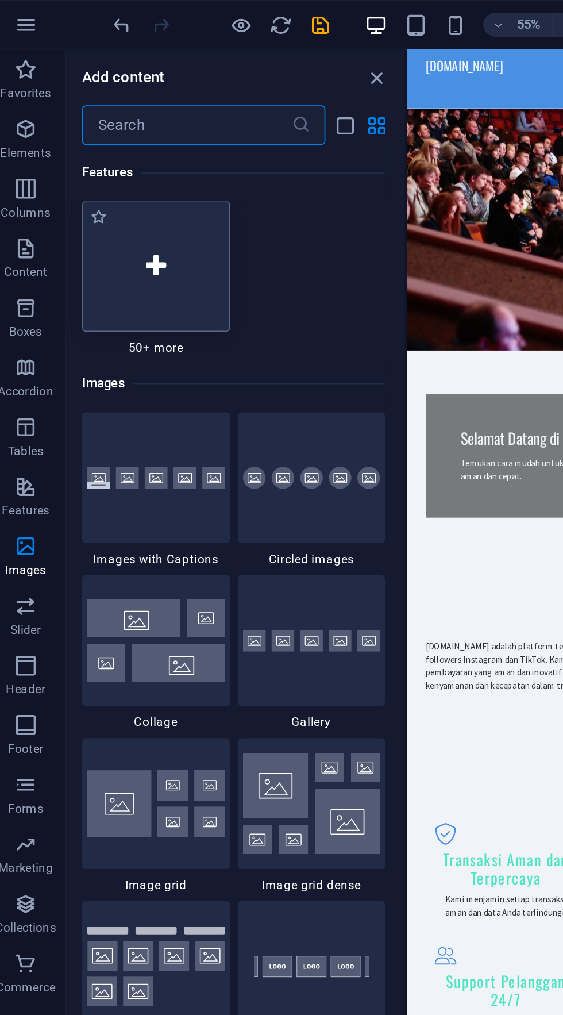
click at [82, 173] on div at bounding box center [99, 154] width 86 height 76
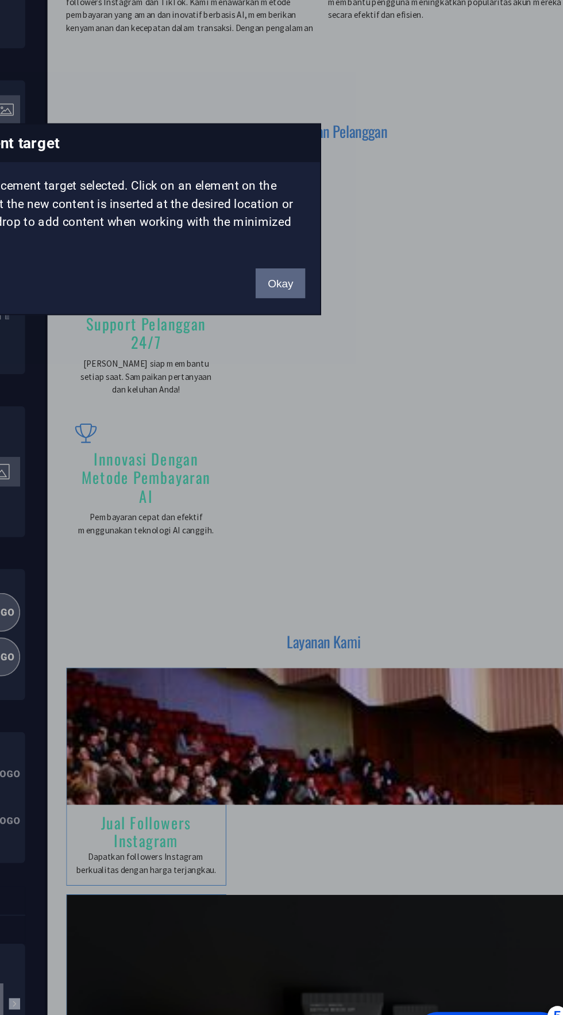
click at [368, 550] on button "Okay" at bounding box center [378, 544] width 29 height 17
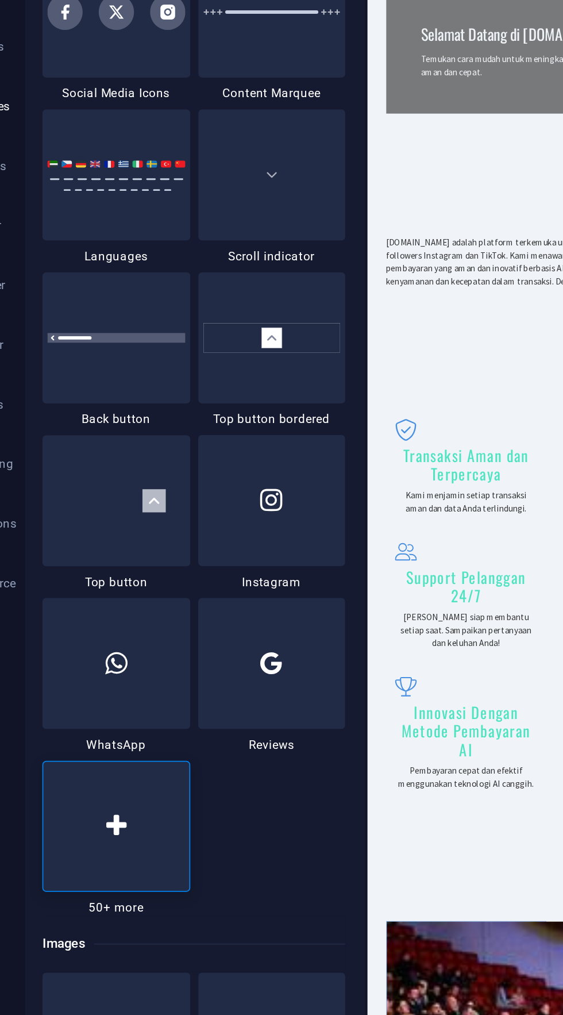
scroll to position [5151, 0]
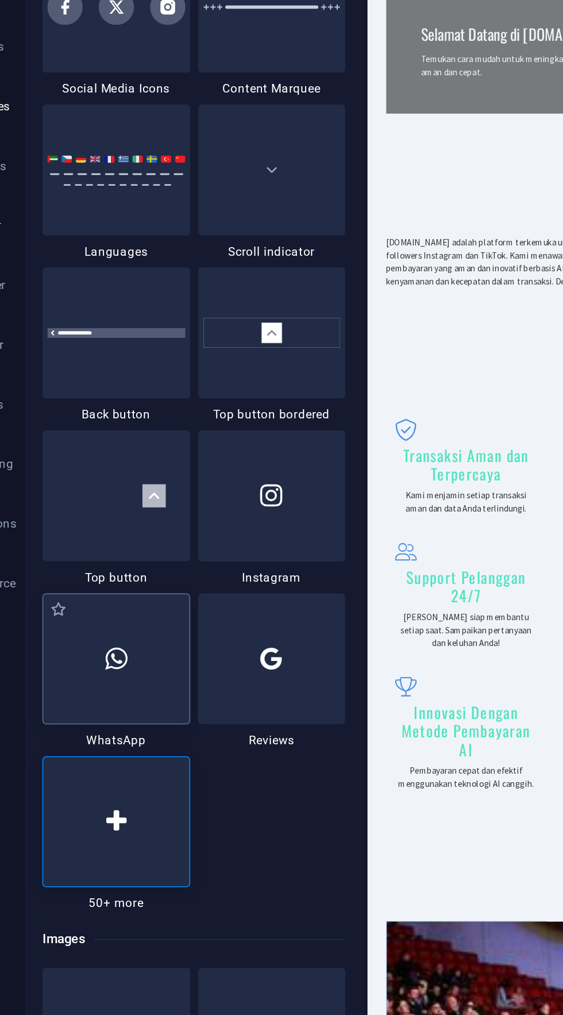
click at [85, 613] on div at bounding box center [99, 615] width 86 height 76
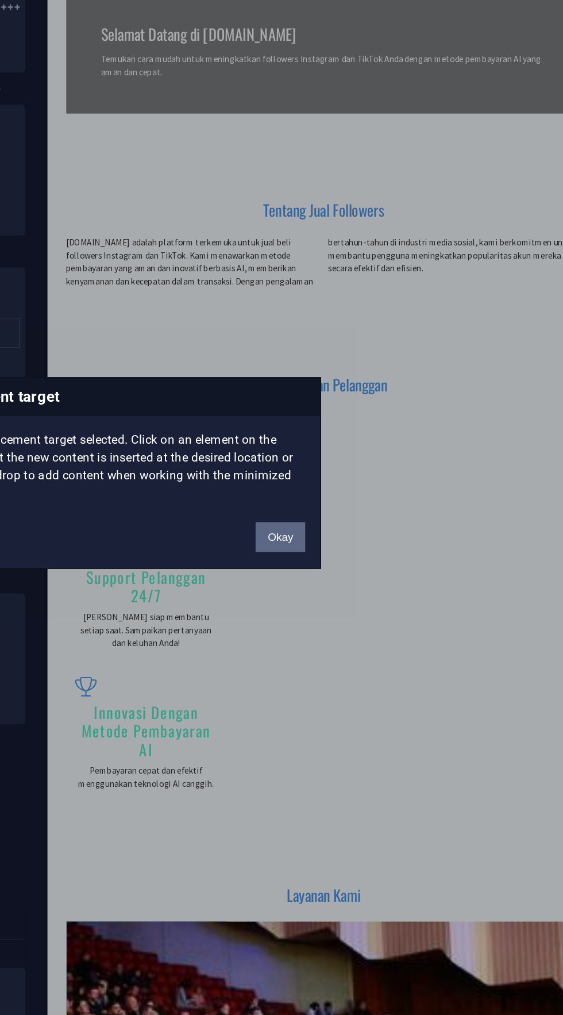
click at [380, 544] on button "Okay" at bounding box center [378, 544] width 29 height 17
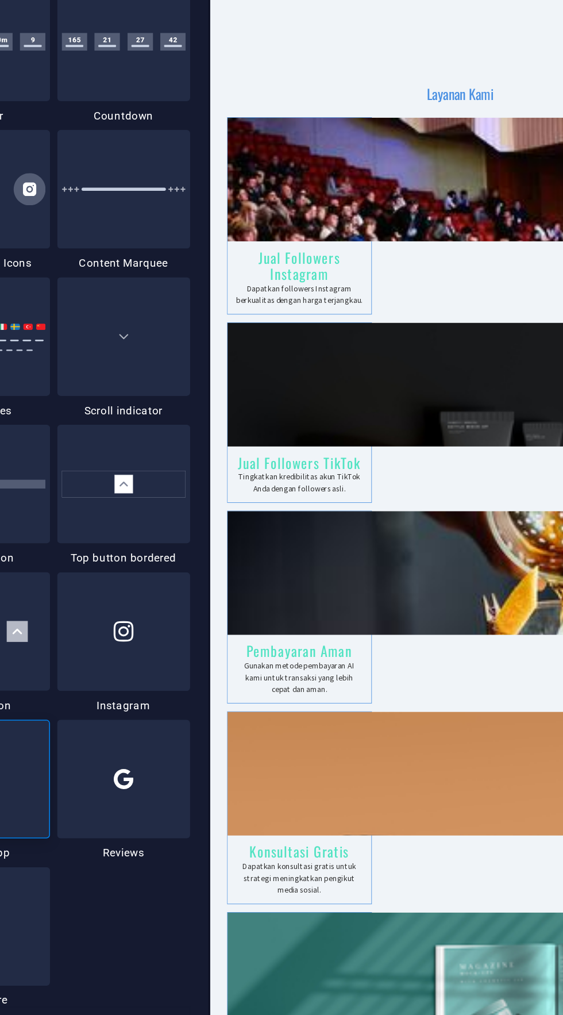
scroll to position [1067, 0]
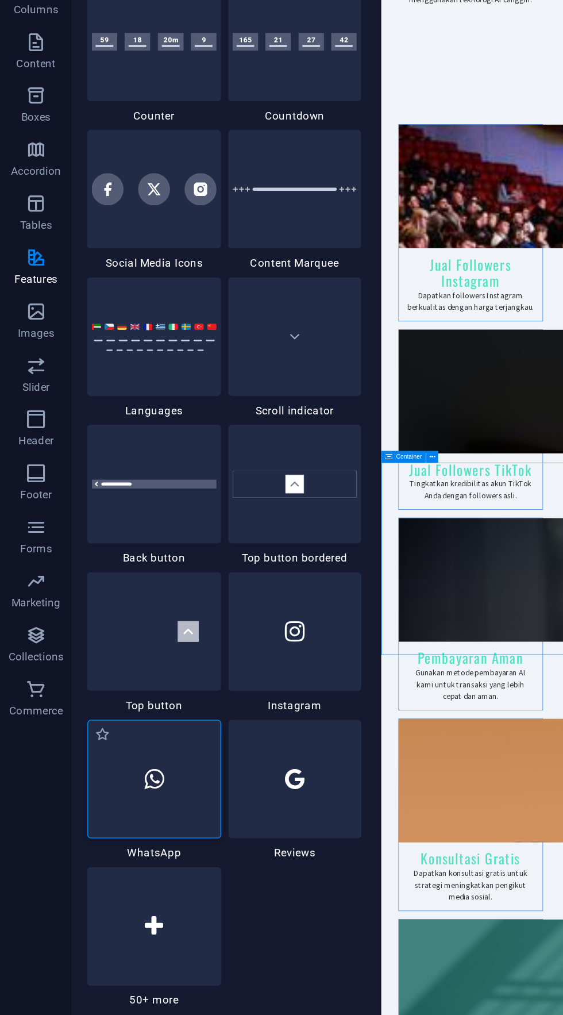
click at [97, 608] on icon at bounding box center [98, 615] width 13 height 15
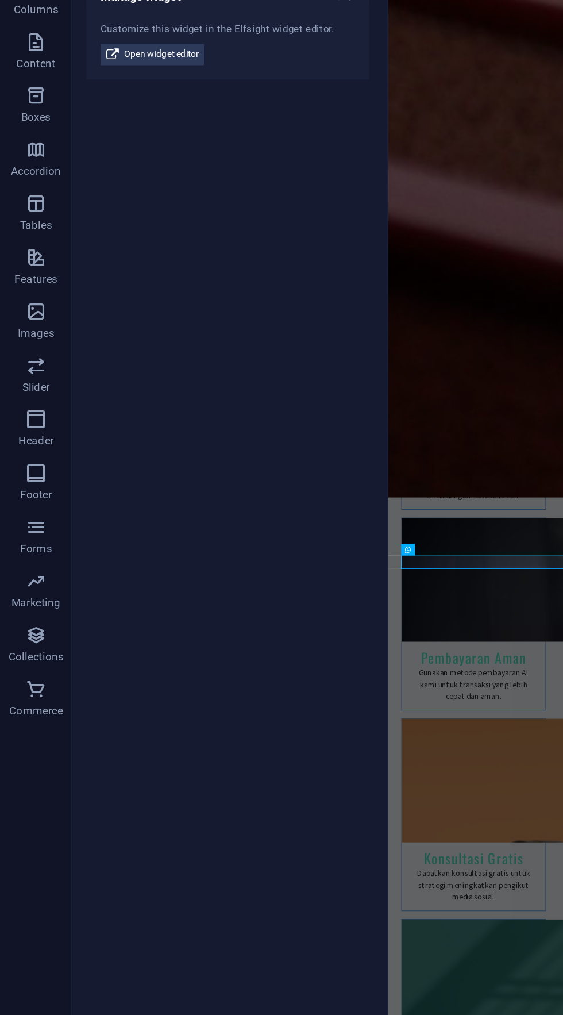
scroll to position [1006, 0]
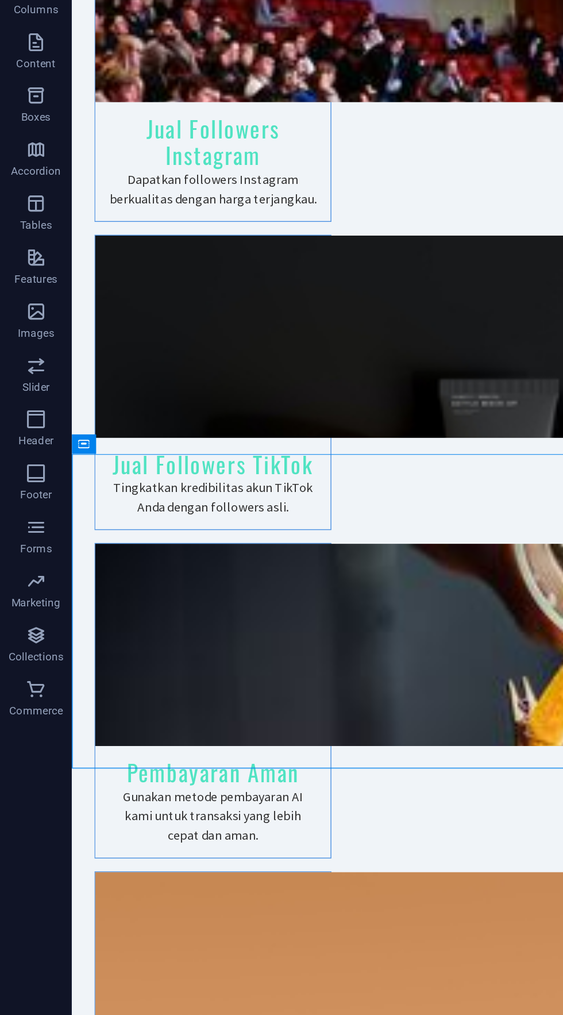
scroll to position [1345, 0]
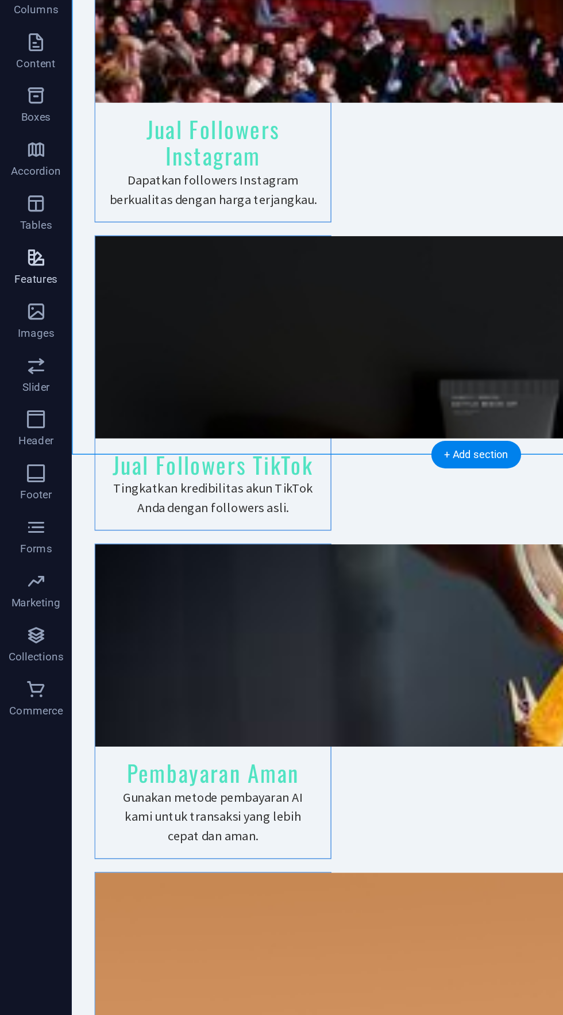
click at [12, 276] on span "Features" at bounding box center [23, 289] width 46 height 28
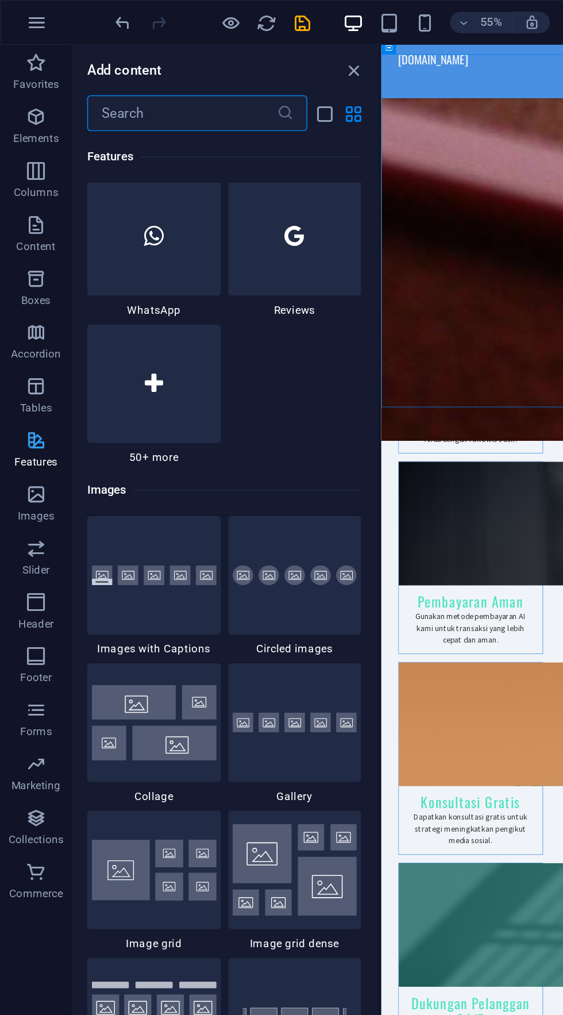
scroll to position [5592, 0]
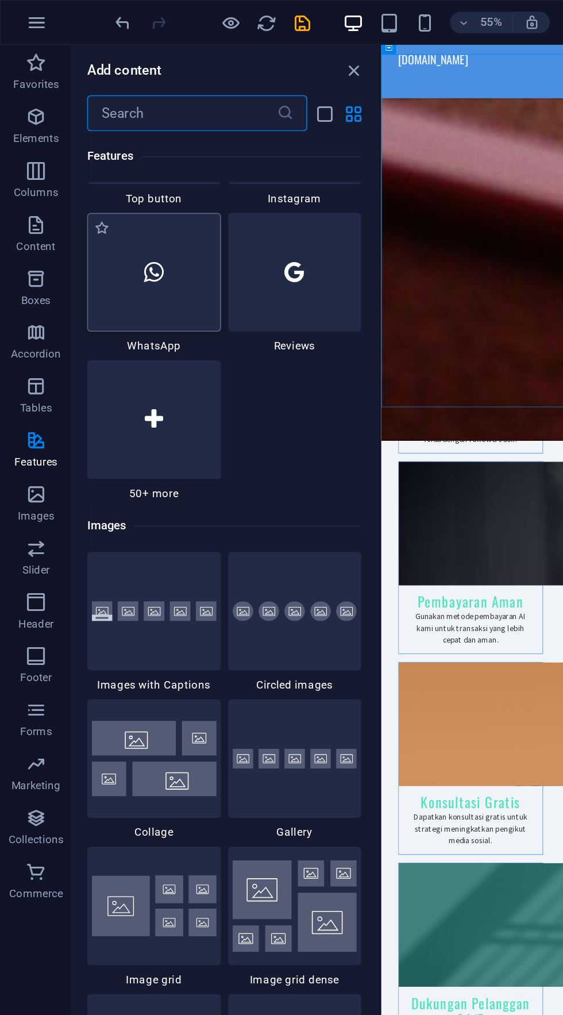
click at [83, 191] on div at bounding box center [99, 174] width 86 height 76
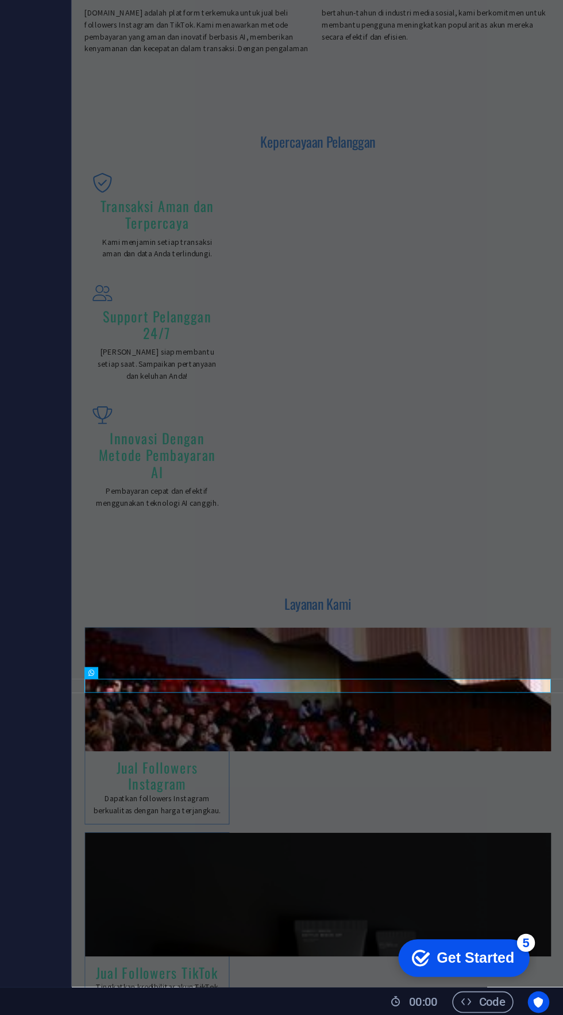
scroll to position [0, 0]
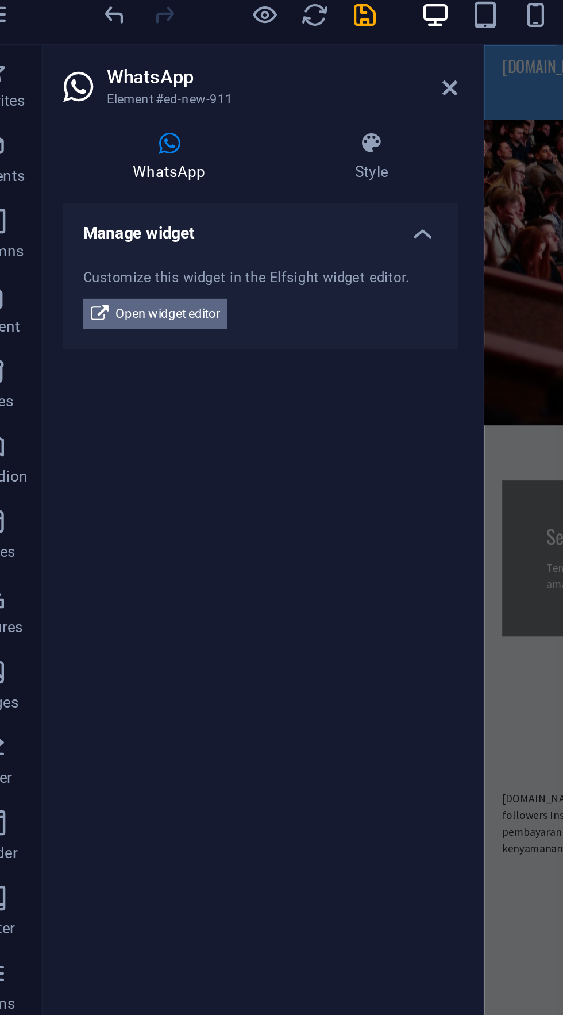
click at [76, 149] on button "Open widget editor" at bounding box center [97, 152] width 66 height 14
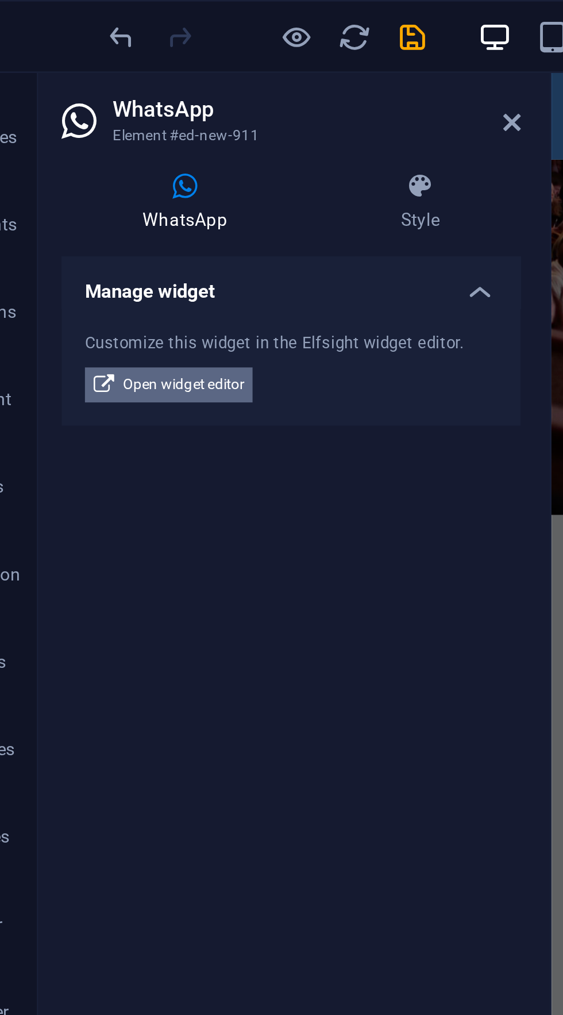
click at [88, 149] on span "Open widget editor" at bounding box center [103, 152] width 48 height 14
click at [233, 51] on icon at bounding box center [232, 48] width 7 height 9
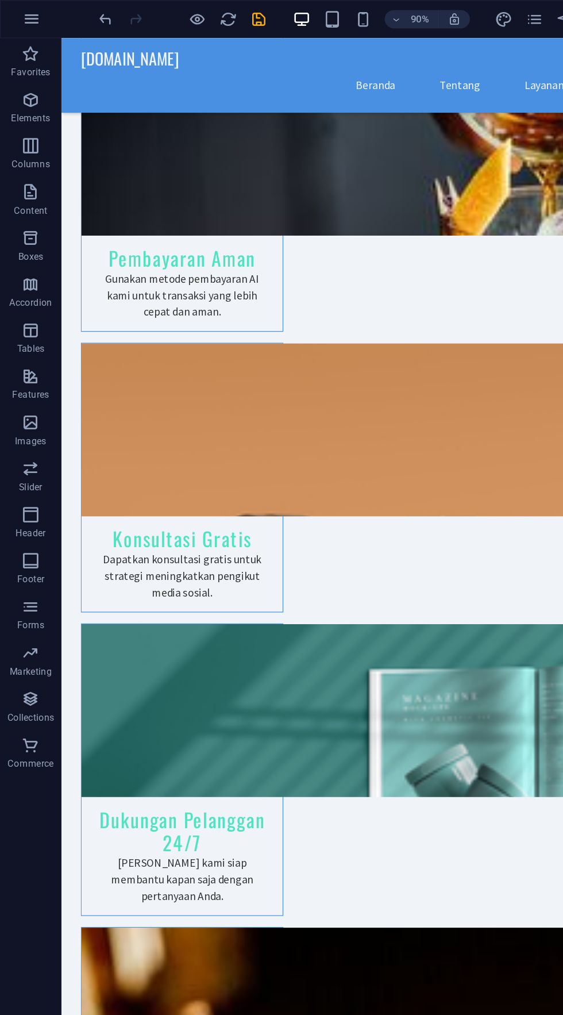
scroll to position [2316, 0]
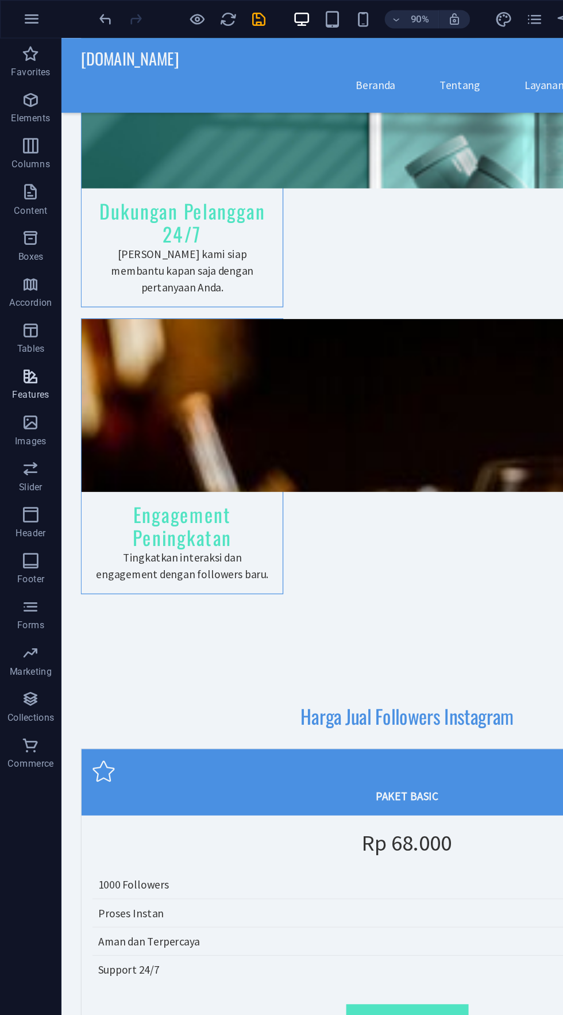
click at [22, 279] on icon "button" at bounding box center [23, 282] width 14 height 14
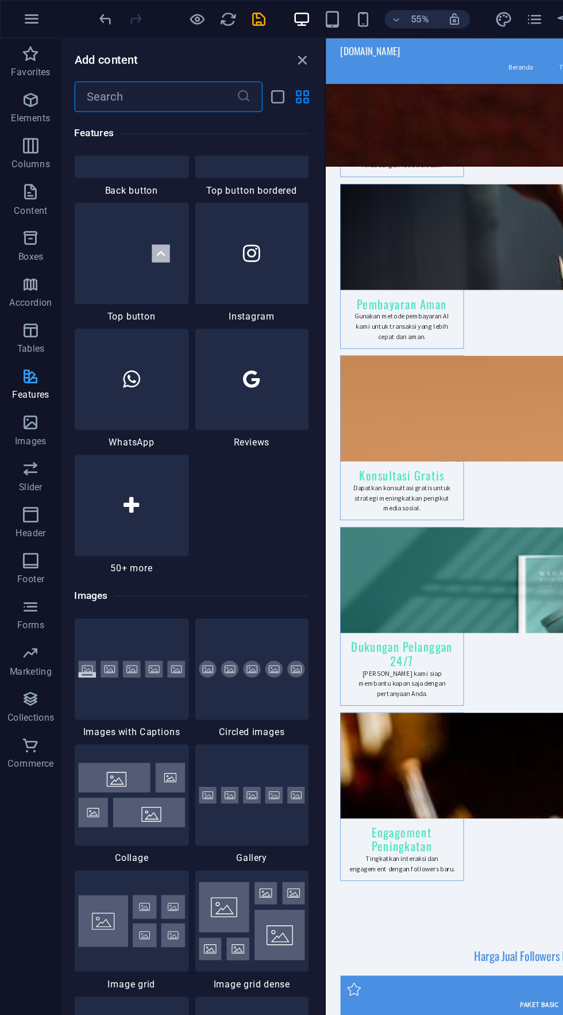
scroll to position [5484, 0]
click at [169, 189] on div at bounding box center [189, 189] width 86 height 76
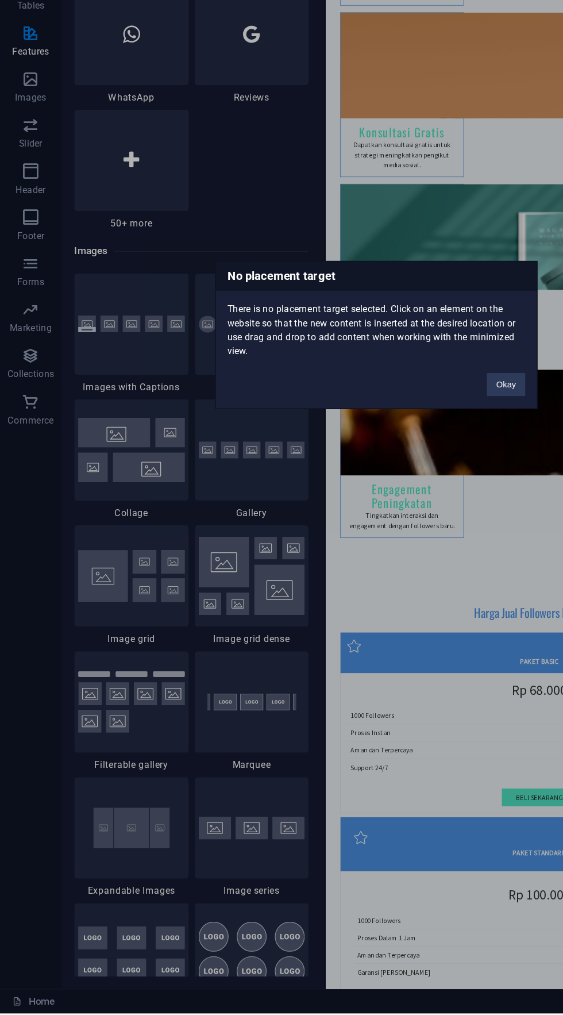
scroll to position [0, 0]
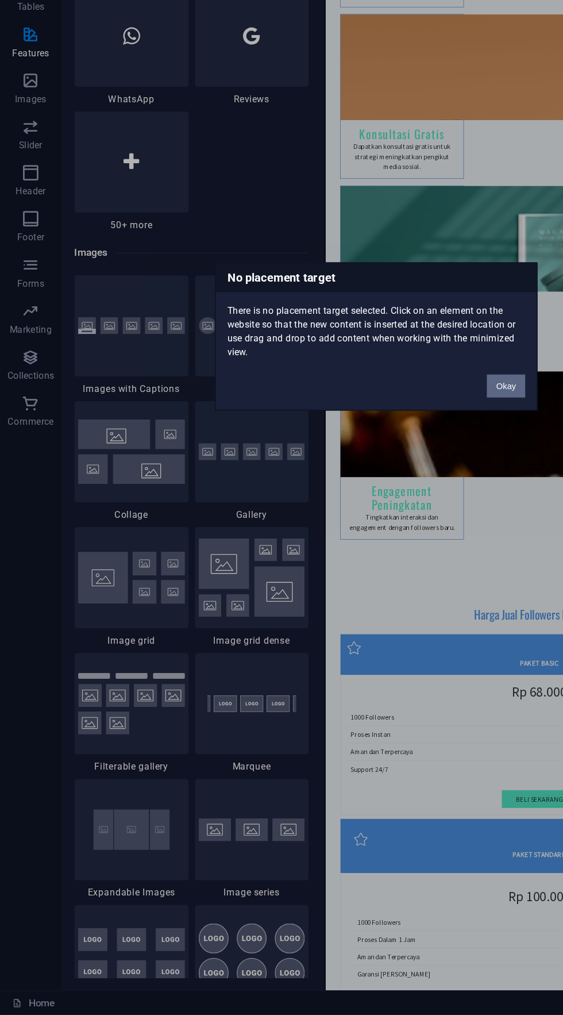
click at [384, 545] on button "Okay" at bounding box center [378, 544] width 29 height 17
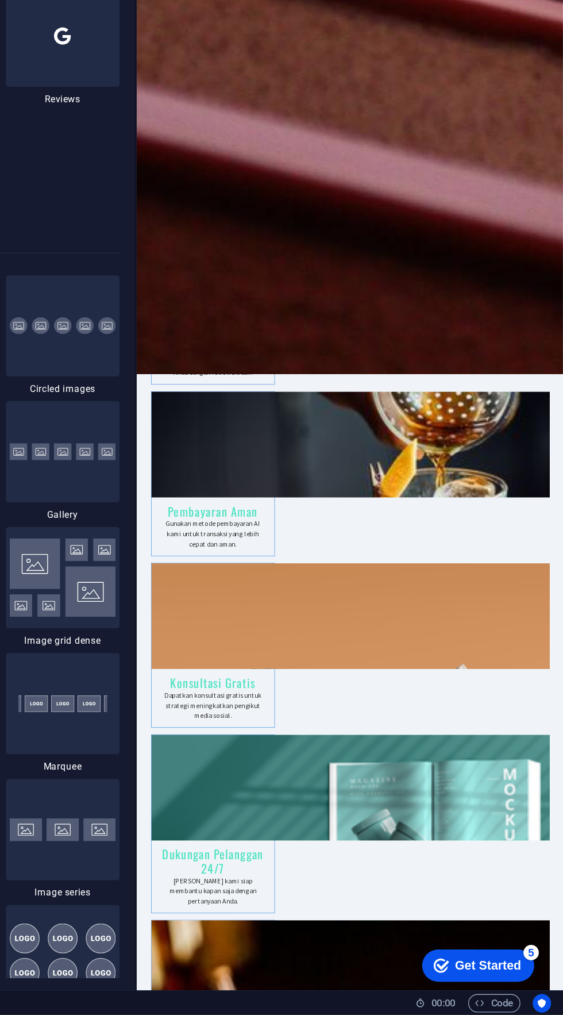
scroll to position [888, 0]
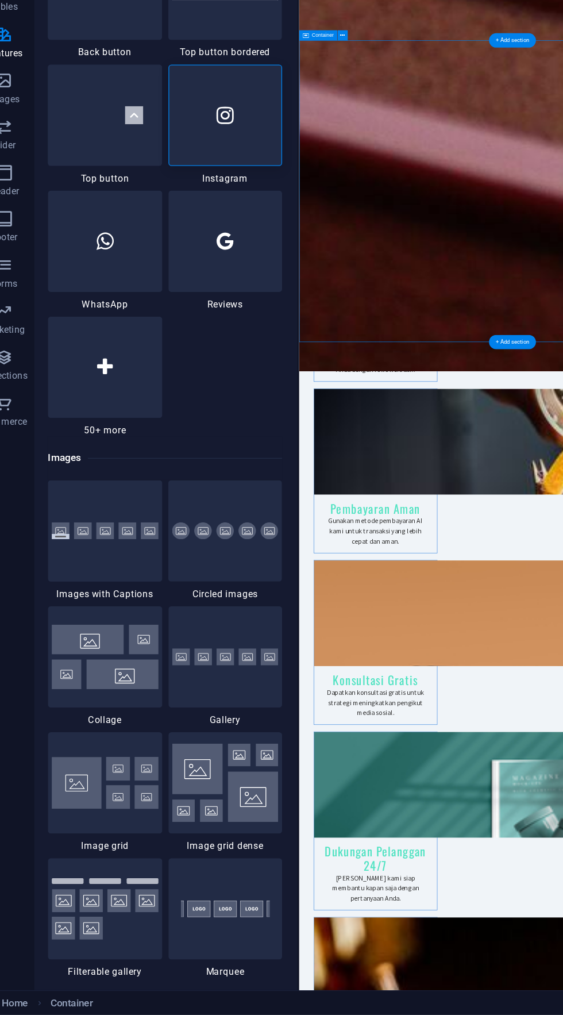
scroll to position [5285, 0]
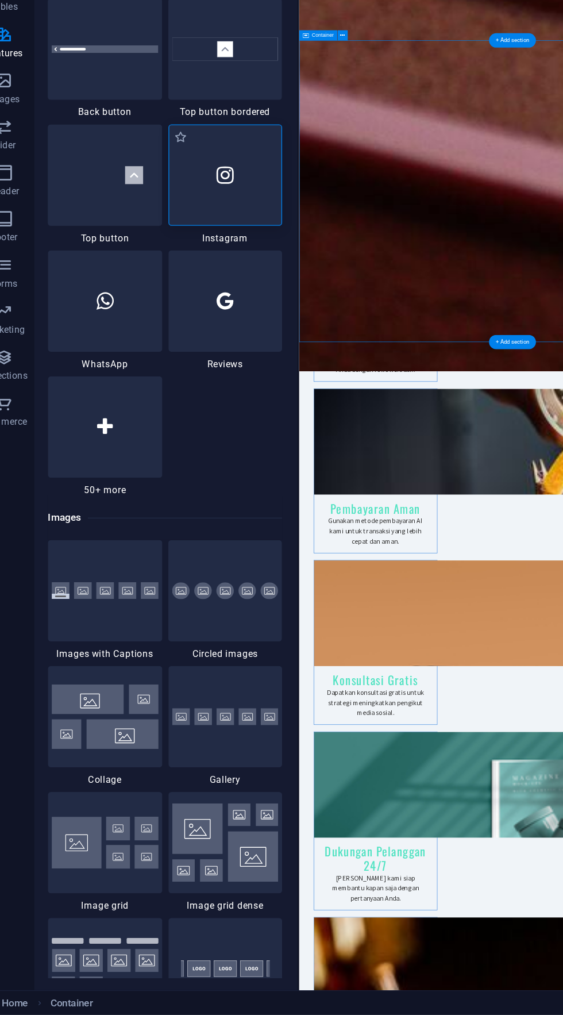
click at [177, 382] on div at bounding box center [189, 387] width 86 height 76
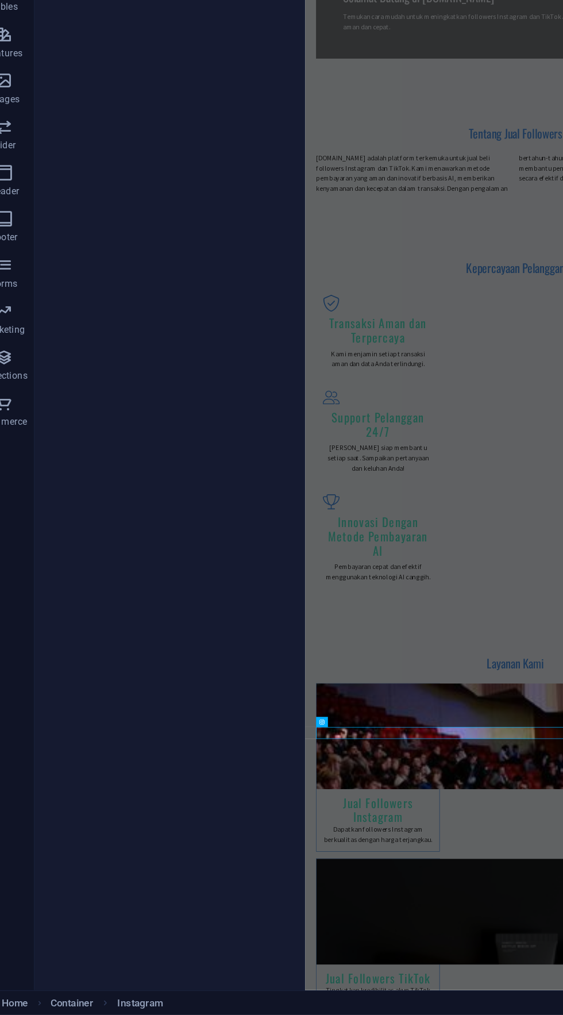
scroll to position [0, 0]
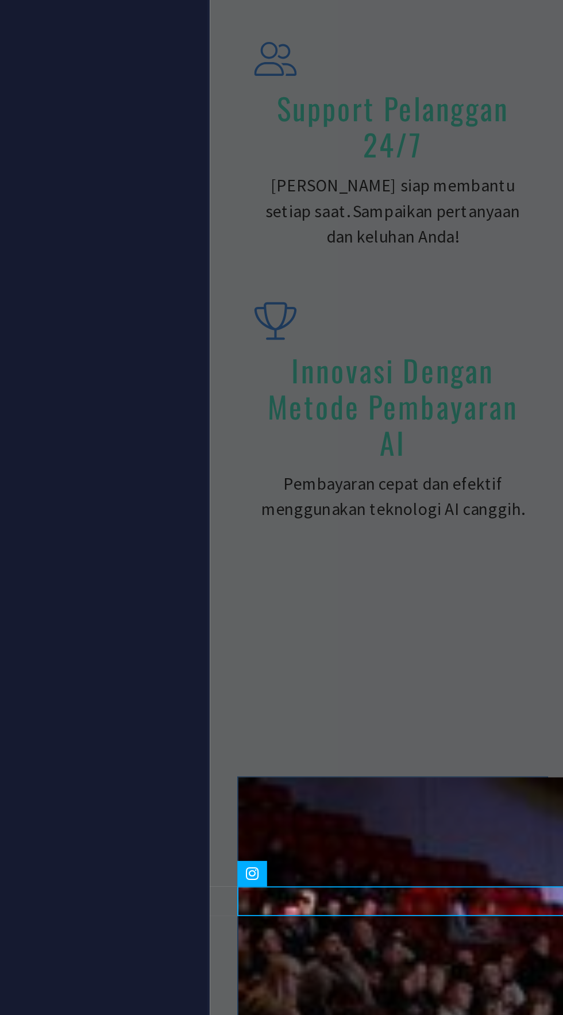
click at [289, 798] on icon at bounding box center [288, 796] width 3 height 7
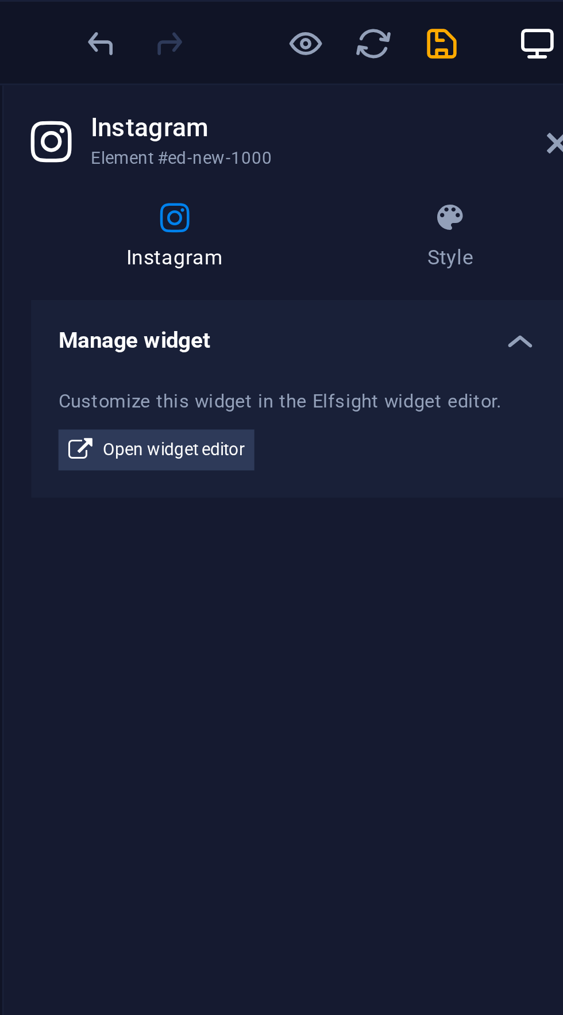
click at [219, 113] on h4 "Manage widget" at bounding box center [145, 111] width 181 height 21
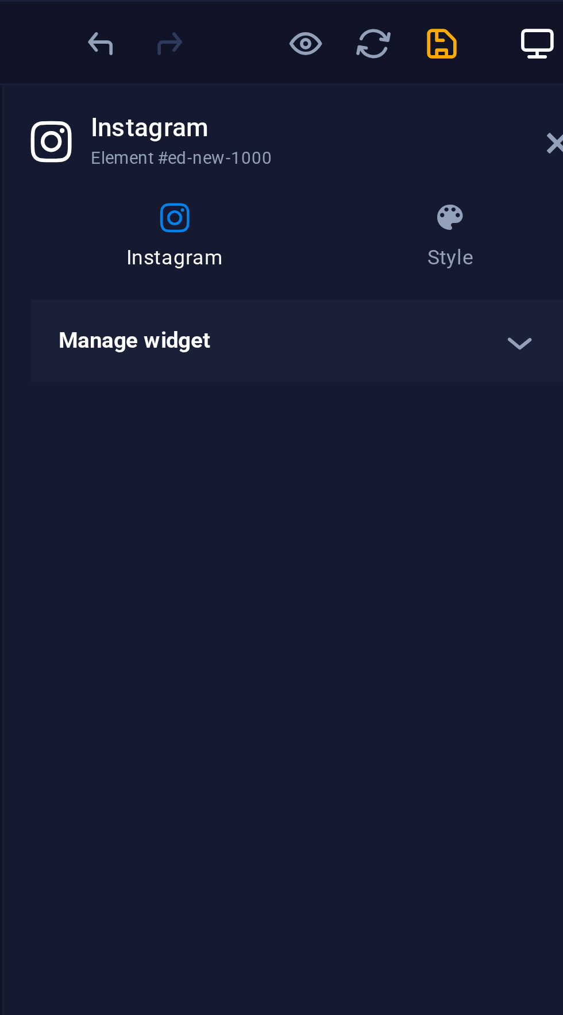
click at [217, 114] on h4 "Manage widget" at bounding box center [145, 115] width 181 height 28
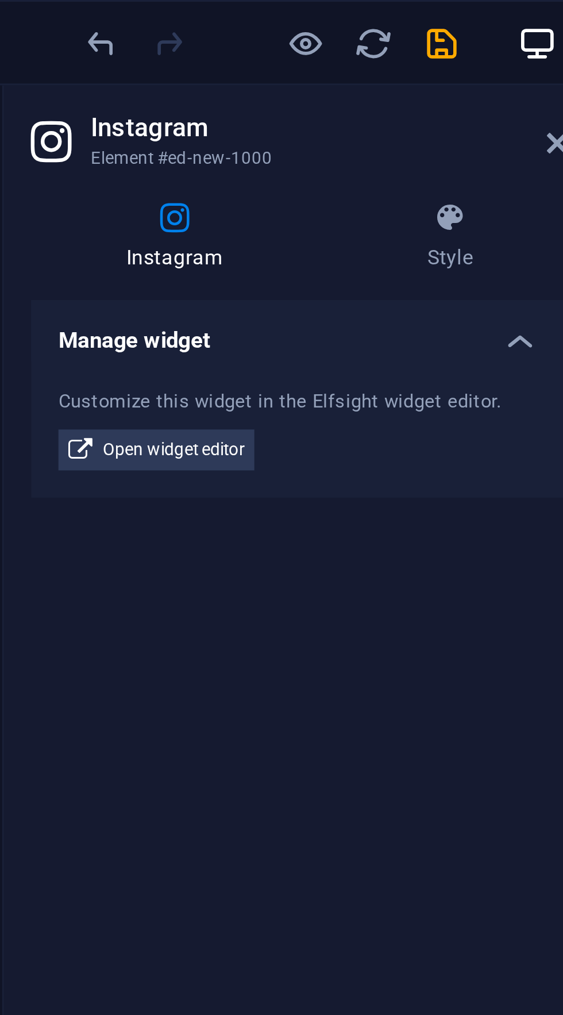
click at [97, 77] on icon at bounding box center [103, 73] width 97 height 11
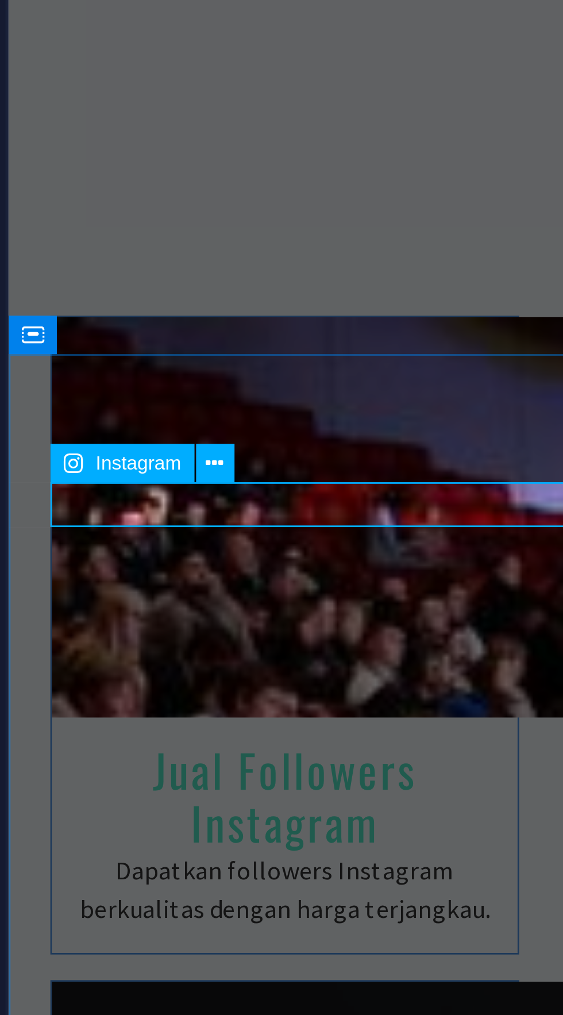
click at [274, 796] on span "Instagram" at bounding box center [274, 796] width 17 height 4
click at [287, 796] on icon at bounding box center [288, 796] width 3 height 7
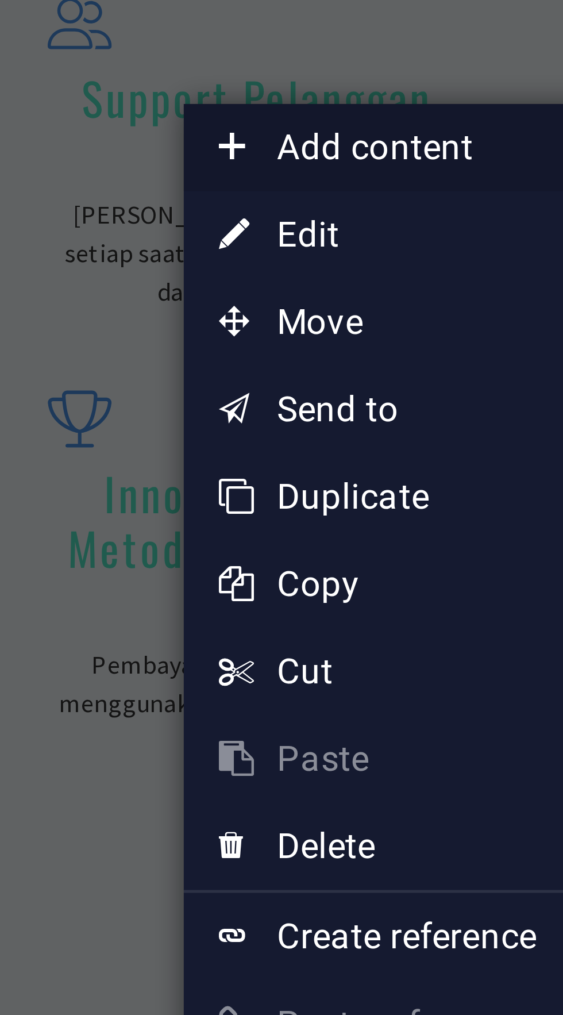
click at [302, 575] on span "Add content" at bounding box center [340, 577] width 103 height 17
click at [300, 577] on icon at bounding box center [298, 577] width 6 height 17
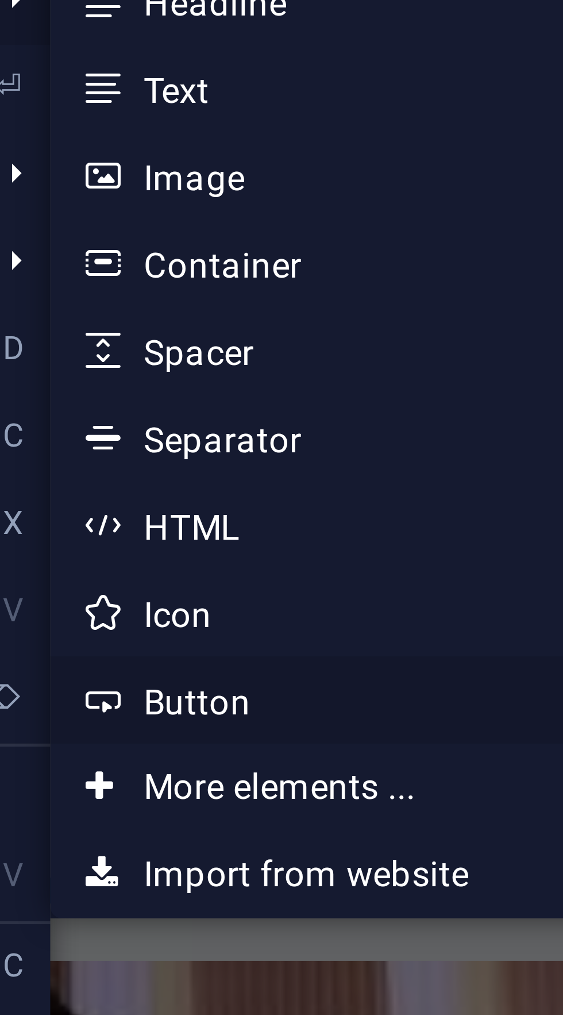
click at [460, 716] on link "Ctrl 9 Button" at bounding box center [456, 715] width 95 height 17
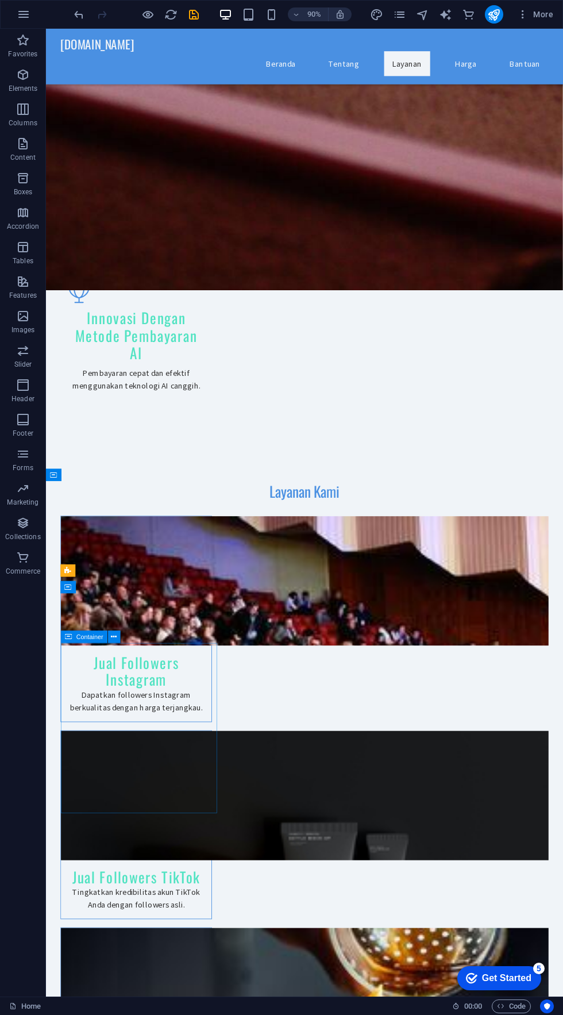
scroll to position [868, 0]
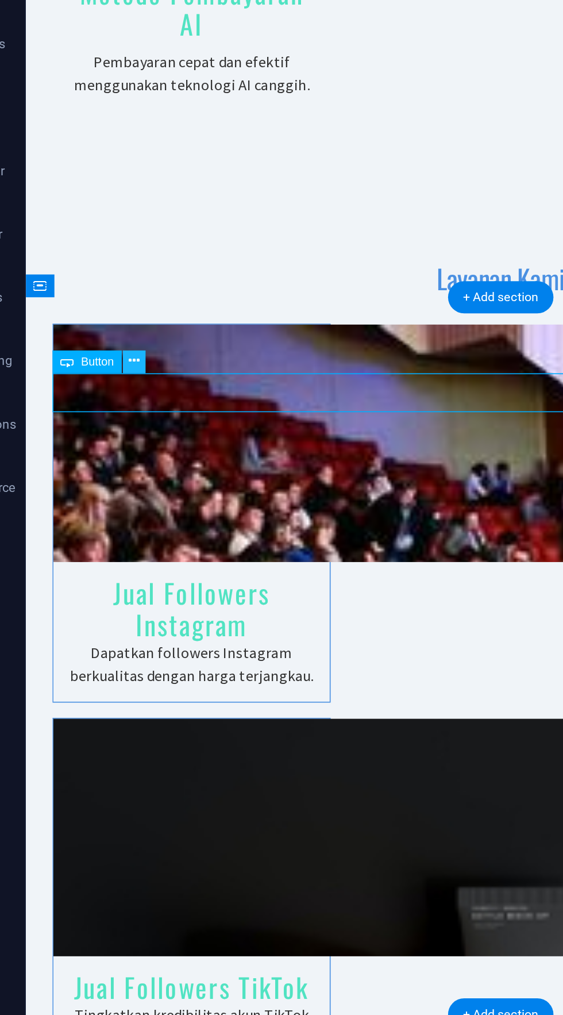
click at [108, 506] on button at bounding box center [105, 503] width 13 height 13
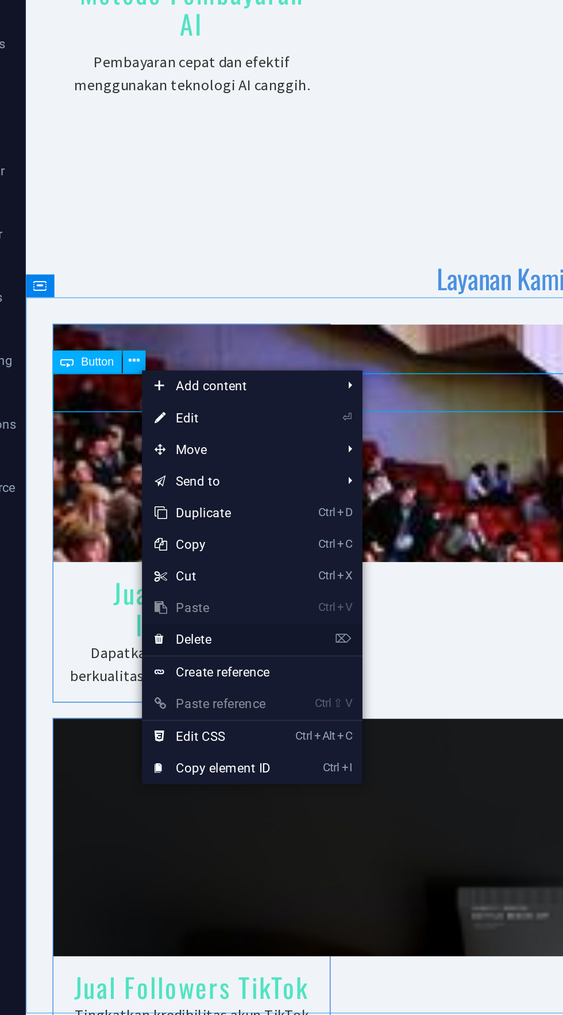
click at [185, 652] on link "⌦ Delete" at bounding box center [147, 653] width 77 height 17
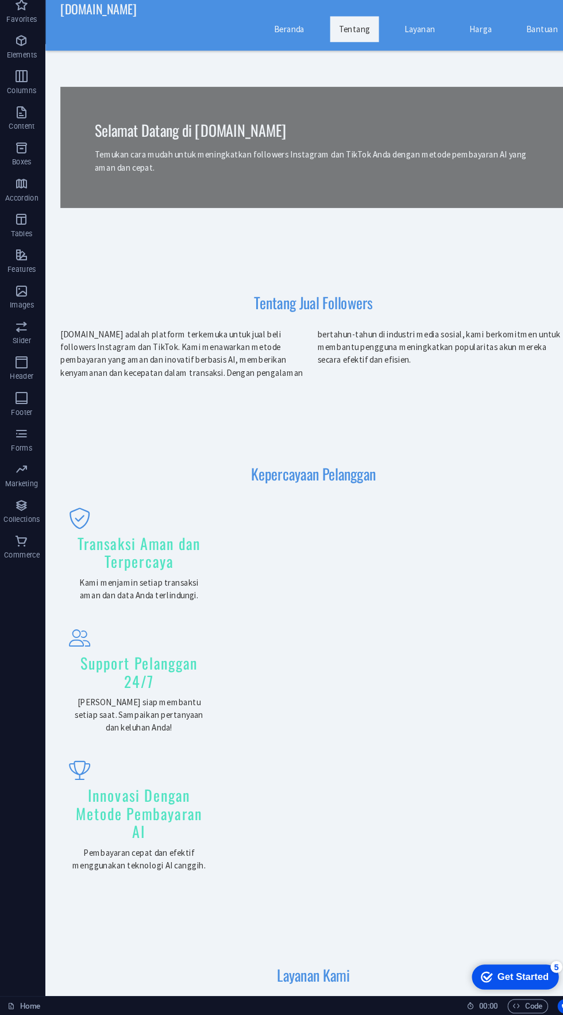
scroll to position [0, 0]
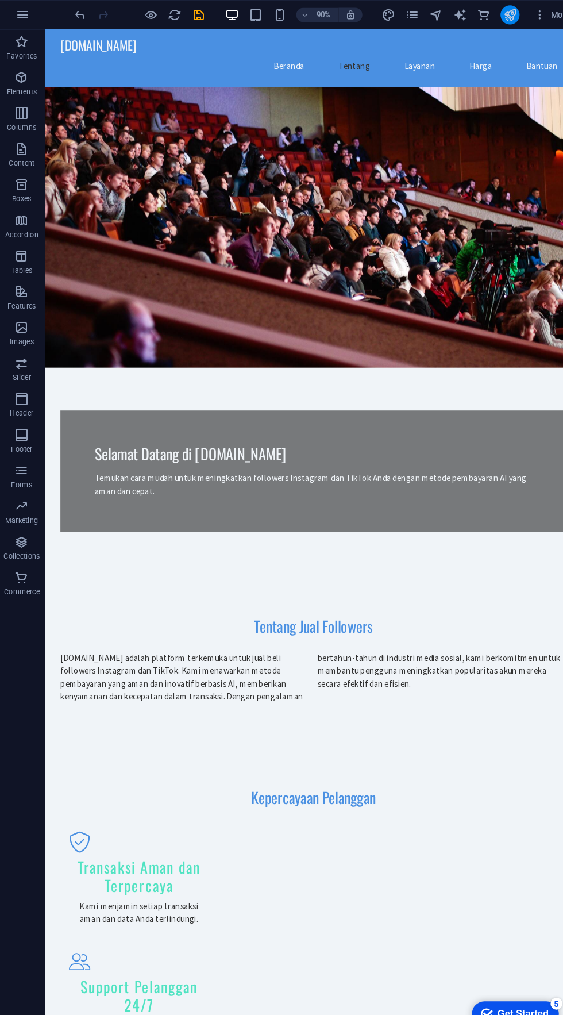
click at [500, 14] on icon "publish" at bounding box center [493, 14] width 13 height 13
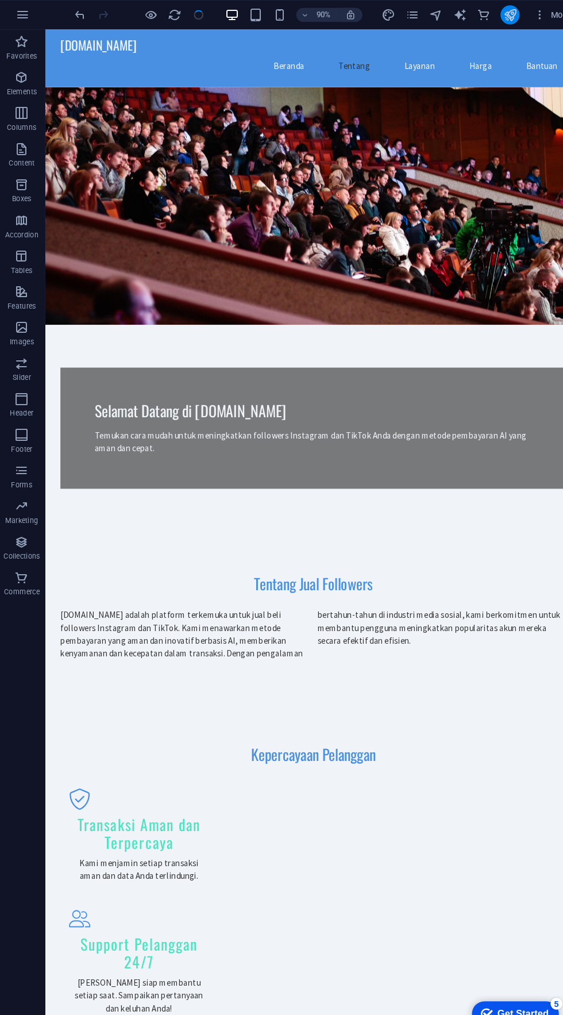
click at [495, 14] on icon "publish" at bounding box center [493, 14] width 13 height 13
